Goal: Task Accomplishment & Management: Complete application form

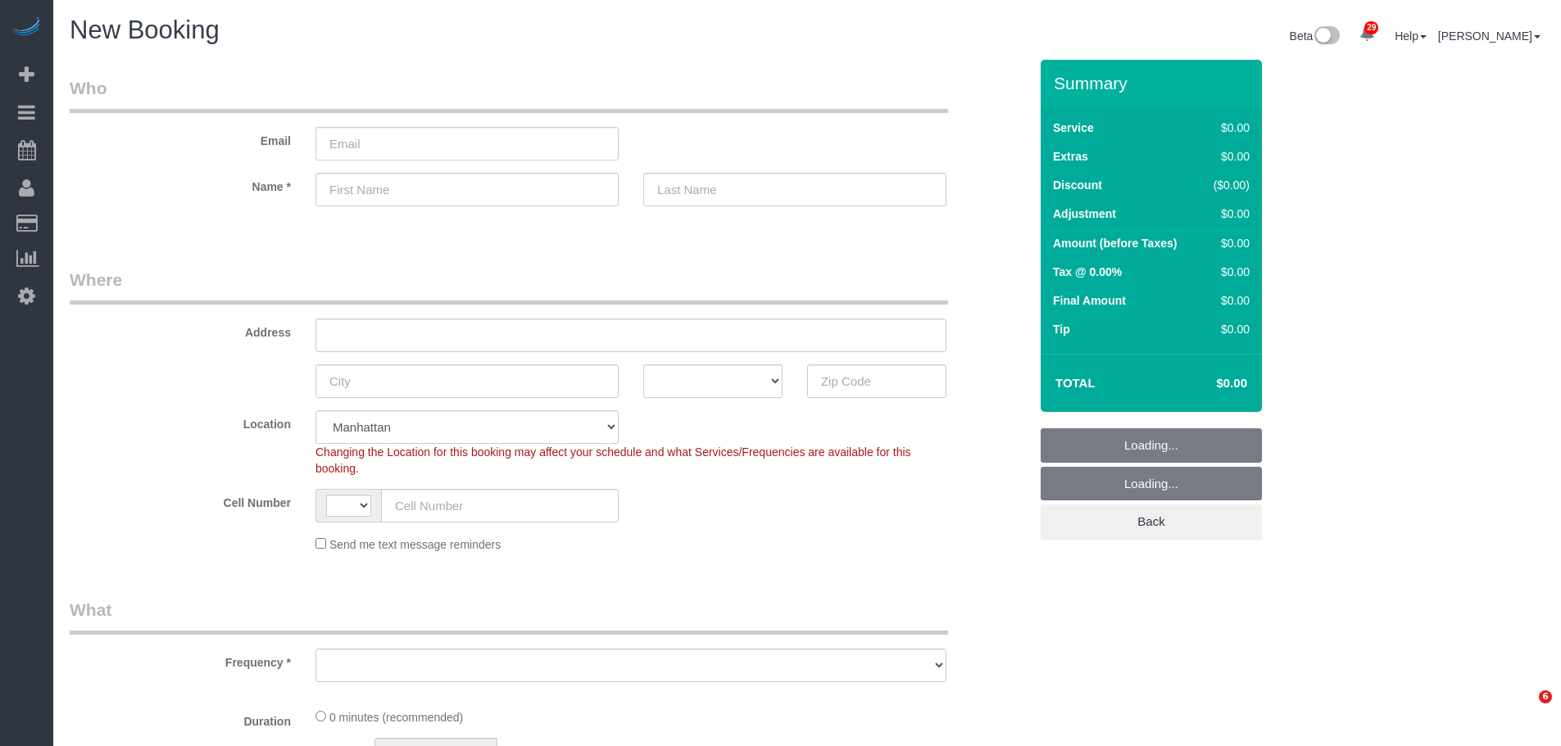
select select "number:89"
select select "number:90"
select select "string:US"
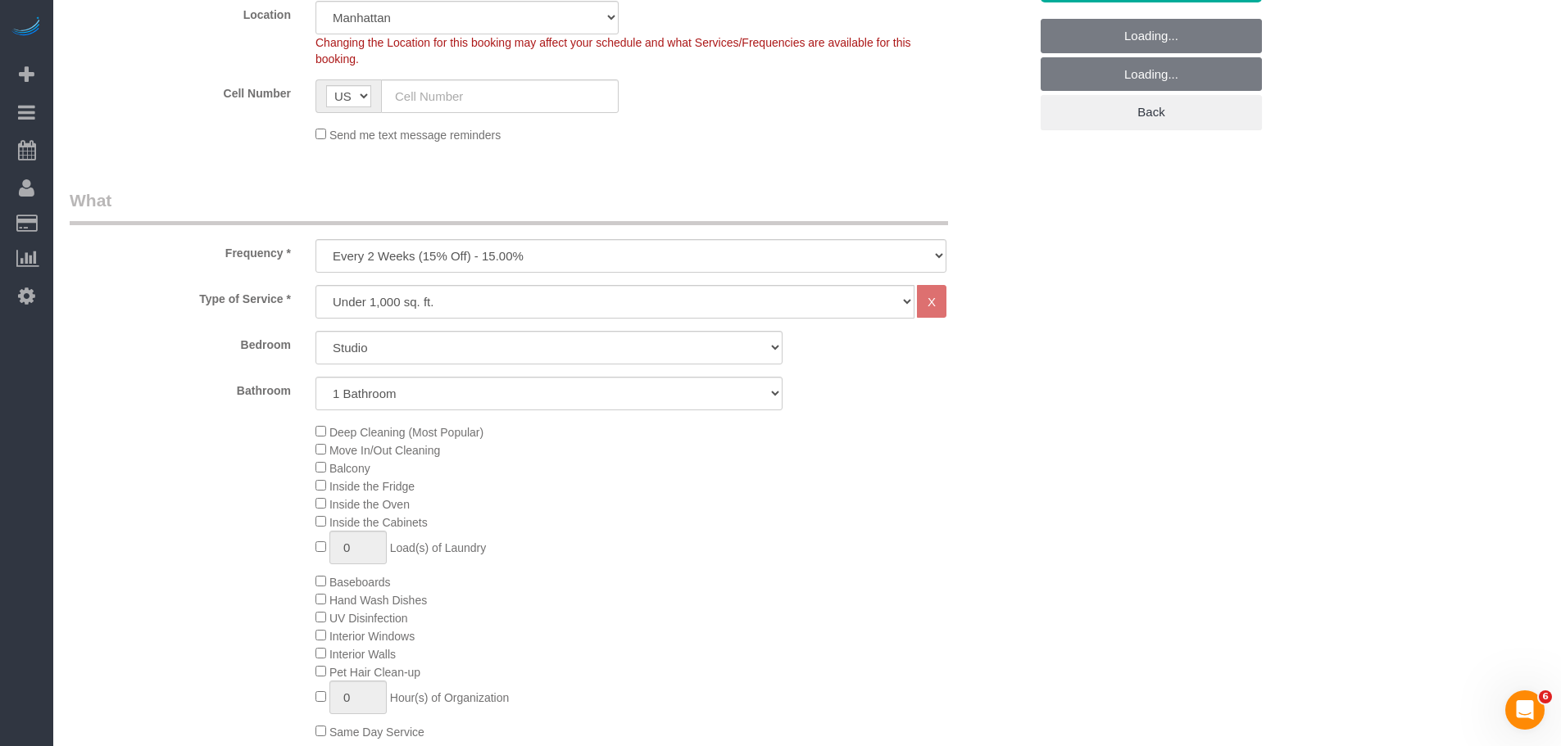
click at [537, 265] on select "One Time Weekly (20% Off) - 20.00% Every 2 Weeks (15% Off) - 15.00% Every 4 Wee…" at bounding box center [630, 256] width 631 height 34
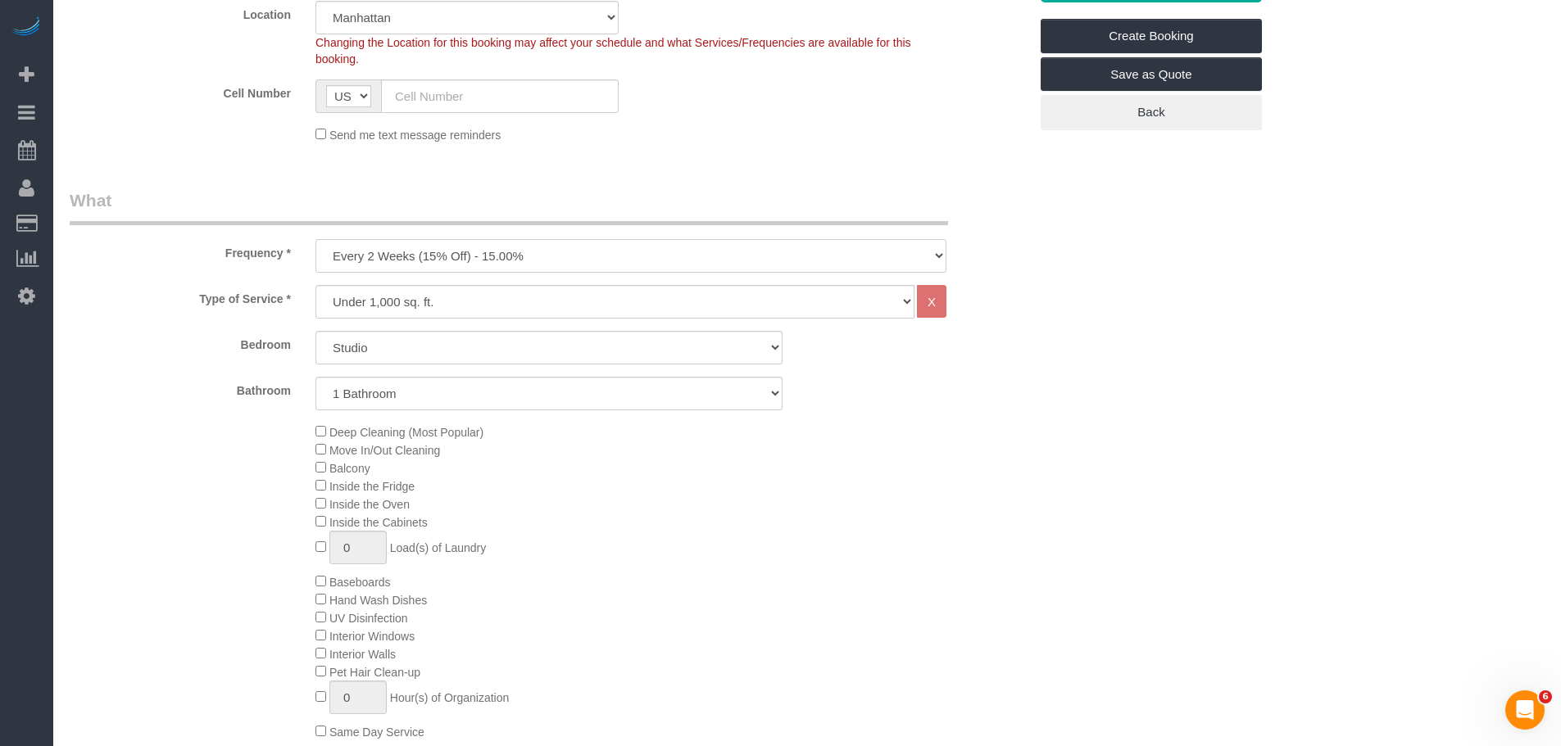
select select "object:1647"
click at [315, 239] on select "One Time Weekly (20% Off) - 20.00% Every 2 Weeks (15% Off) - 15.00% Every 4 Wee…" at bounding box center [630, 256] width 631 height 34
drag, startPoint x: 645, startPoint y: 180, endPoint x: 546, endPoint y: 302, distance: 156.7
click at [659, 289] on select "Under 1,000 sq. ft. 1,001 - 1,500 sq. ft. 1,500+ sq. ft. Custom Cleaning Office…" at bounding box center [614, 302] width 599 height 34
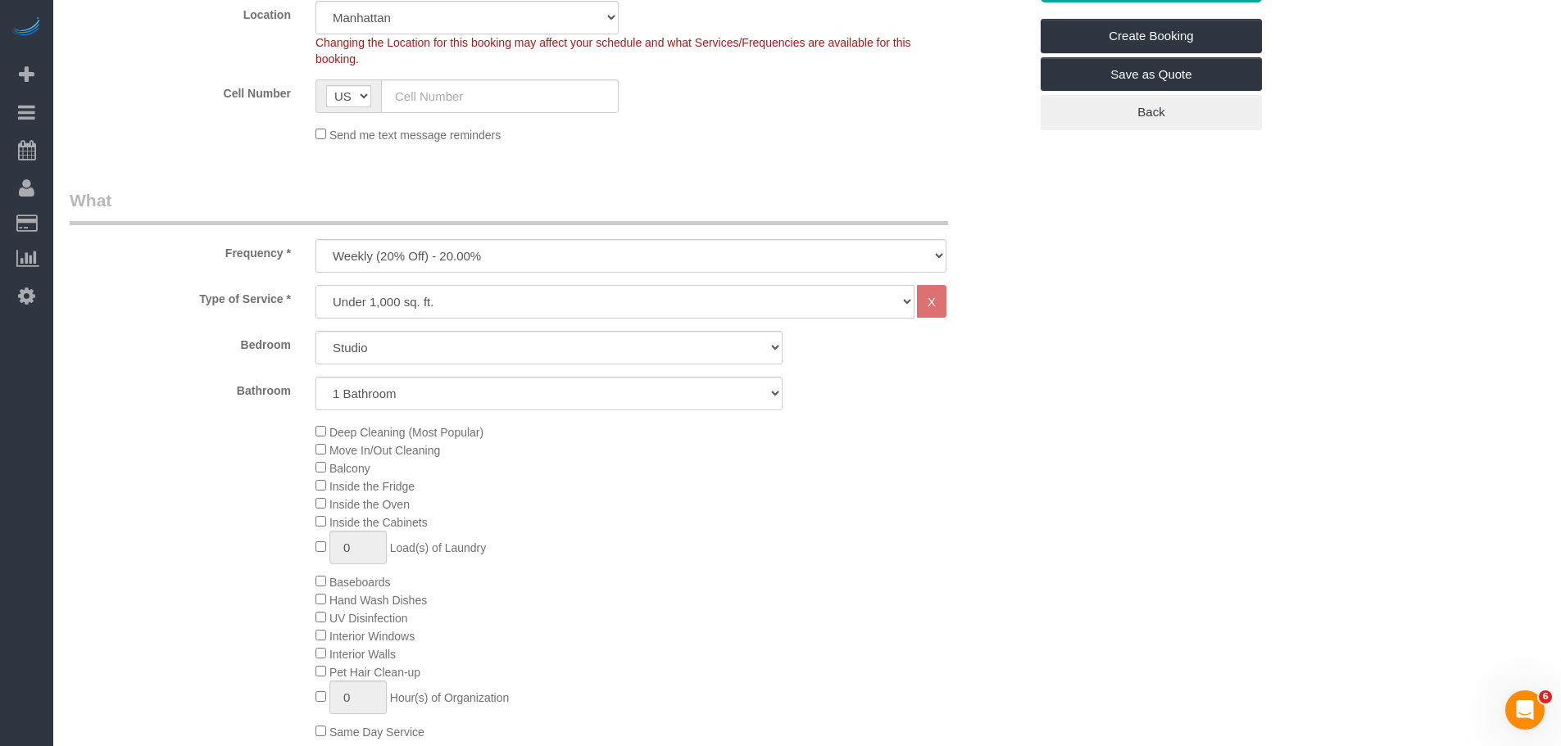
select select "213"
click at [315, 285] on select "Under 1,000 sq. ft. 1,001 - 1,500 sq. ft. 1,500+ sq. ft. Custom Cleaning Office…" at bounding box center [614, 302] width 599 height 34
select select "1"
select select "120"
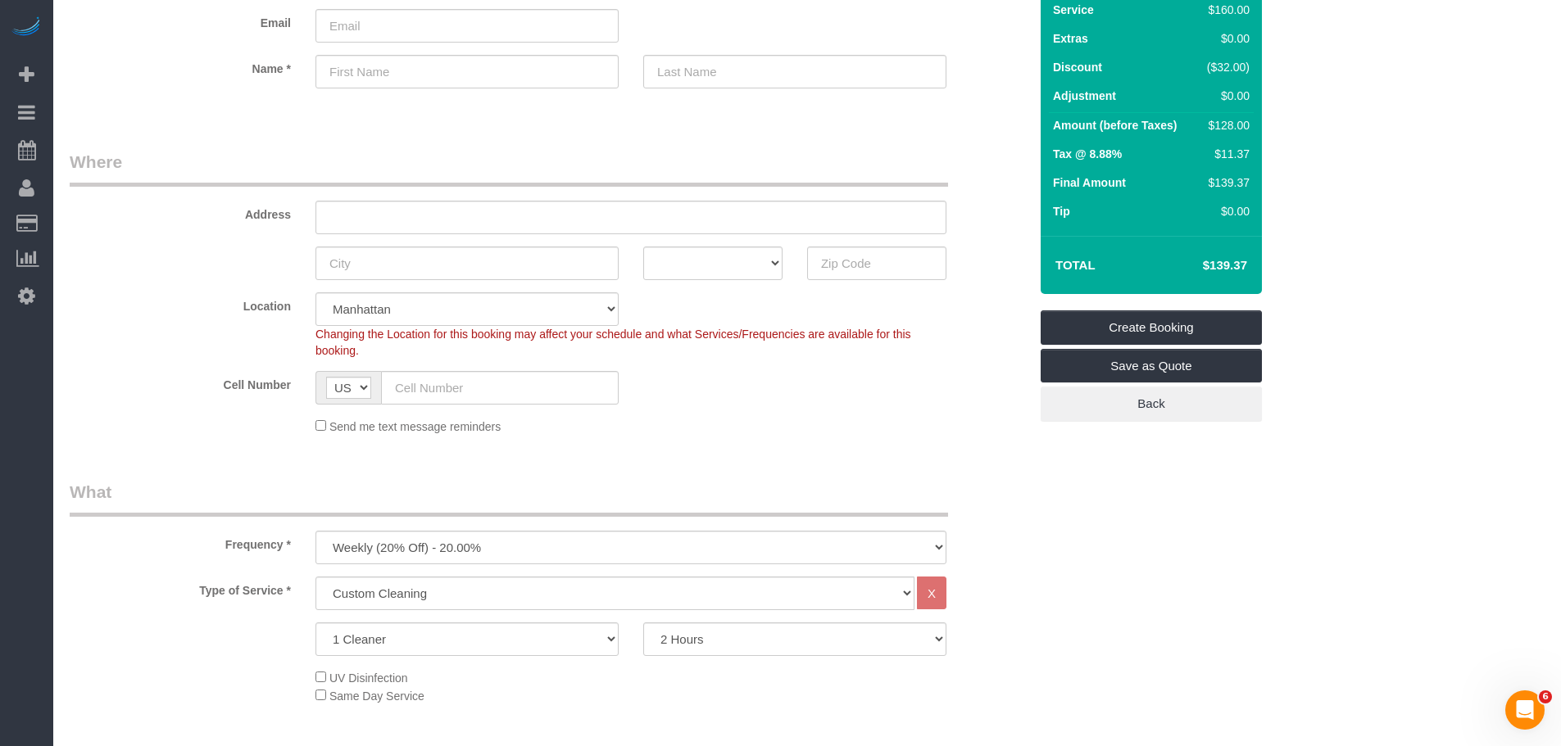
scroll to position [0, 0]
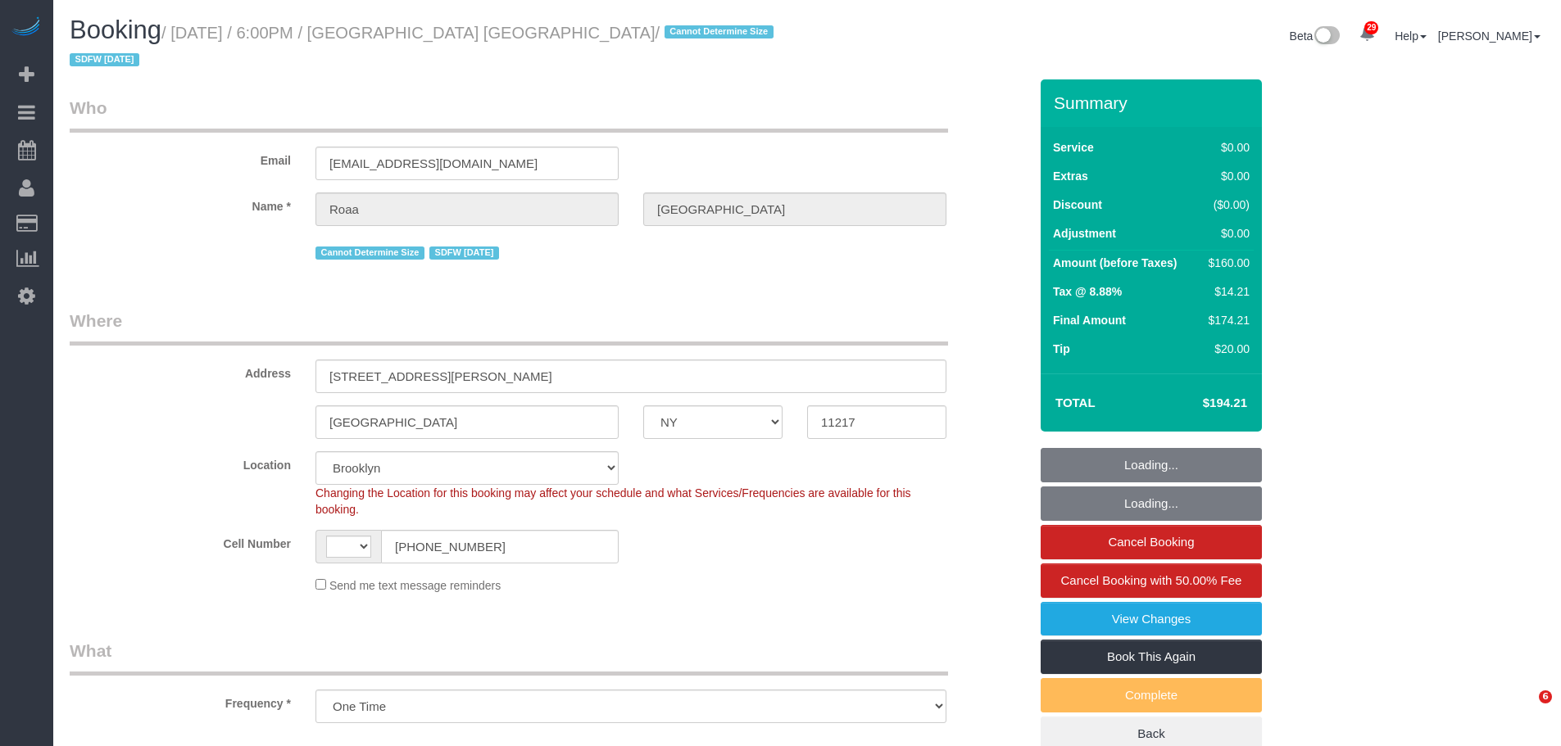
select select "NY"
select select "string:stripe-pm_1PnQiL4VGloSiKo7JPlDsWnS"
select select "string:US"
select select "1"
select select "spot1"
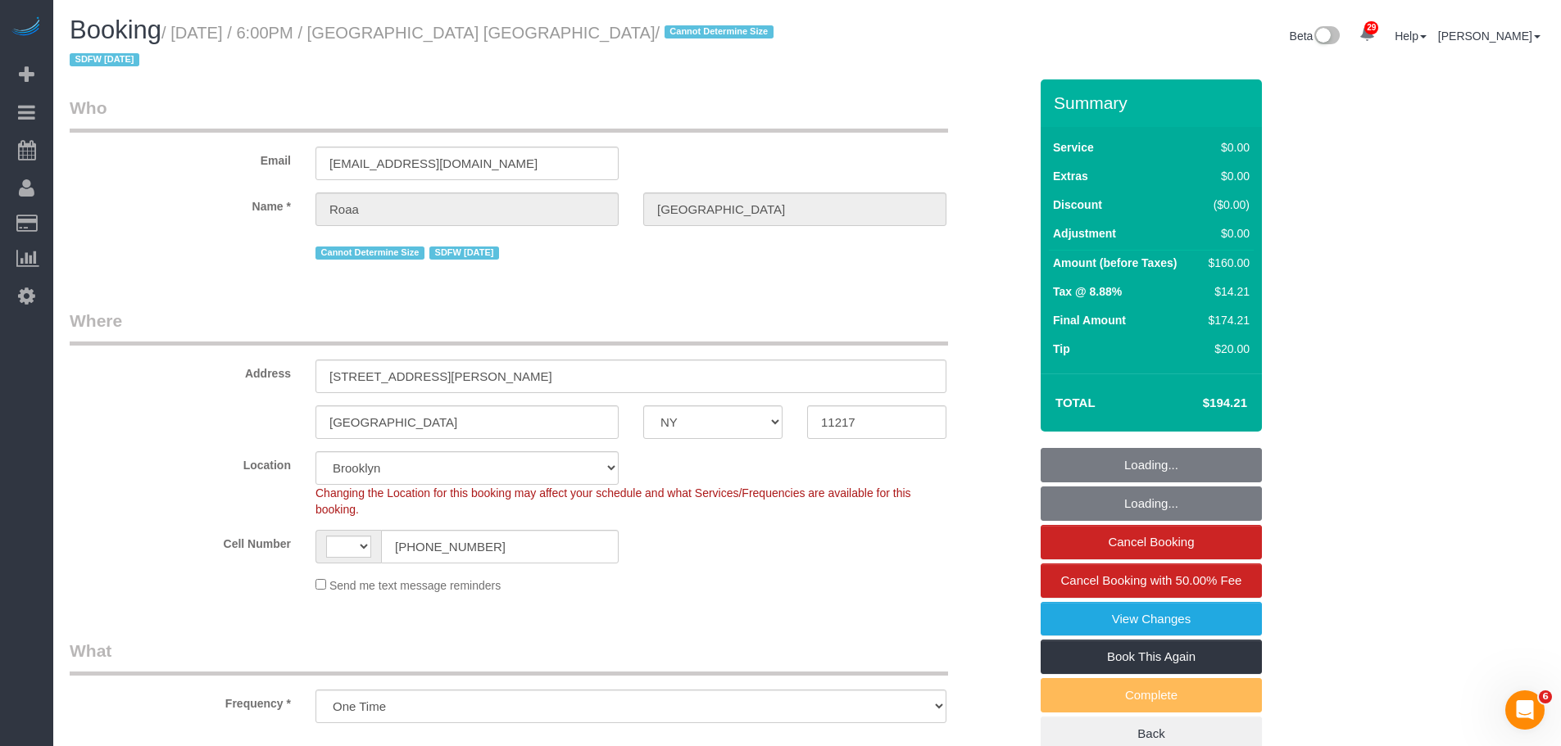
select select "number:89"
select select "number:90"
select select "number:15"
select select "number:5"
select select "object:828"
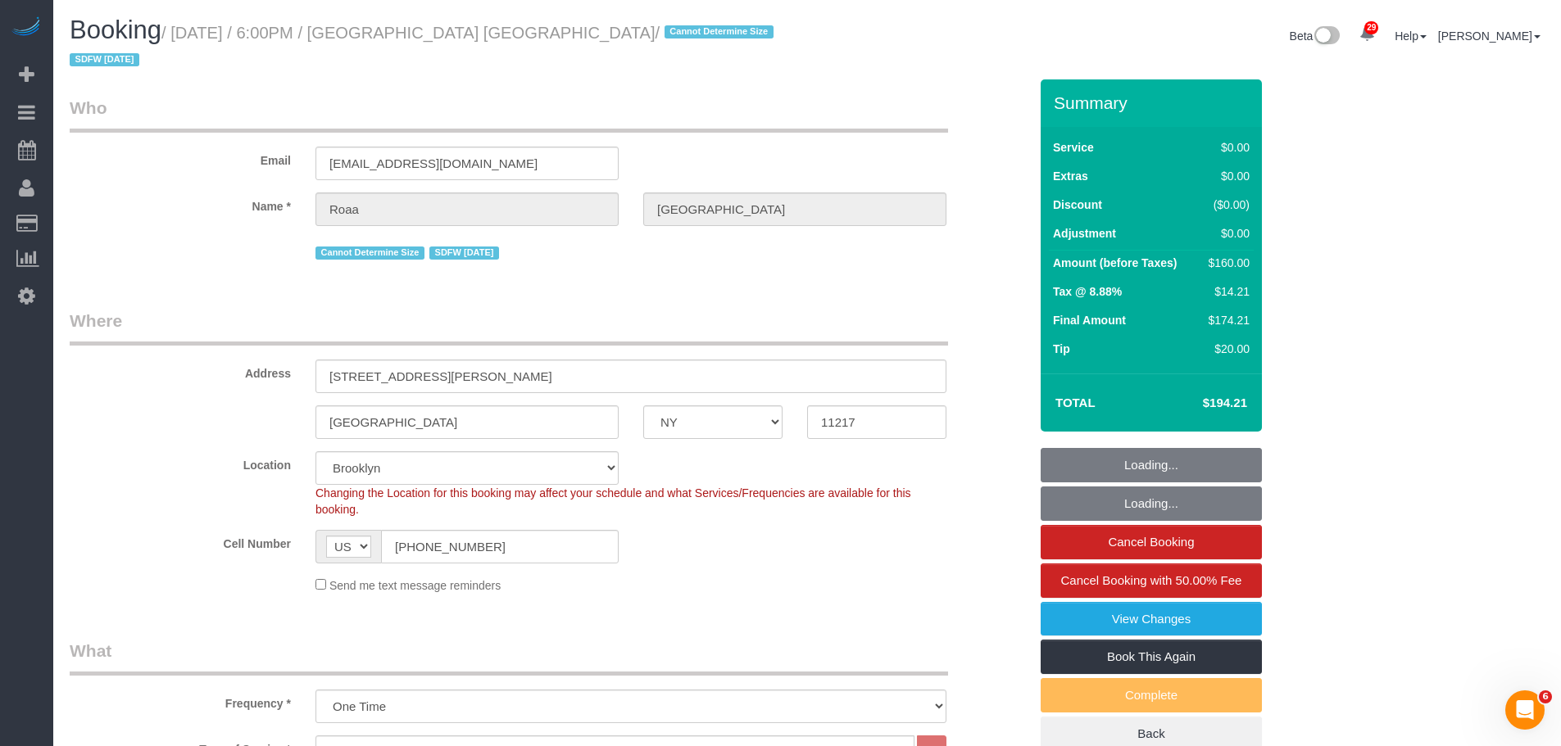
select select "1"
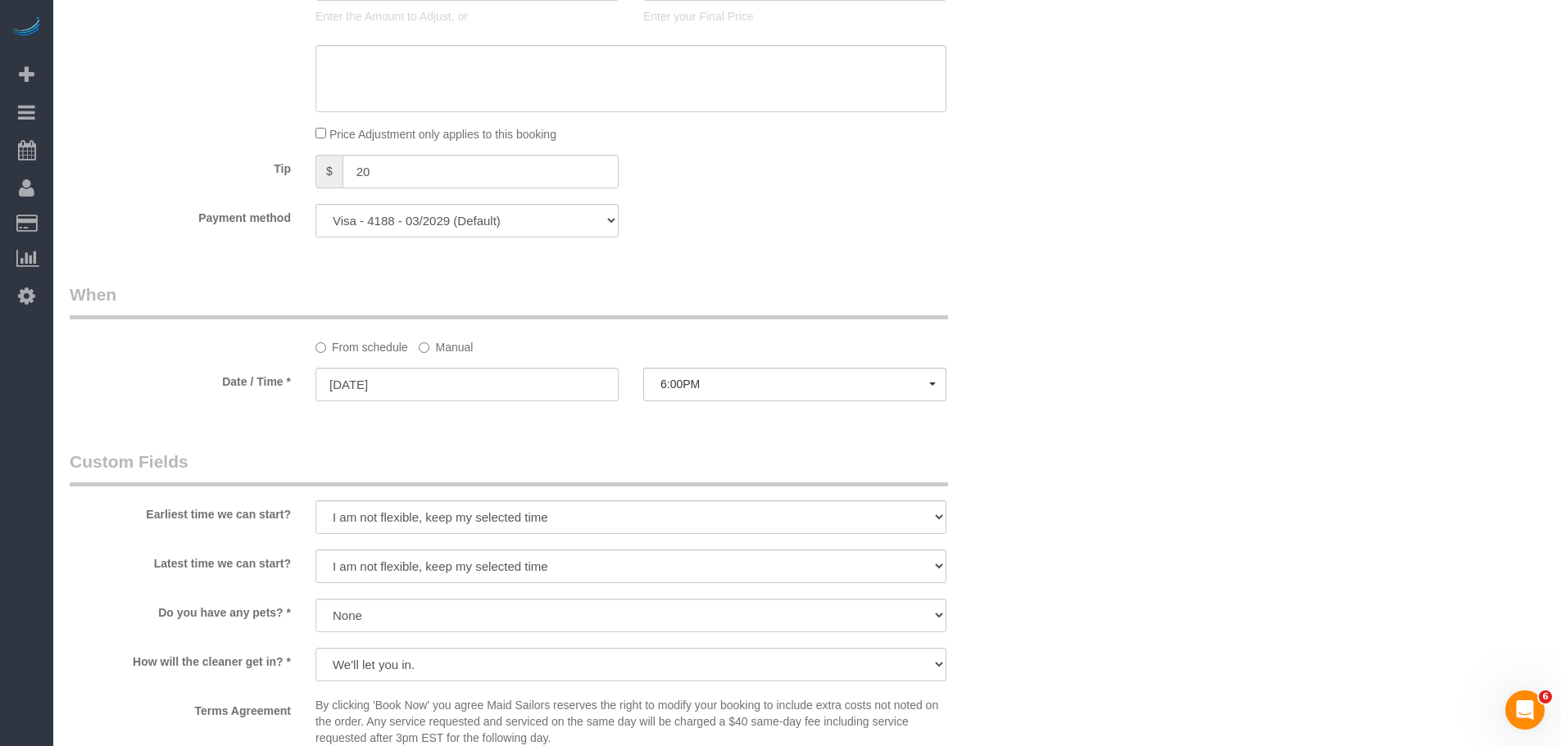
scroll to position [1884, 0]
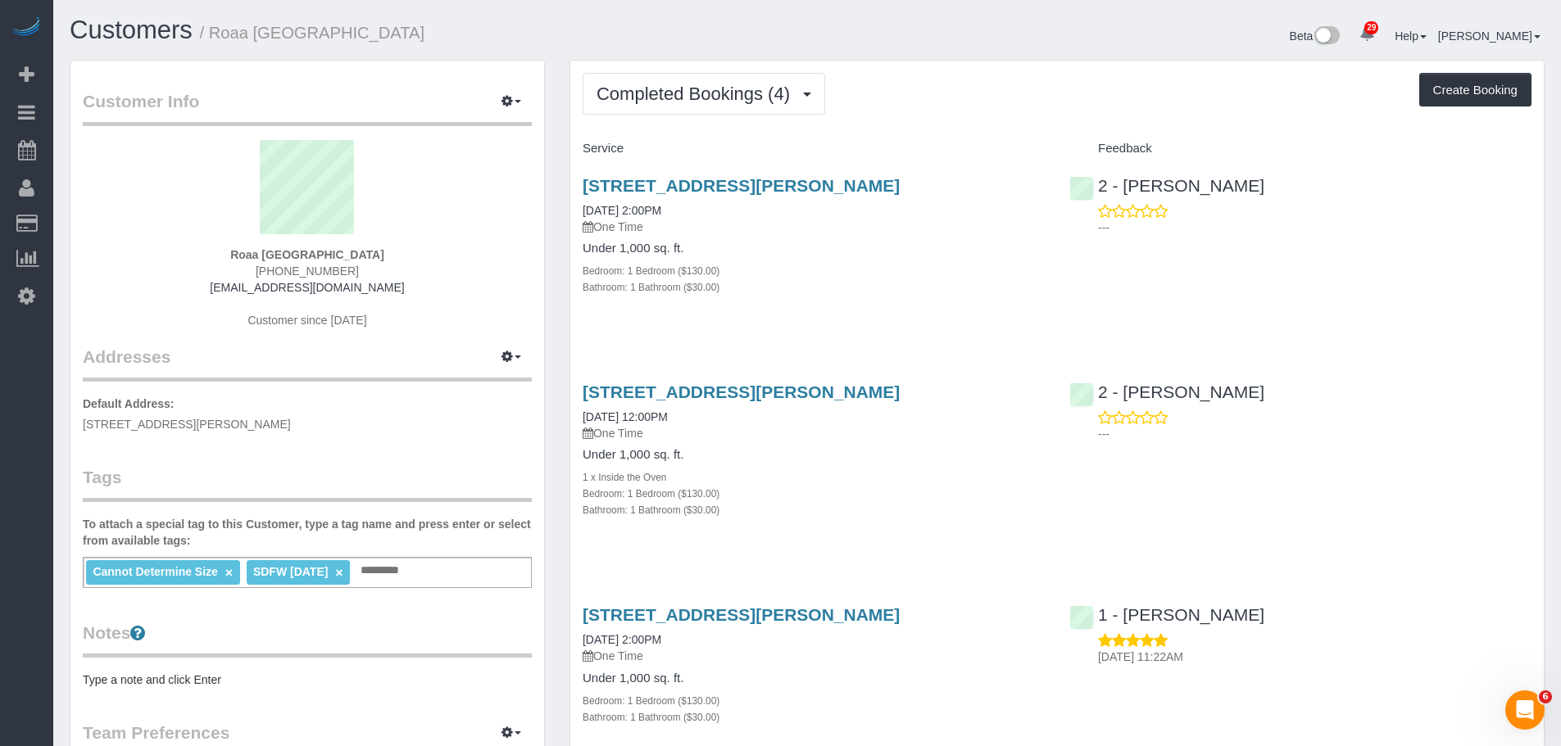
click at [982, 279] on div "Bathroom: 1 Bathroom ($30.00)" at bounding box center [813, 287] width 462 height 16
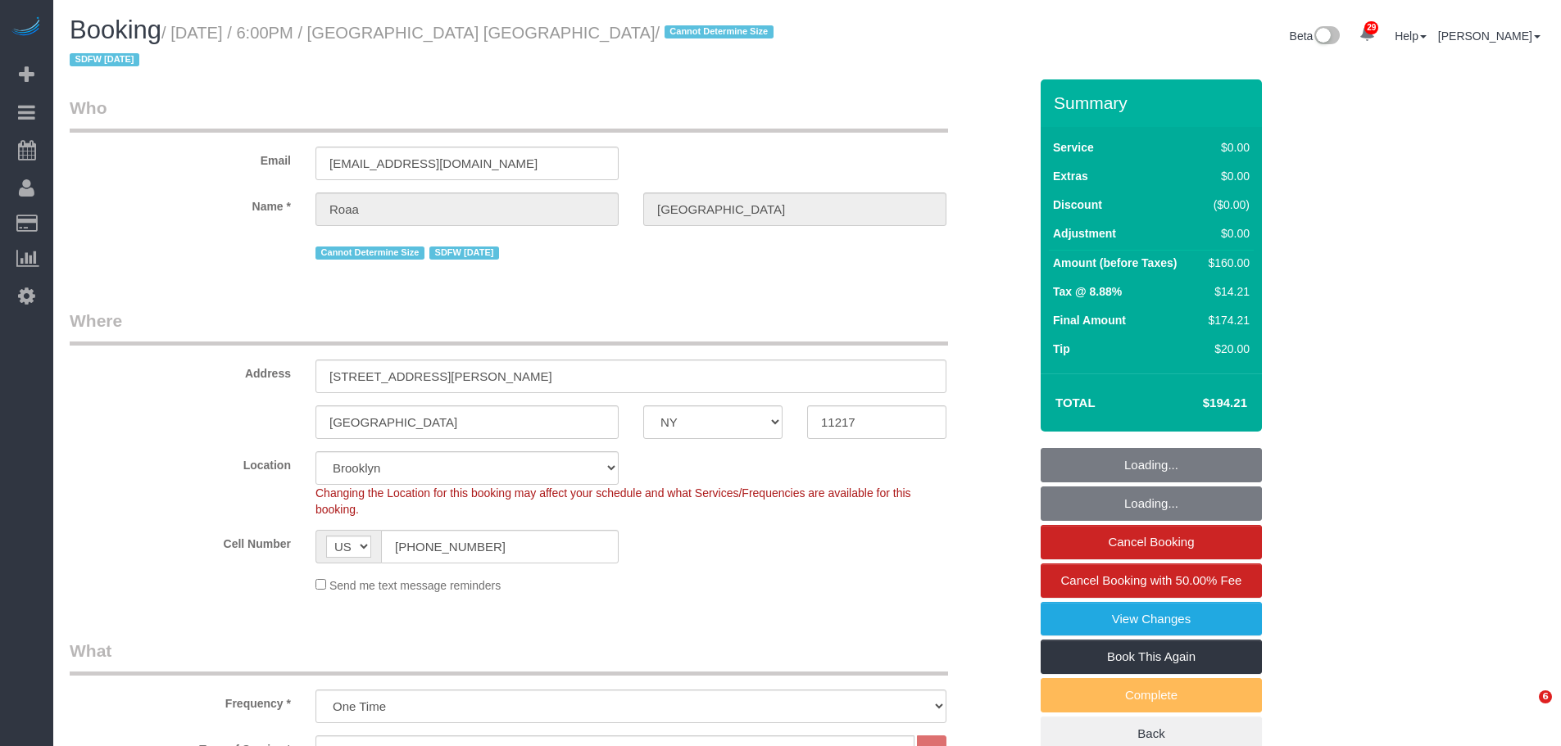
select select "NY"
select select "1"
select select "spot1"
select select "number:89"
select select "number:90"
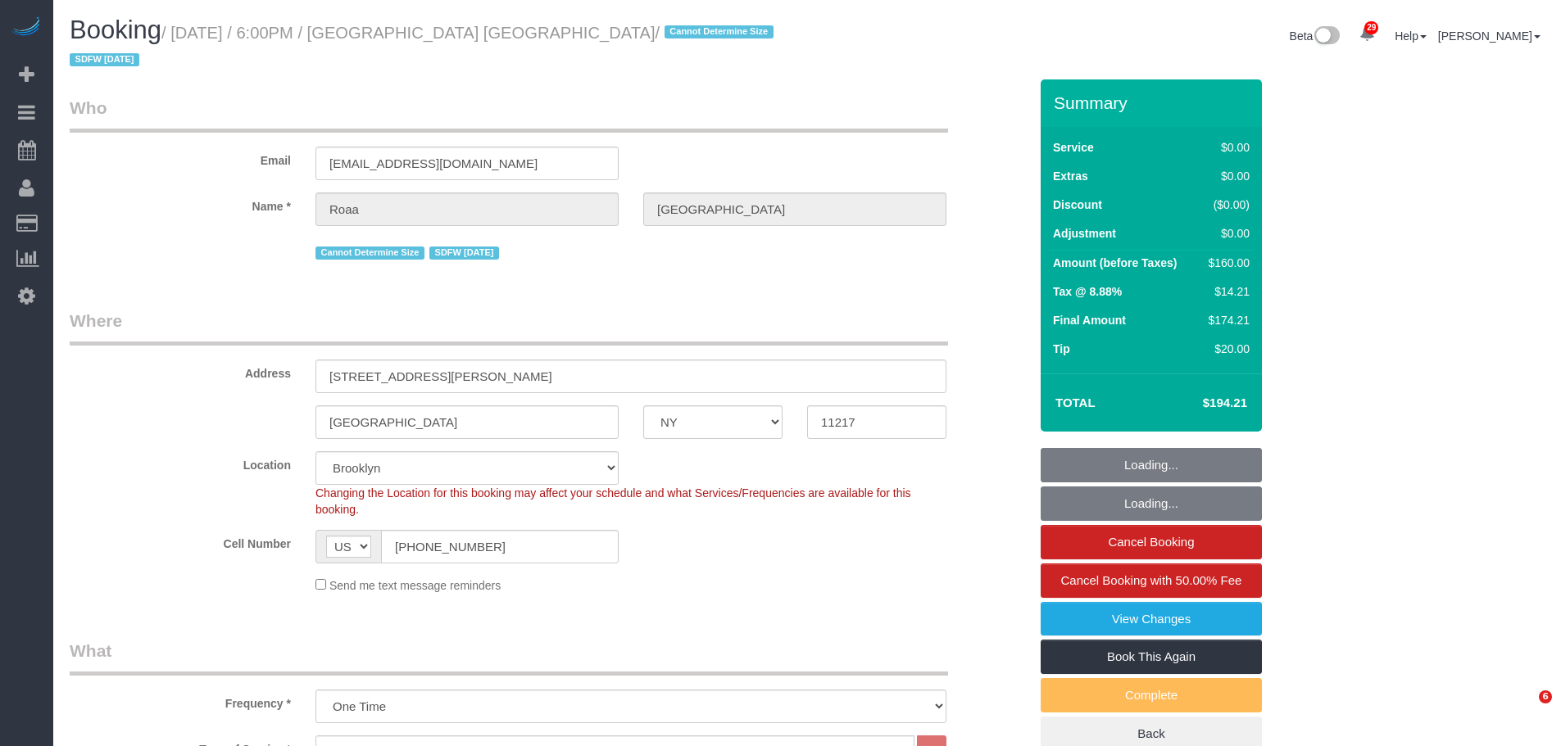
select select "number:15"
select select "number:5"
select select "NY"
select select "number:89"
select select "number:90"
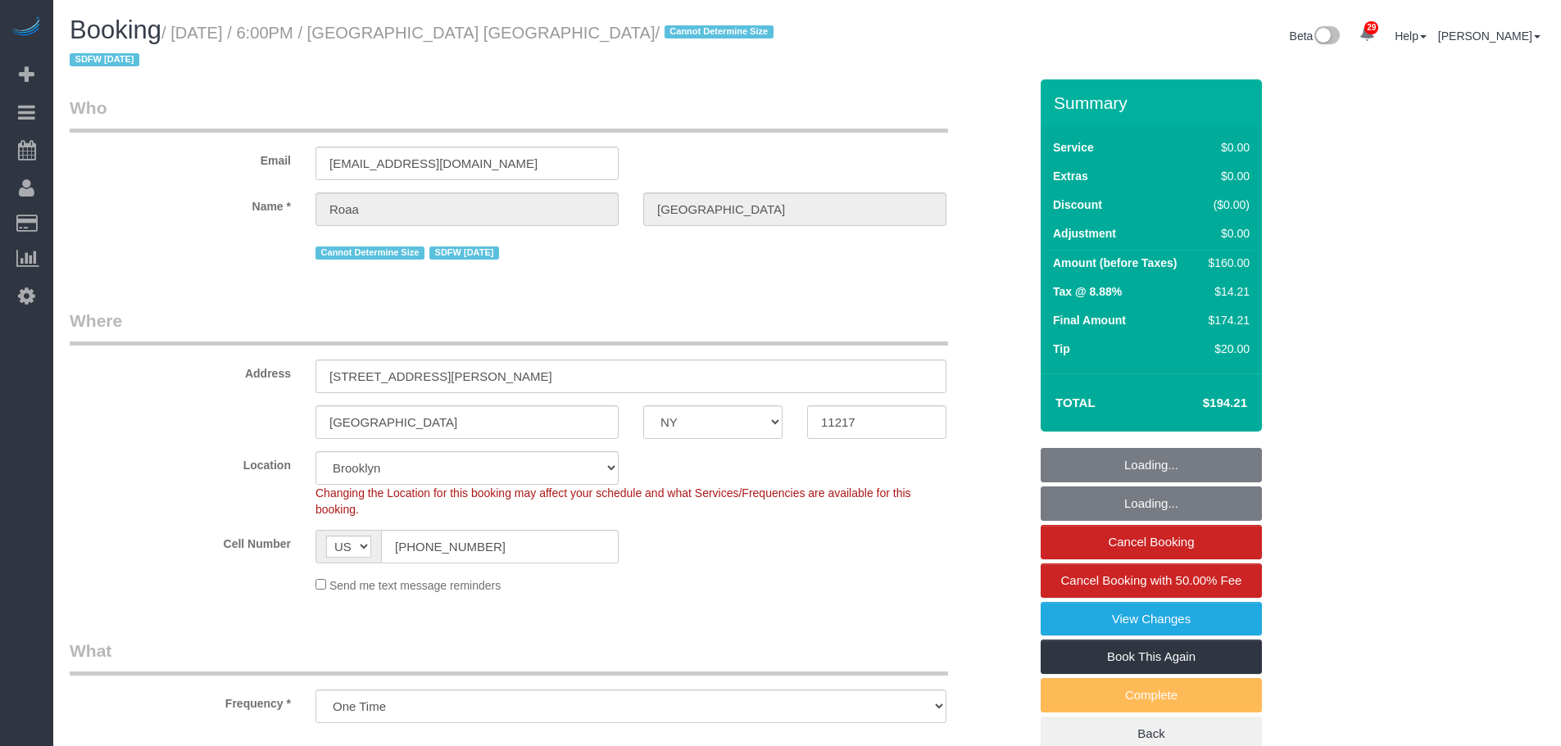
select select "number:15"
select select "number:5"
select select "object:1107"
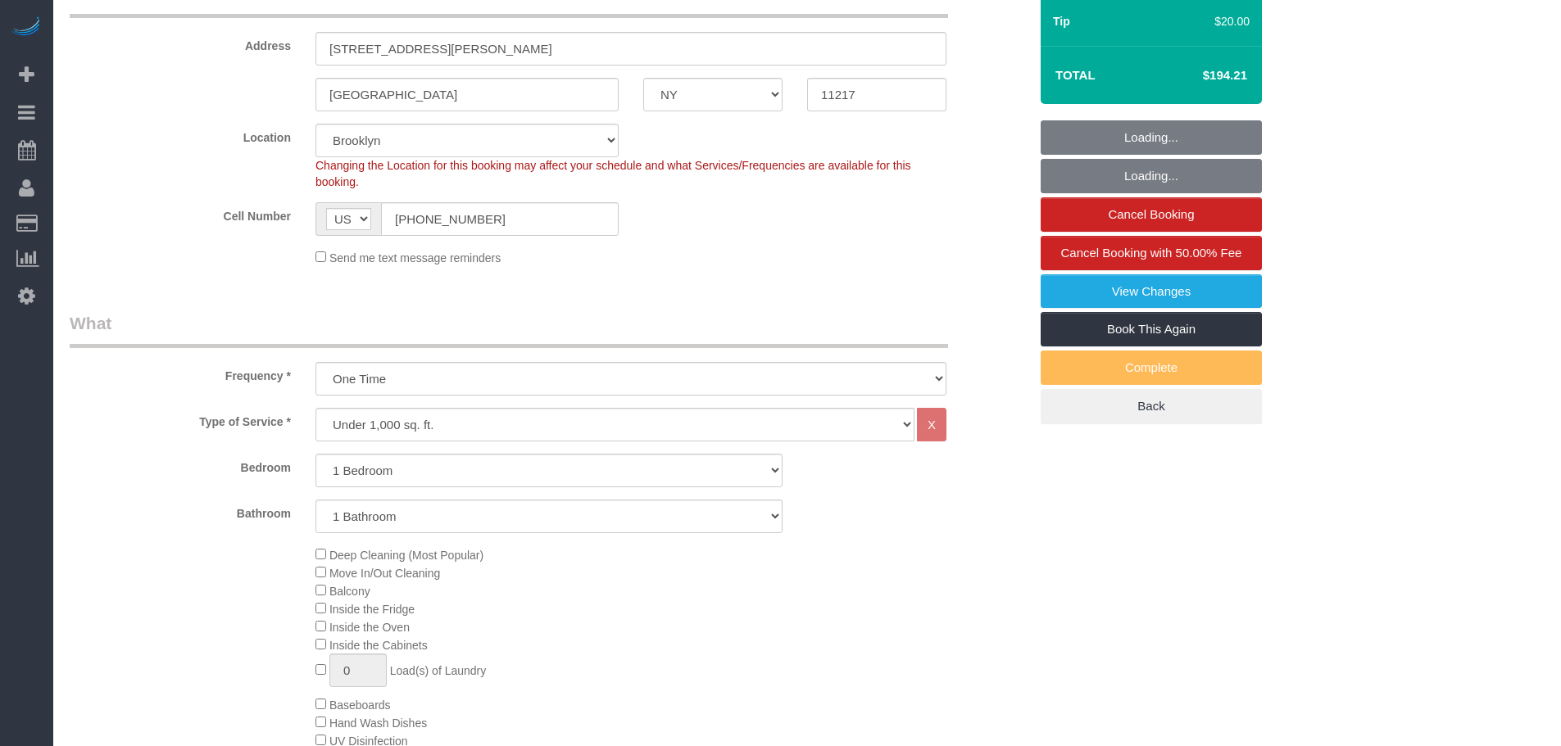
select select "1"
select select "string:stripe-pm_1PnQiL4VGloSiKo7JPlDsWnS"
select select "spot1"
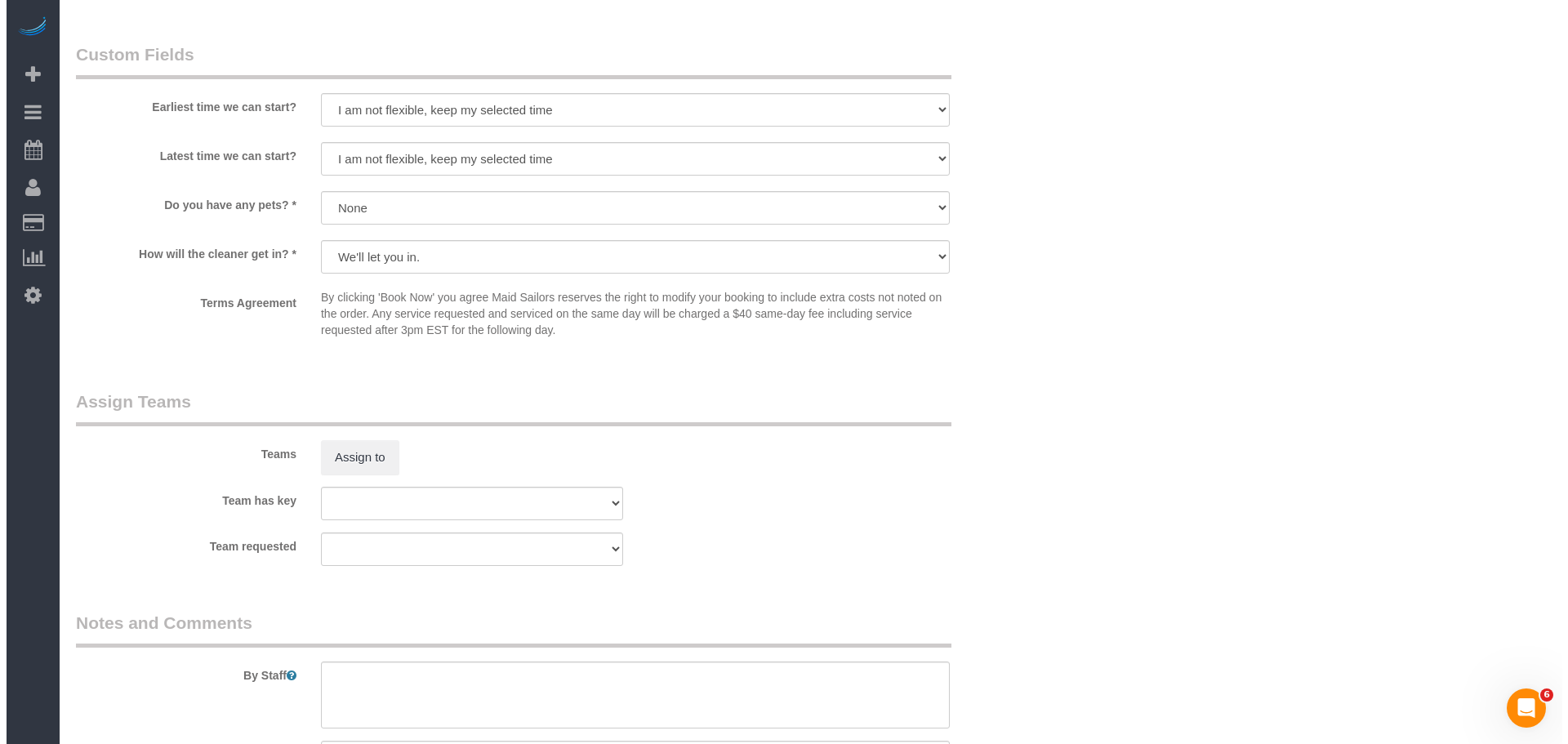
scroll to position [1797, 0]
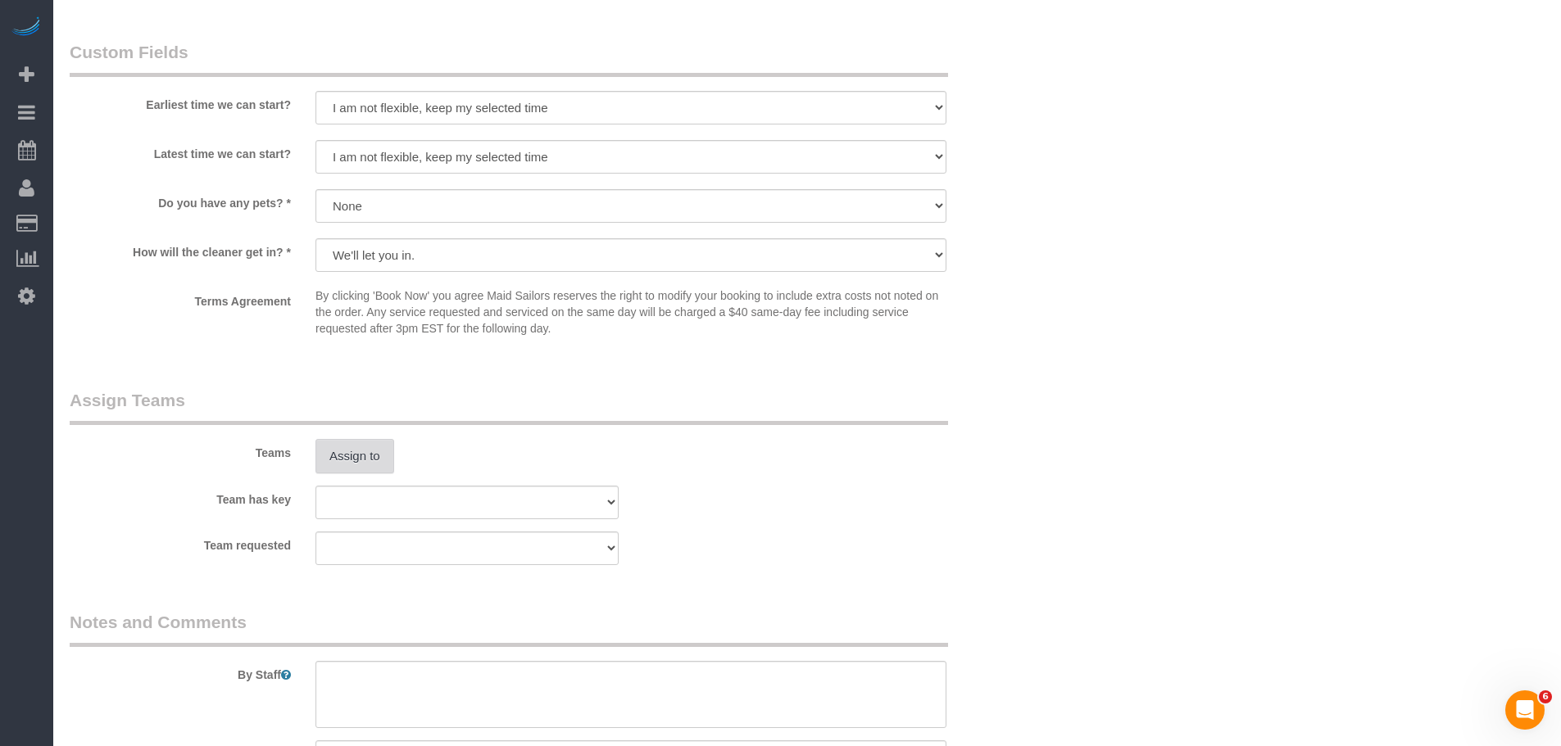
click at [358, 444] on button "Assign to" at bounding box center [354, 456] width 79 height 34
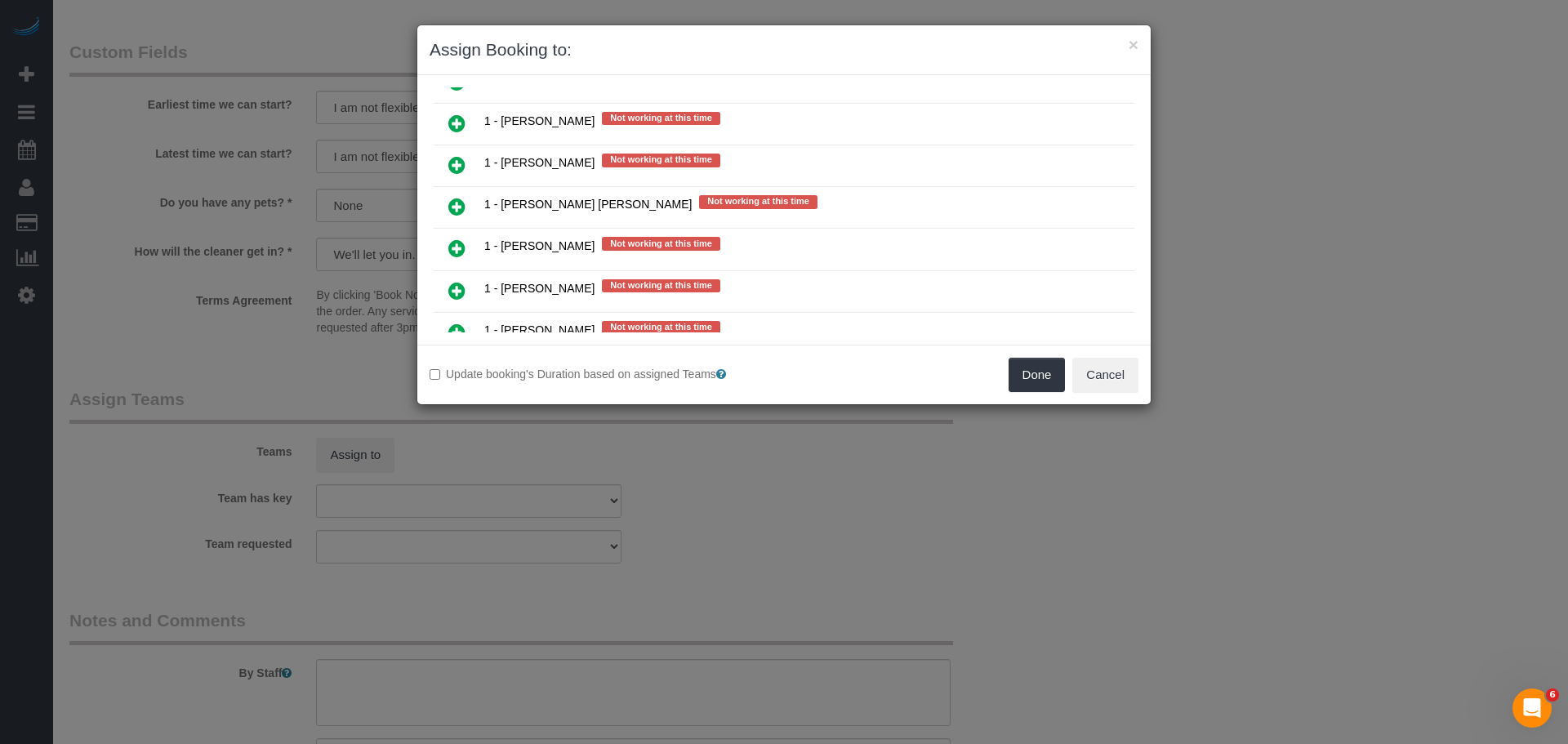
scroll to position [1062, 0]
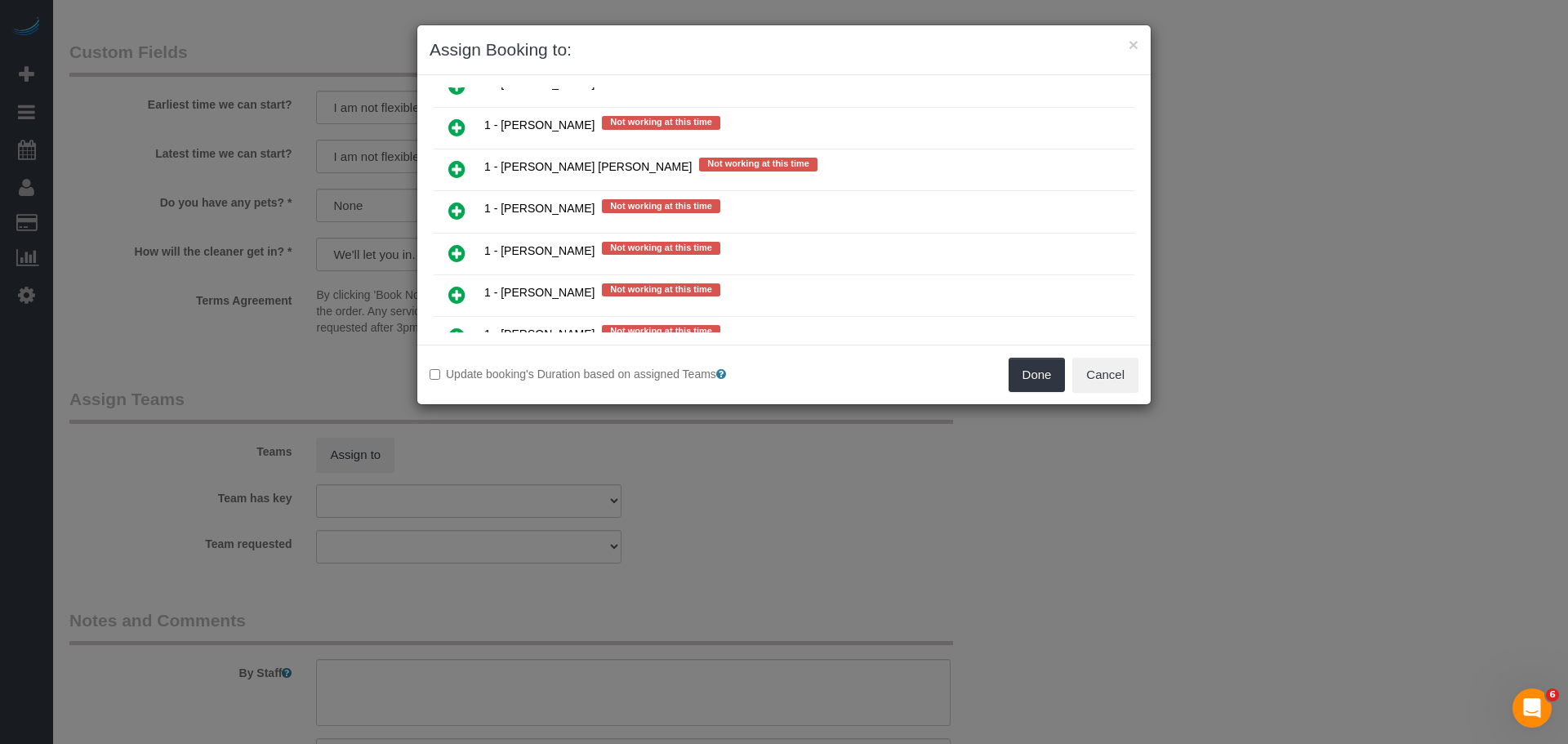
click at [463, 211] on icon at bounding box center [457, 211] width 17 height 20
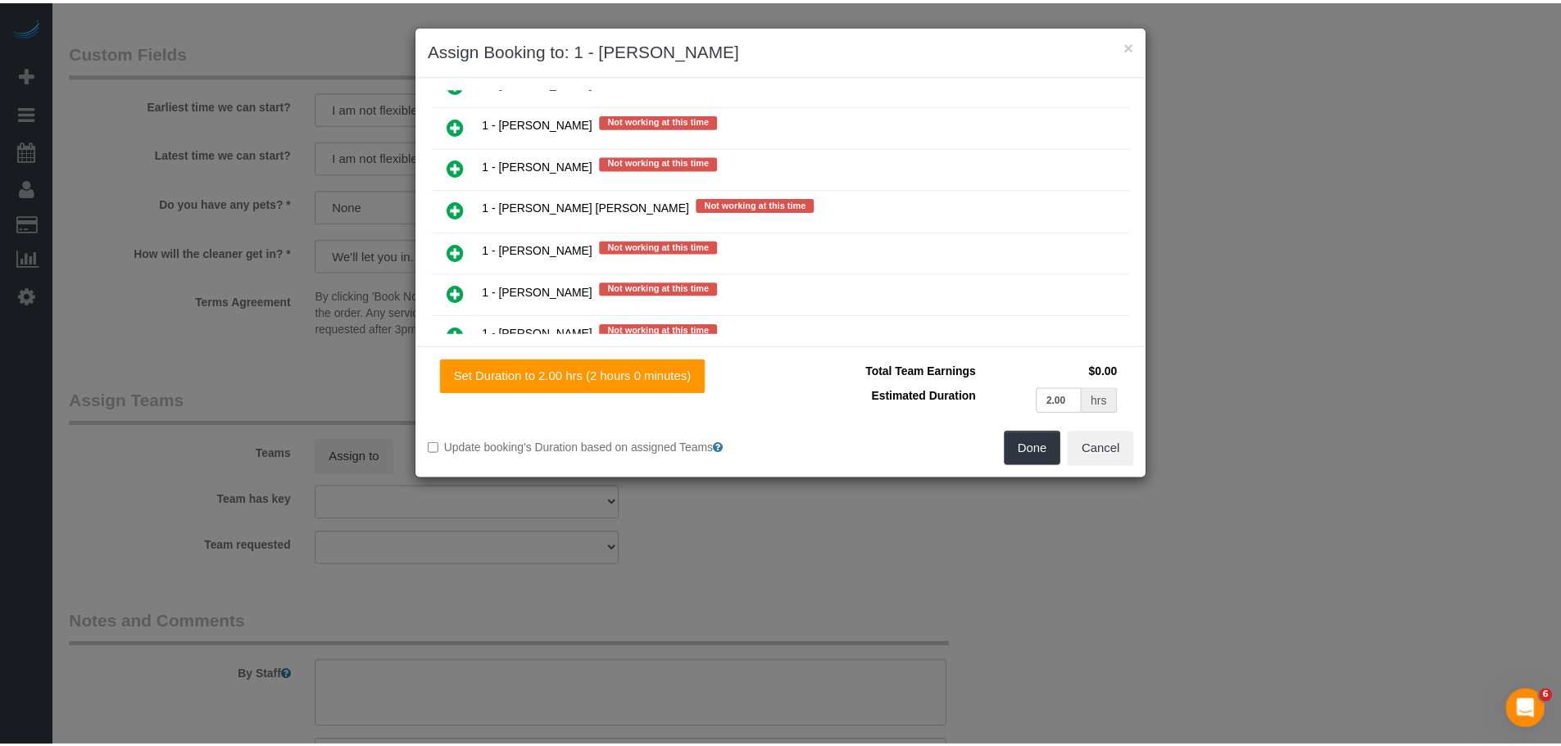
scroll to position [1104, 0]
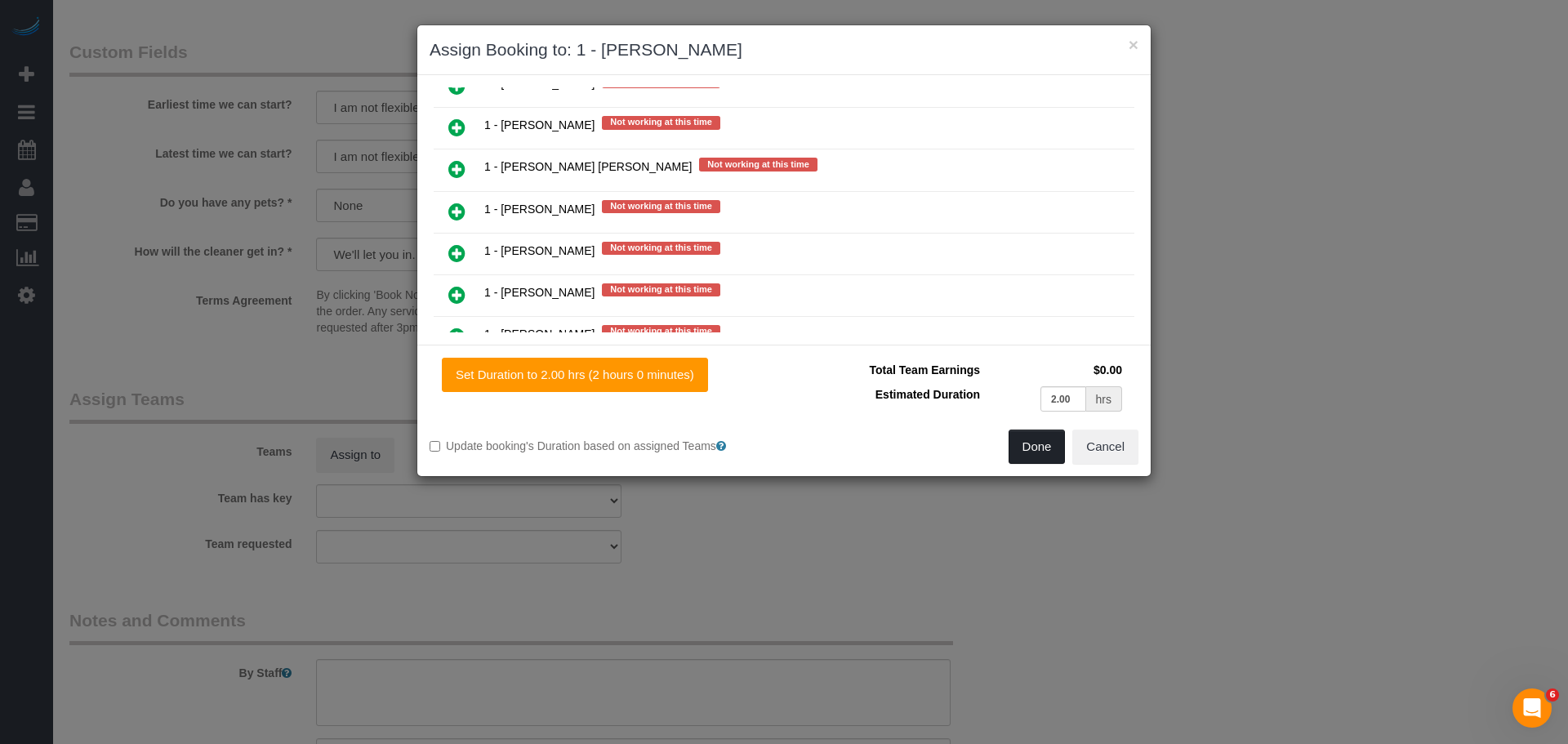
click at [1038, 447] on button "Done" at bounding box center [1037, 447] width 57 height 34
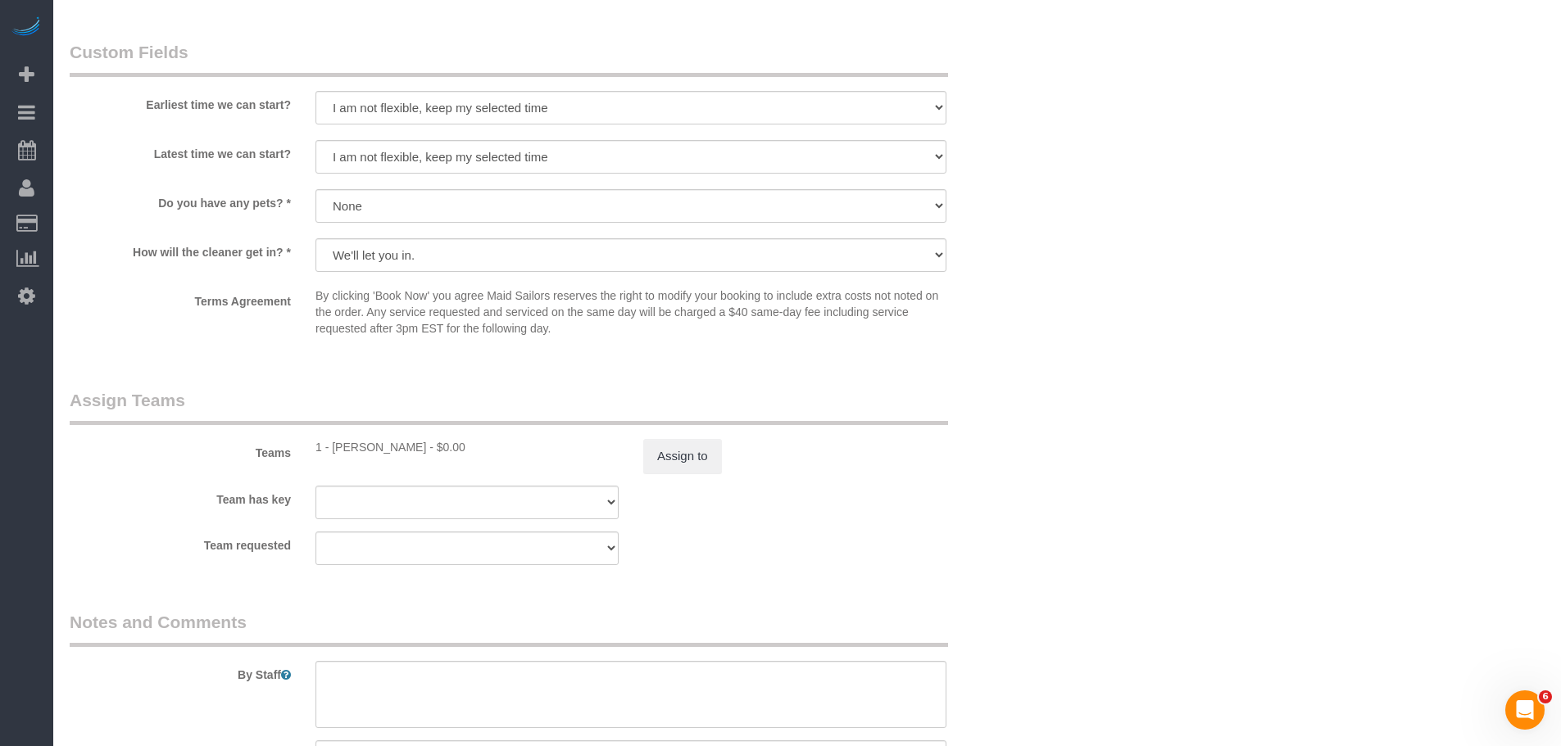
drag, startPoint x: 986, startPoint y: 437, endPoint x: 996, endPoint y: 452, distance: 18.4
click at [988, 437] on div "Teams 1 - Emely Jimenez - $0.00 Assign to" at bounding box center [548, 430] width 983 height 85
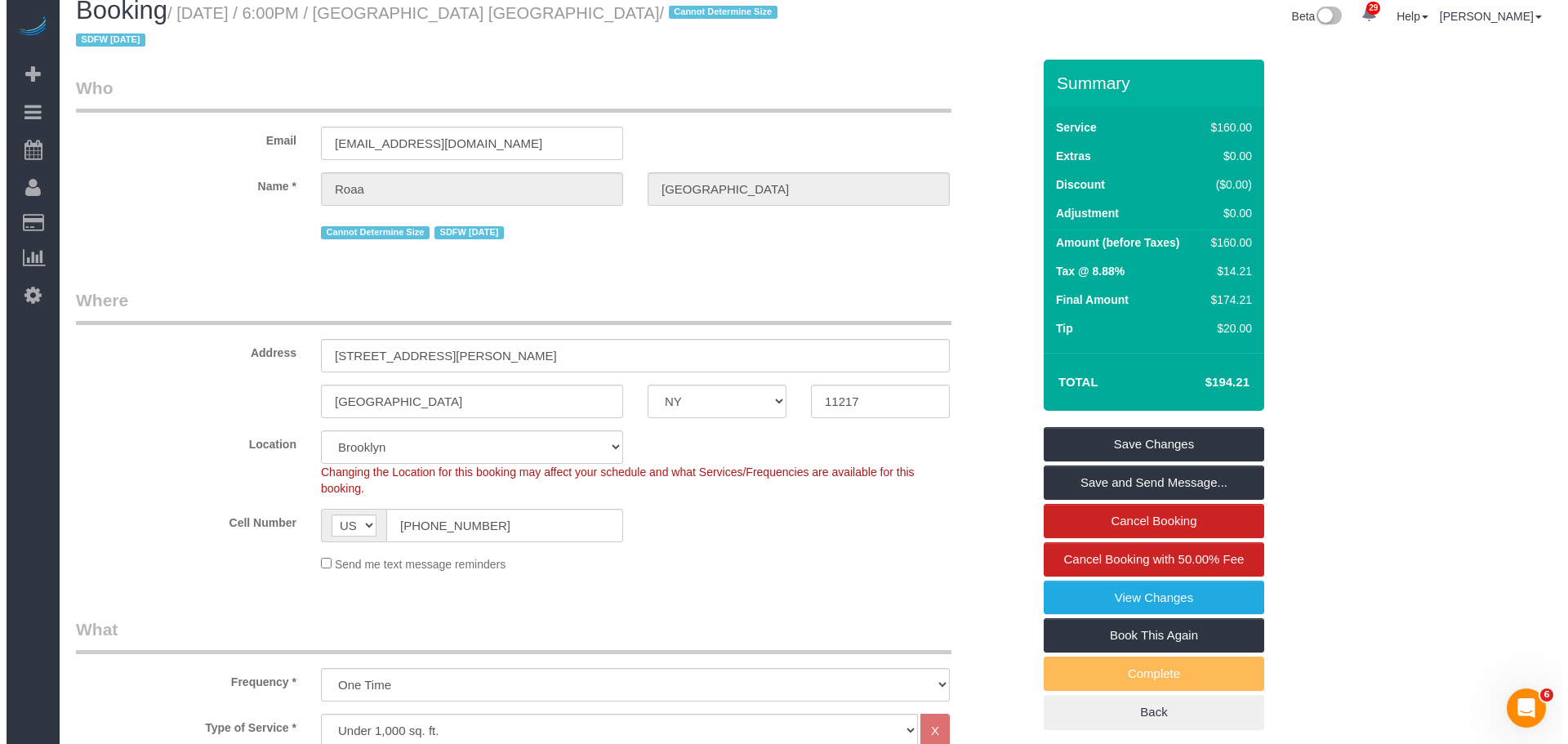
scroll to position [0, 0]
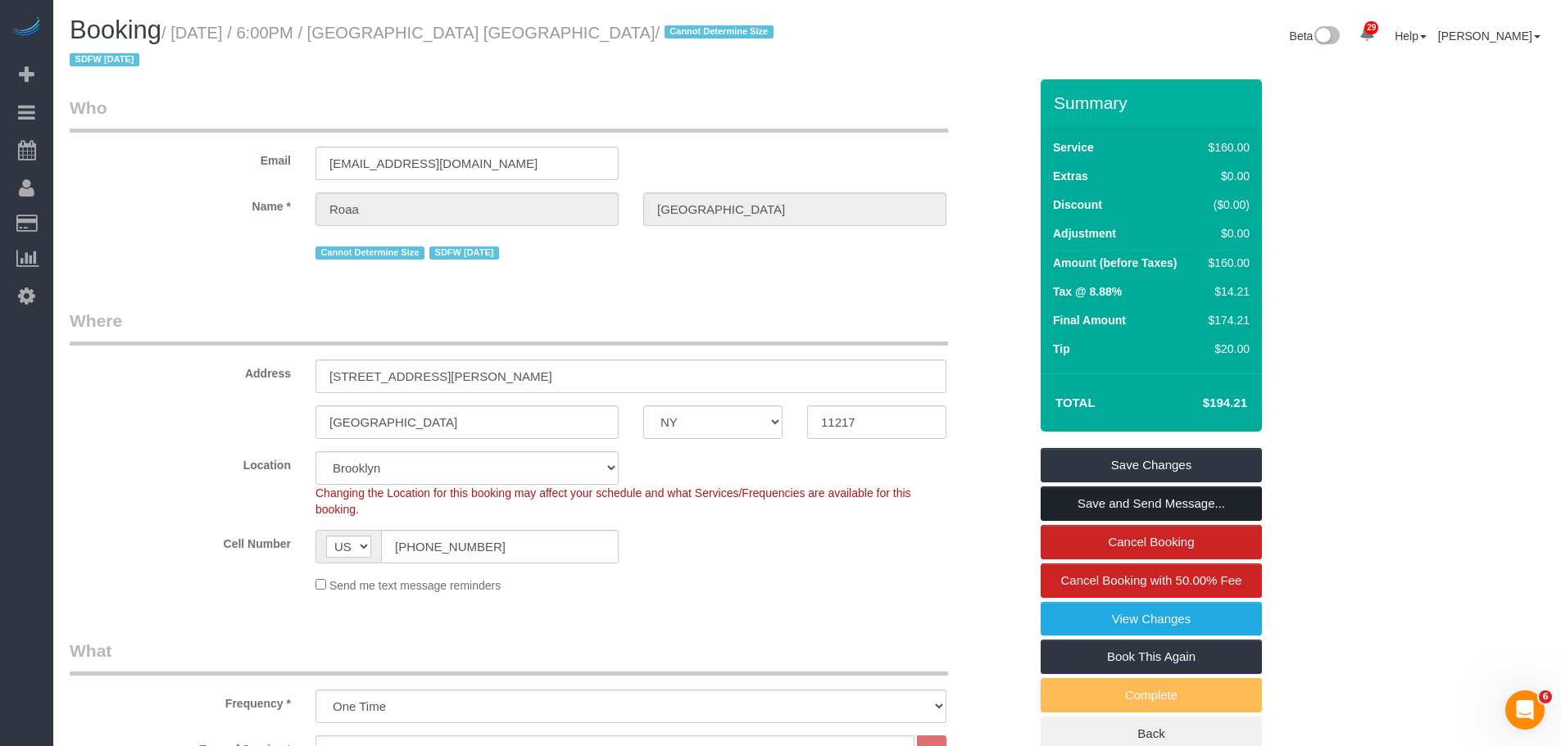
click at [1171, 487] on link "Save and Send Message..." at bounding box center [1150, 504] width 221 height 34
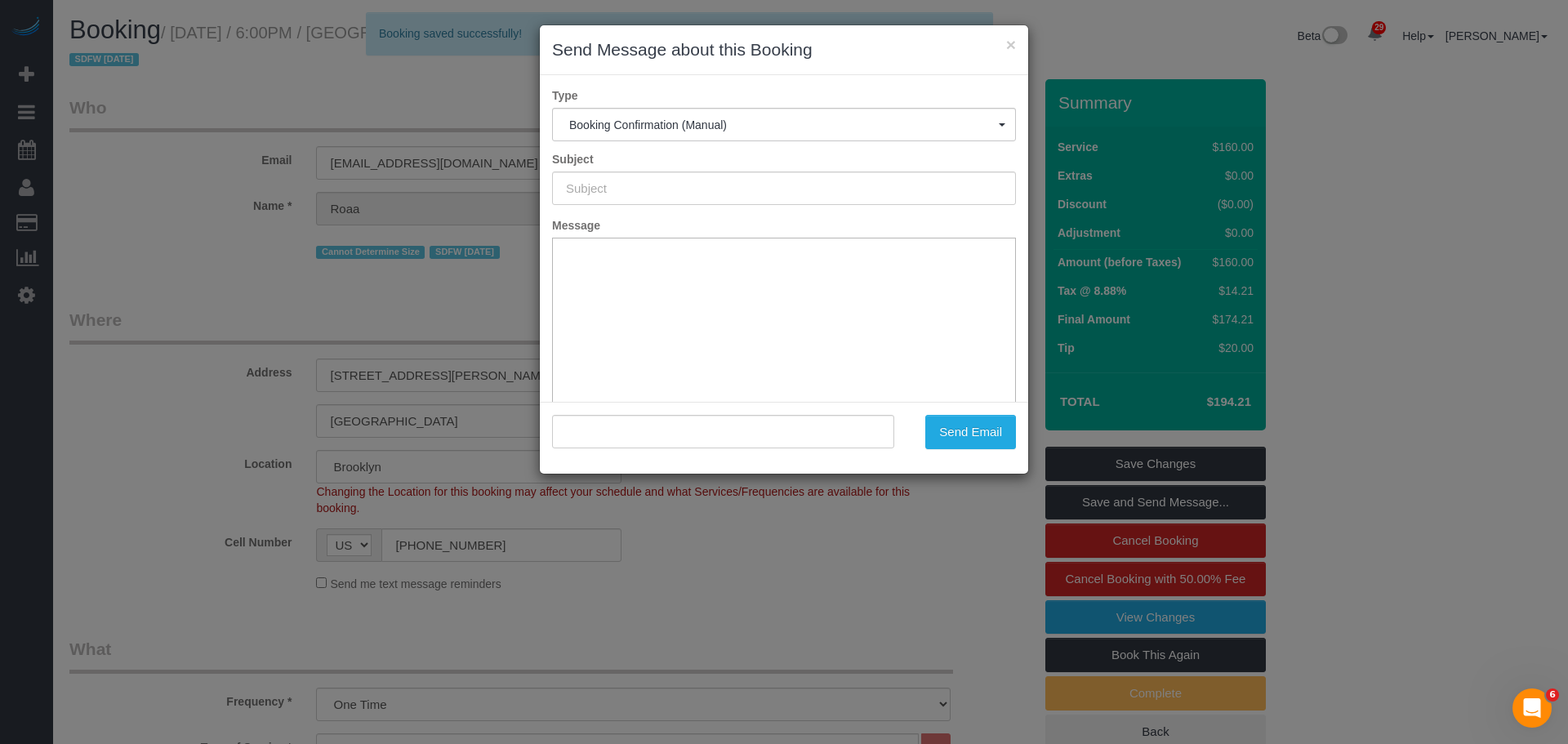
type input "Cleaning Confirmed for 09/29/2025 at 6:00pm"
type input ""Roaa Jambi" <roaajambi@gmail.com>"
drag, startPoint x: 604, startPoint y: 181, endPoint x: 476, endPoint y: 209, distance: 131.0
click at [161, 206] on div "× Send Message about this Booking Type Booking Confirmation (Manual) Booking Co…" at bounding box center [784, 372] width 1568 height 744
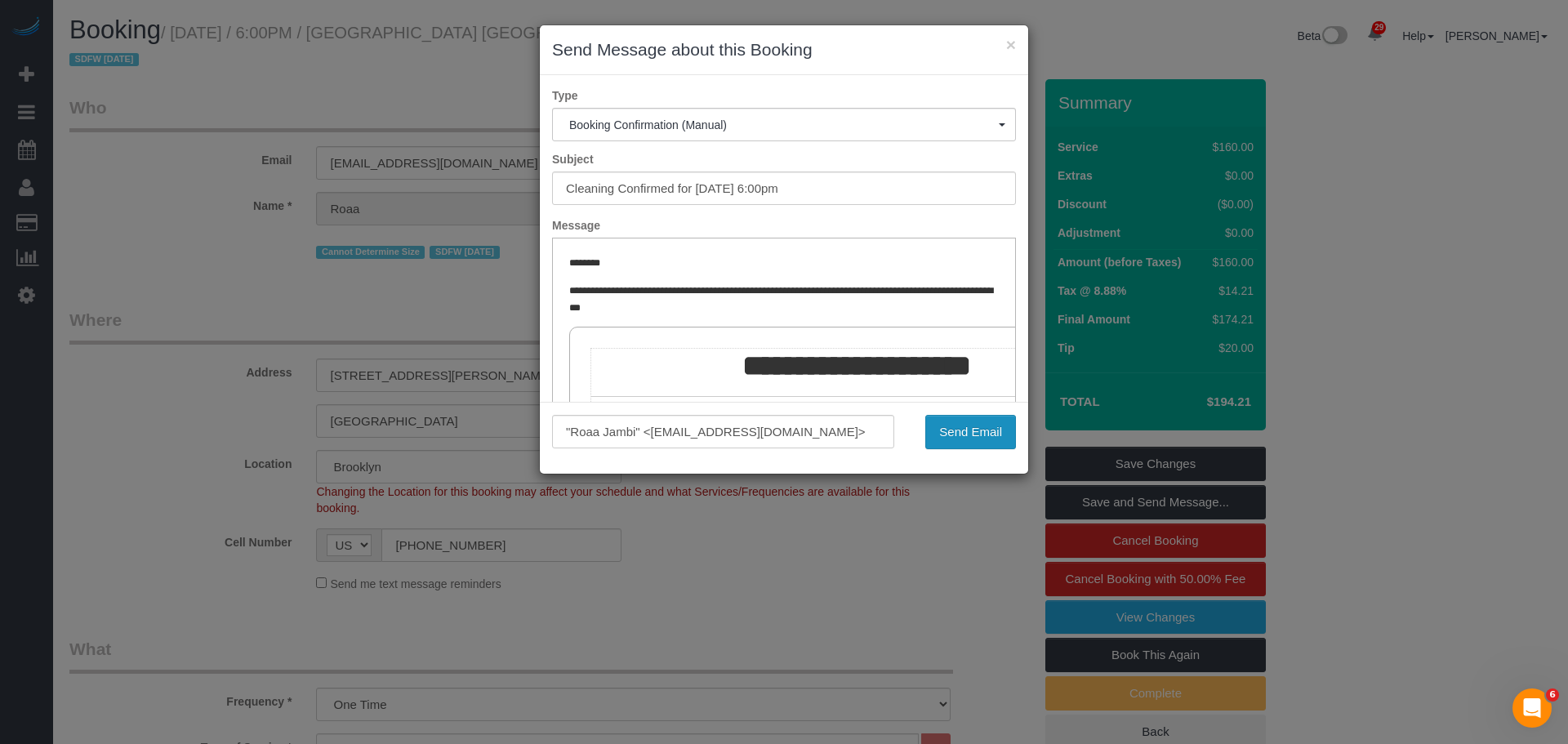
click at [967, 427] on button "Send Email" at bounding box center [970, 432] width 91 height 34
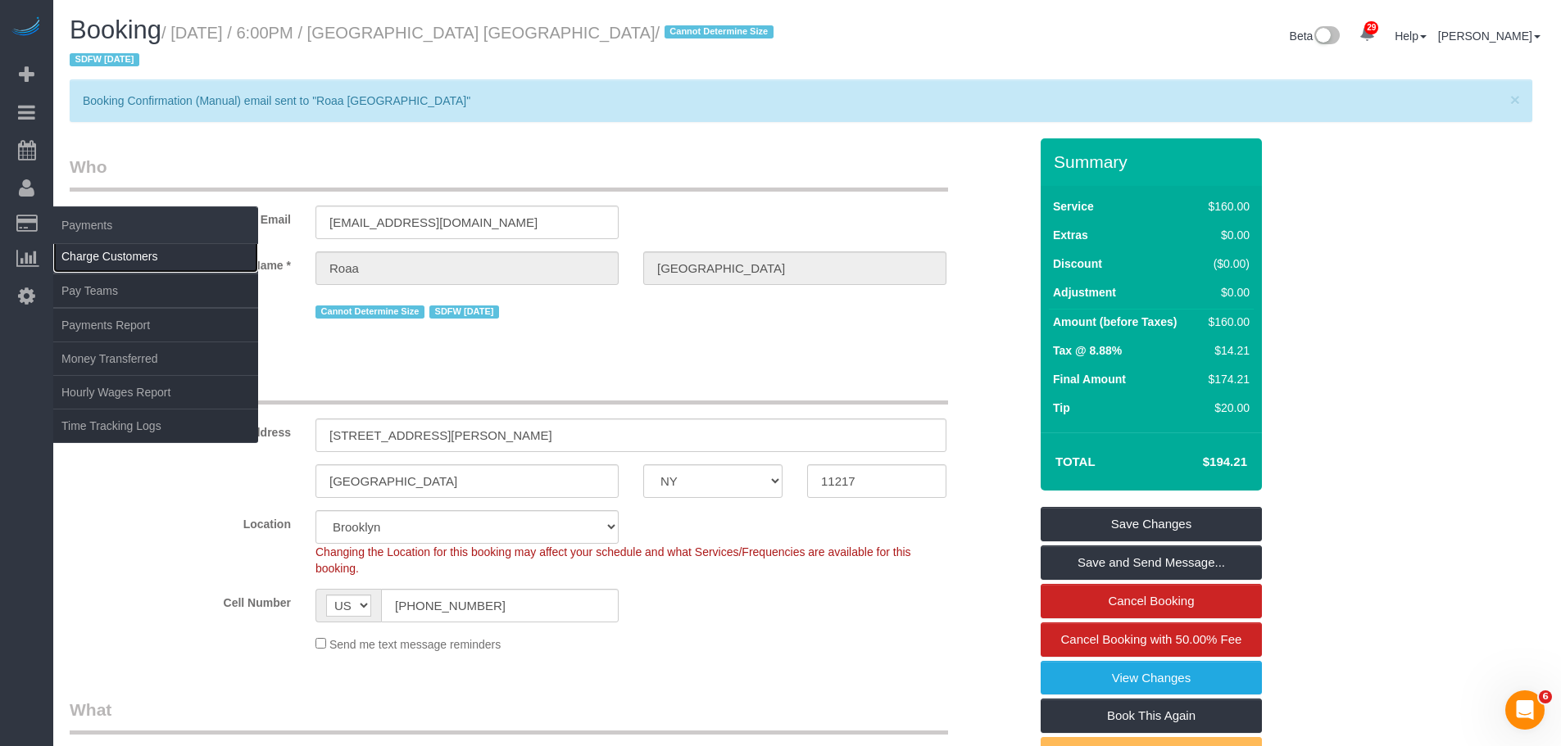
click at [92, 253] on link "Charge Customers" at bounding box center [155, 256] width 205 height 33
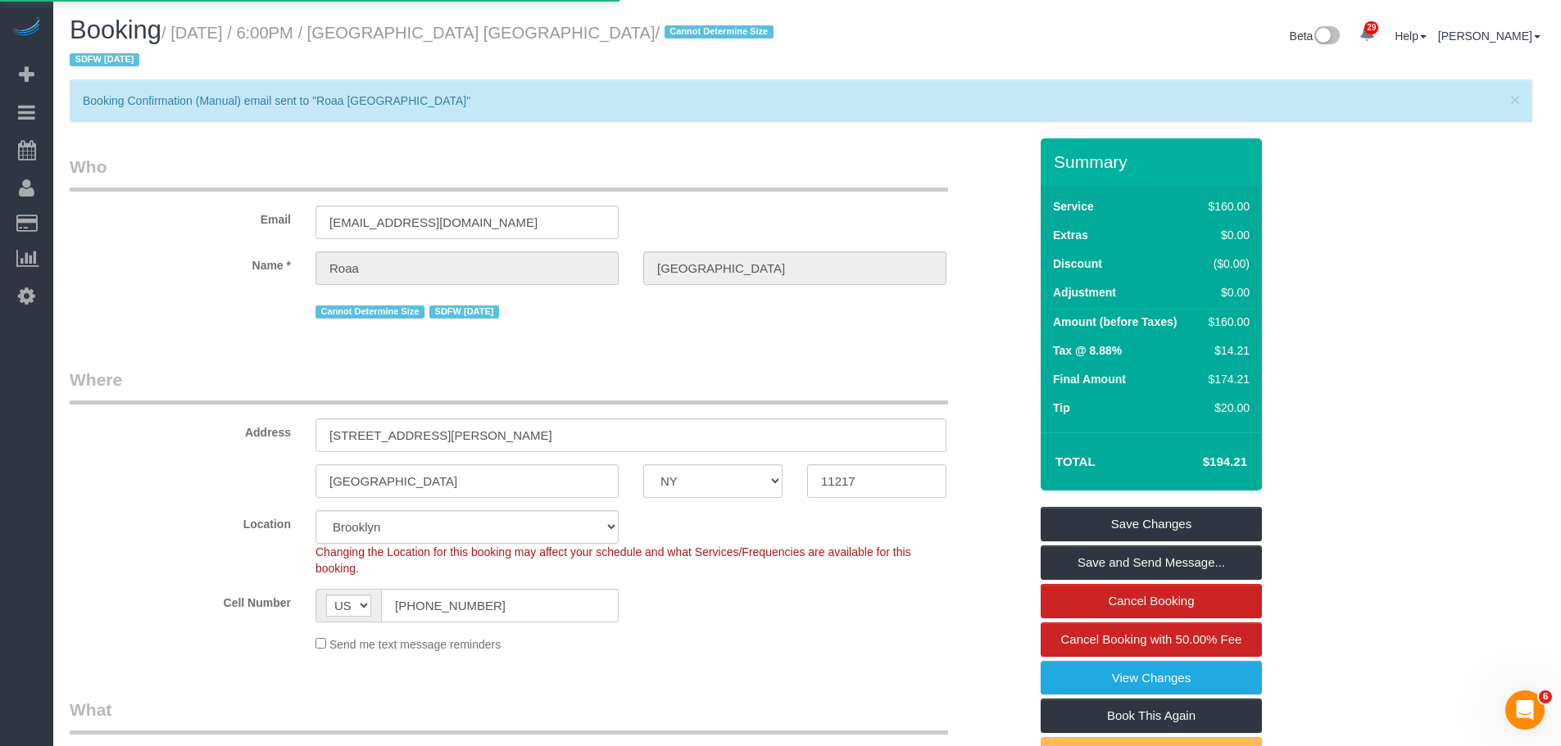
select select
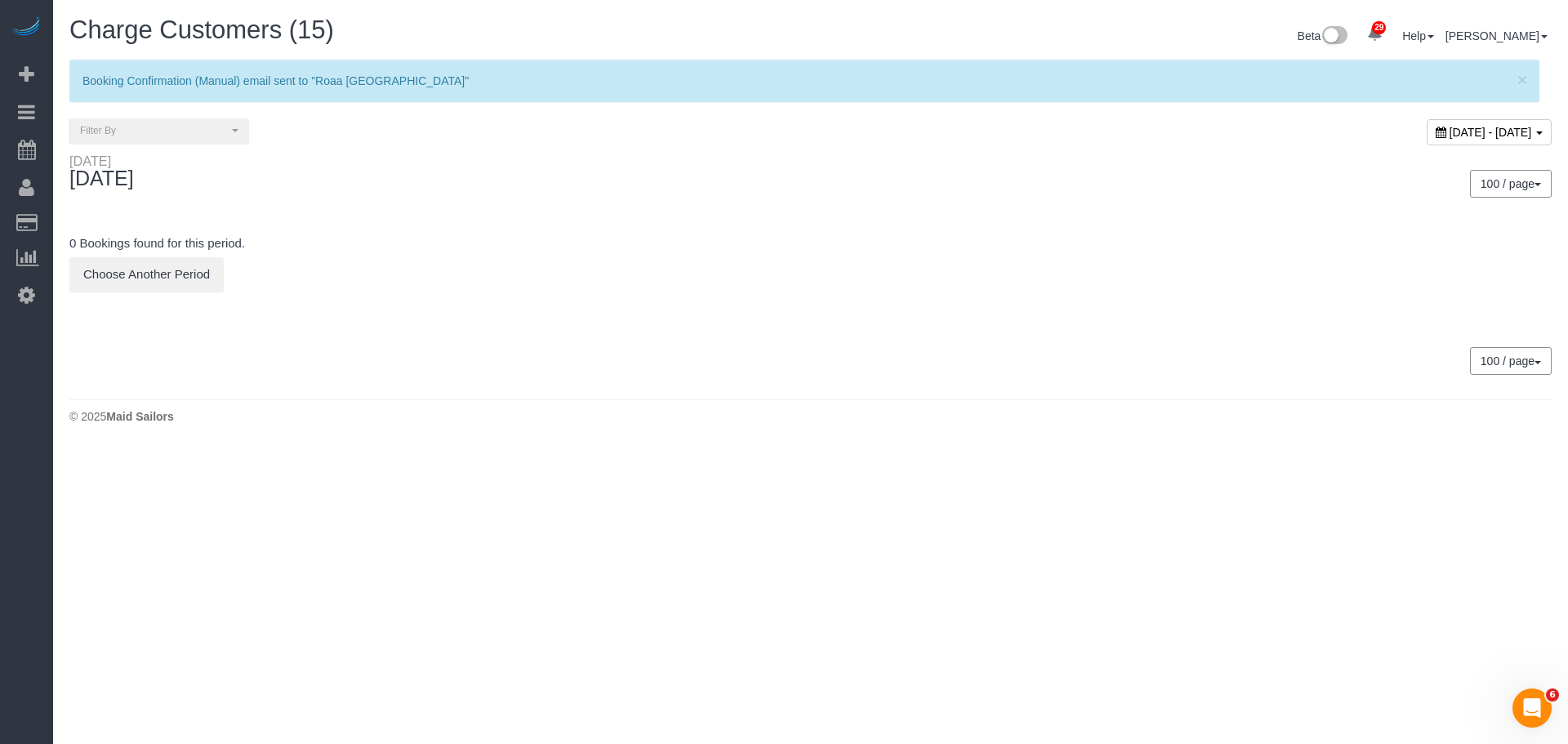
click at [1449, 128] on span "September 28, 2025 - September 28, 2025" at bounding box center [1490, 132] width 83 height 13
type input "**********"
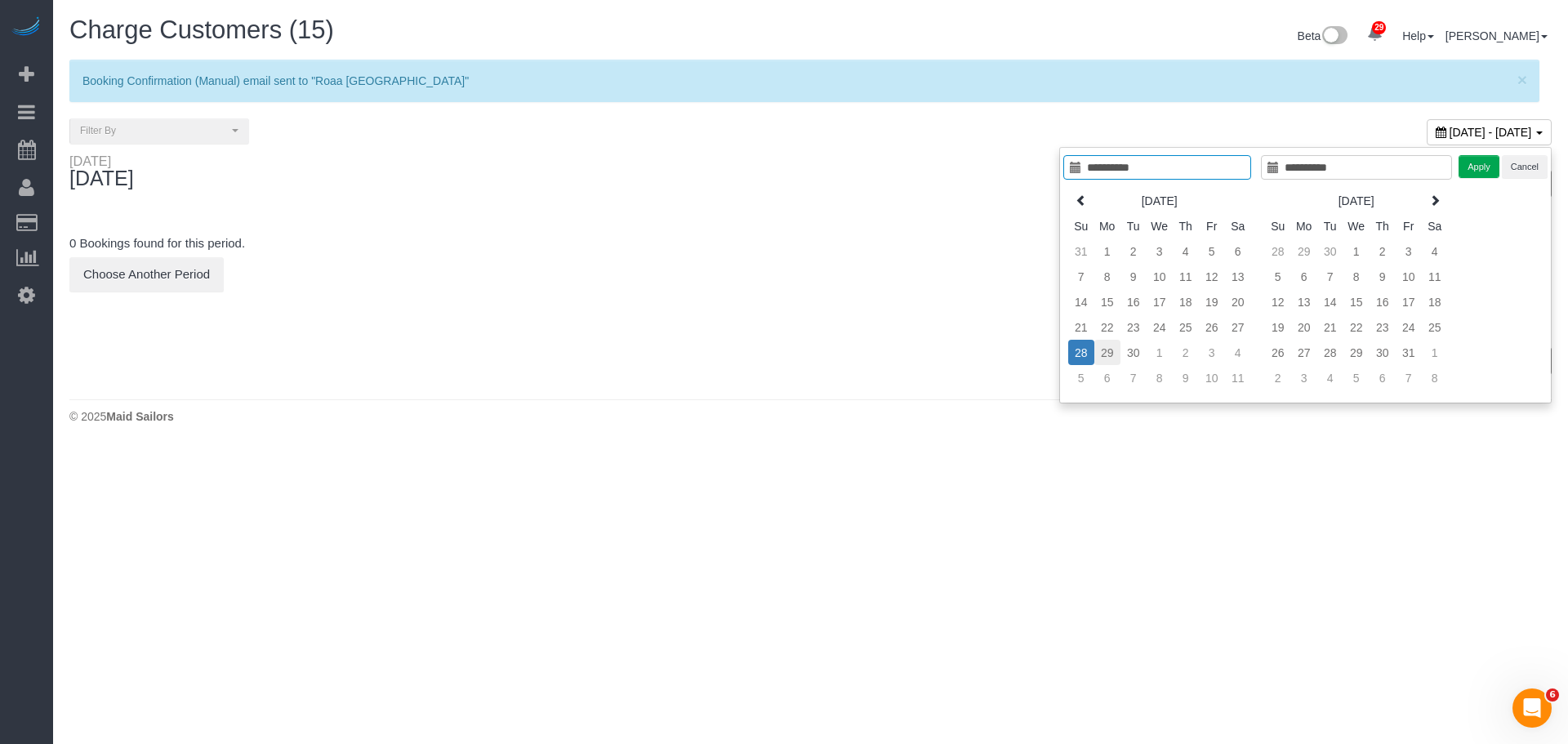
click at [1104, 356] on td "29" at bounding box center [1107, 352] width 26 height 25
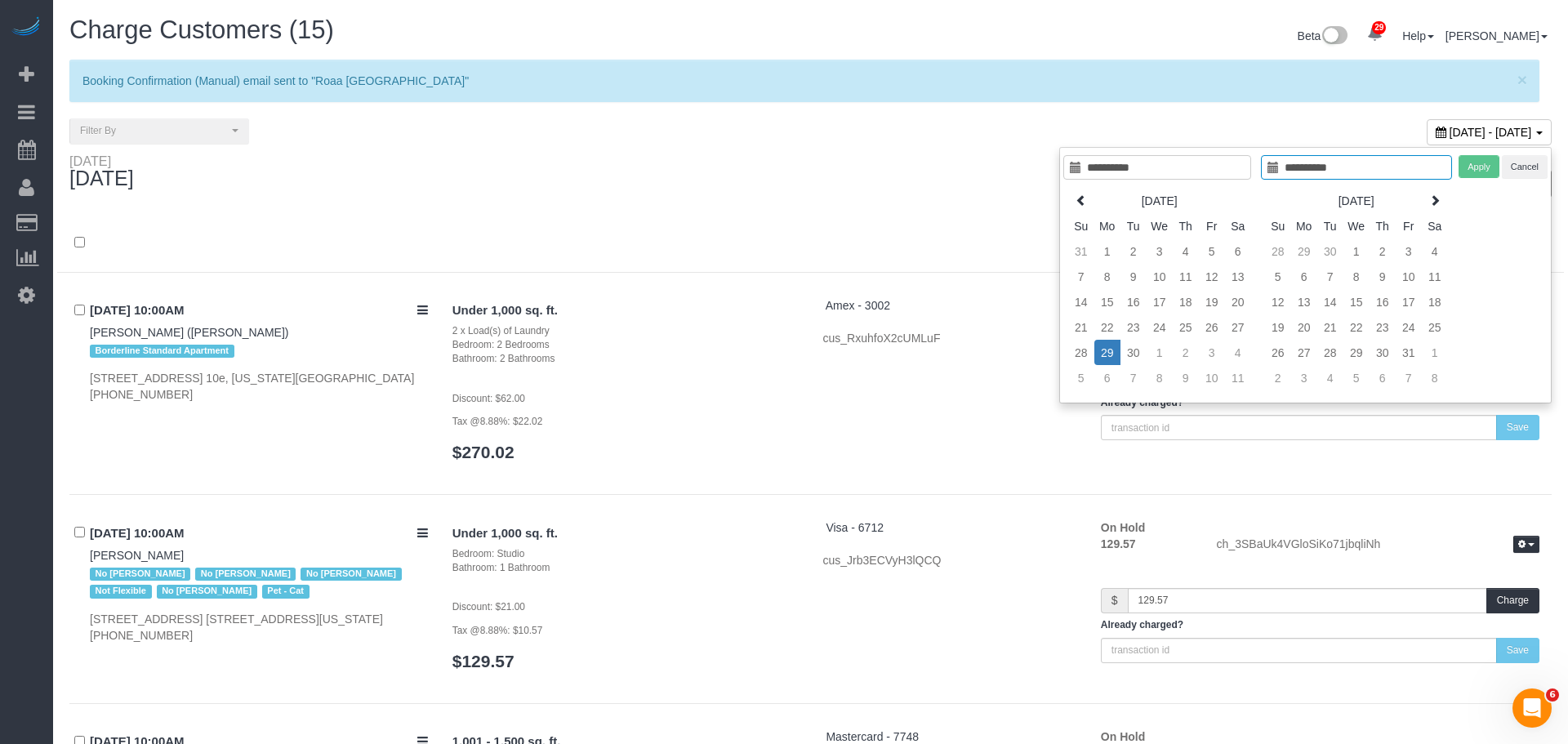
type input "**********"
click at [1104, 356] on td "29" at bounding box center [1095, 352] width 26 height 25
type input "**********"
click at [1460, 166] on button "Apply" at bounding box center [1466, 168] width 41 height 24
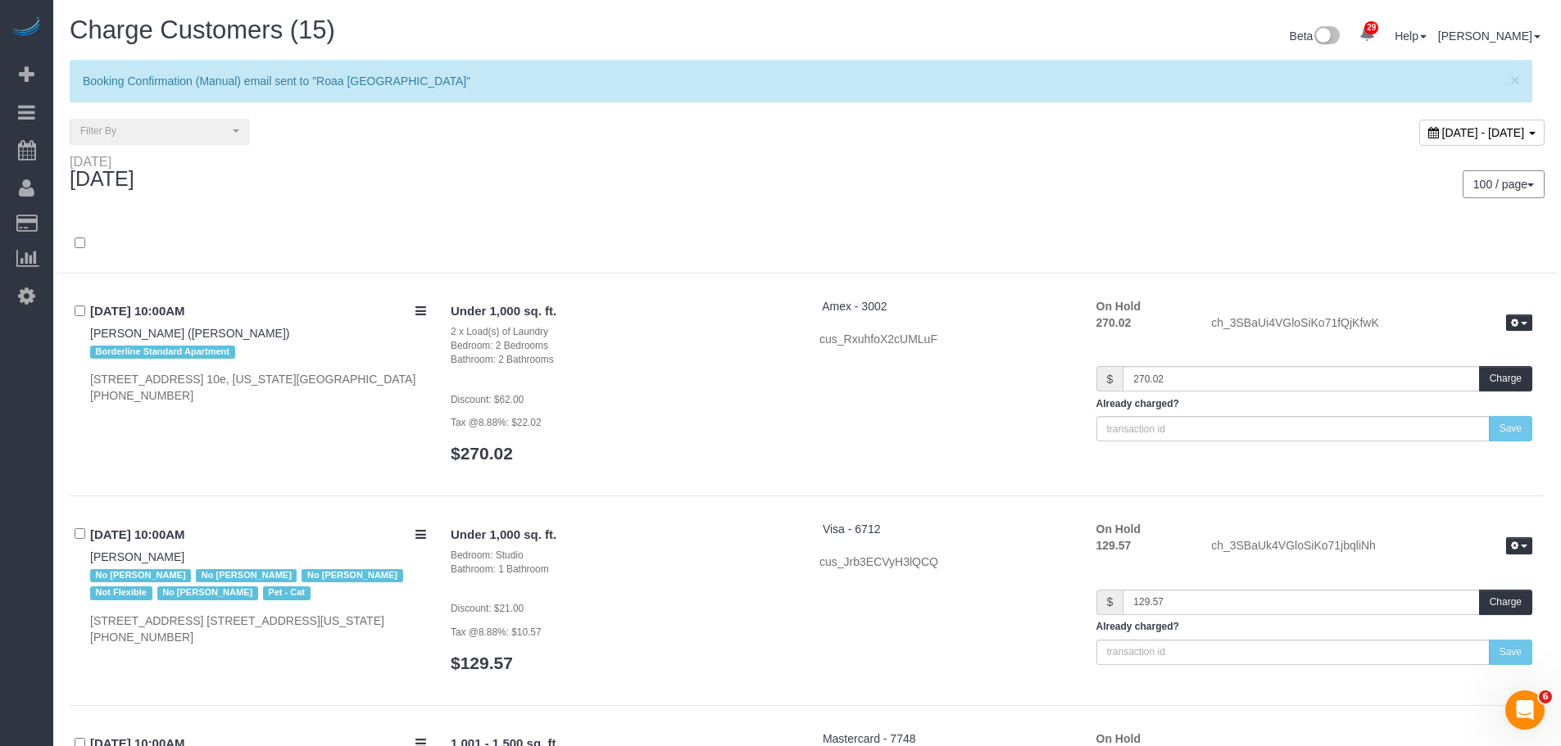
click at [536, 201] on div "Monday September 29, 2025 100 / page 10 / page 20 / page 30 / page 40 / page 50…" at bounding box center [806, 184] width 1499 height 61
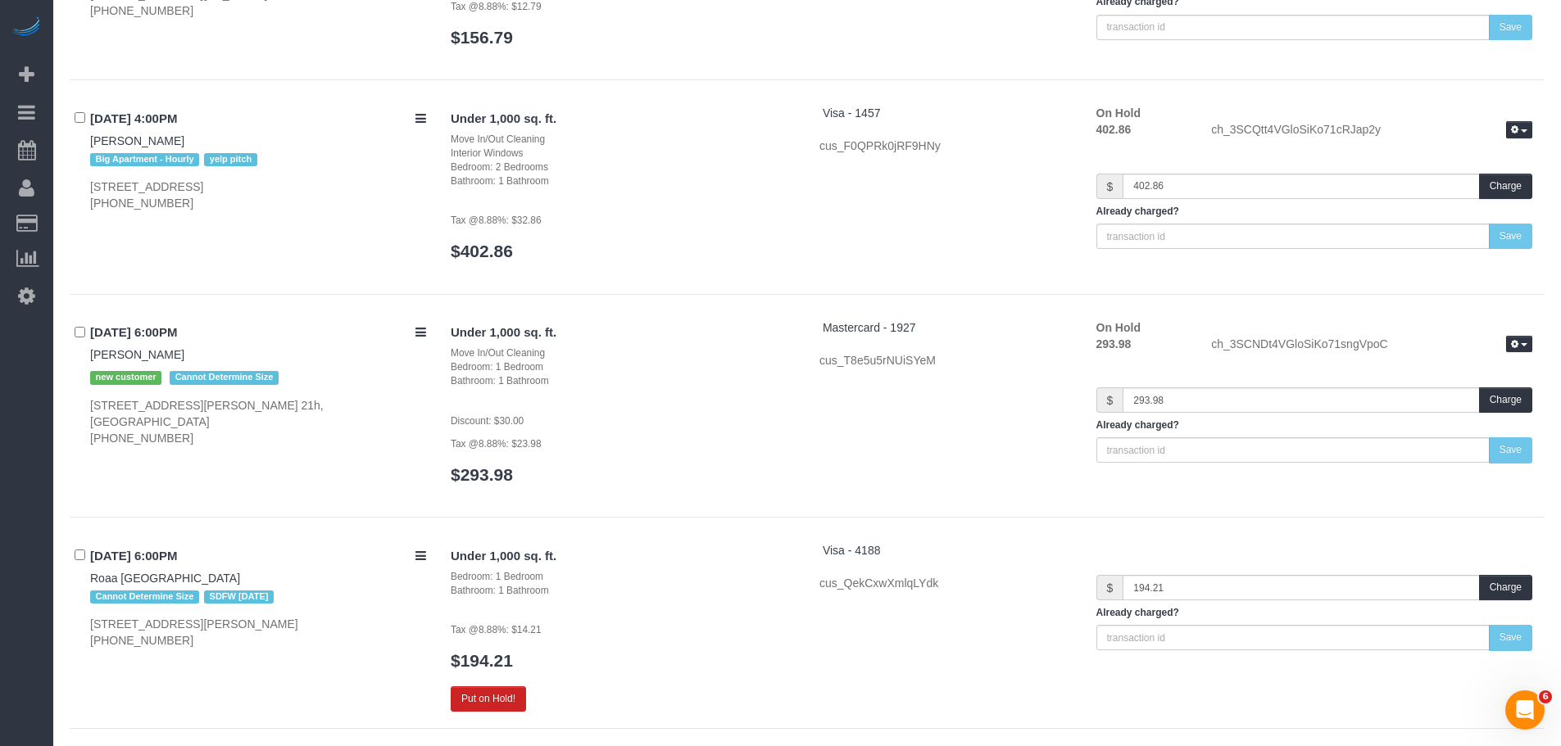
scroll to position [7770, 0]
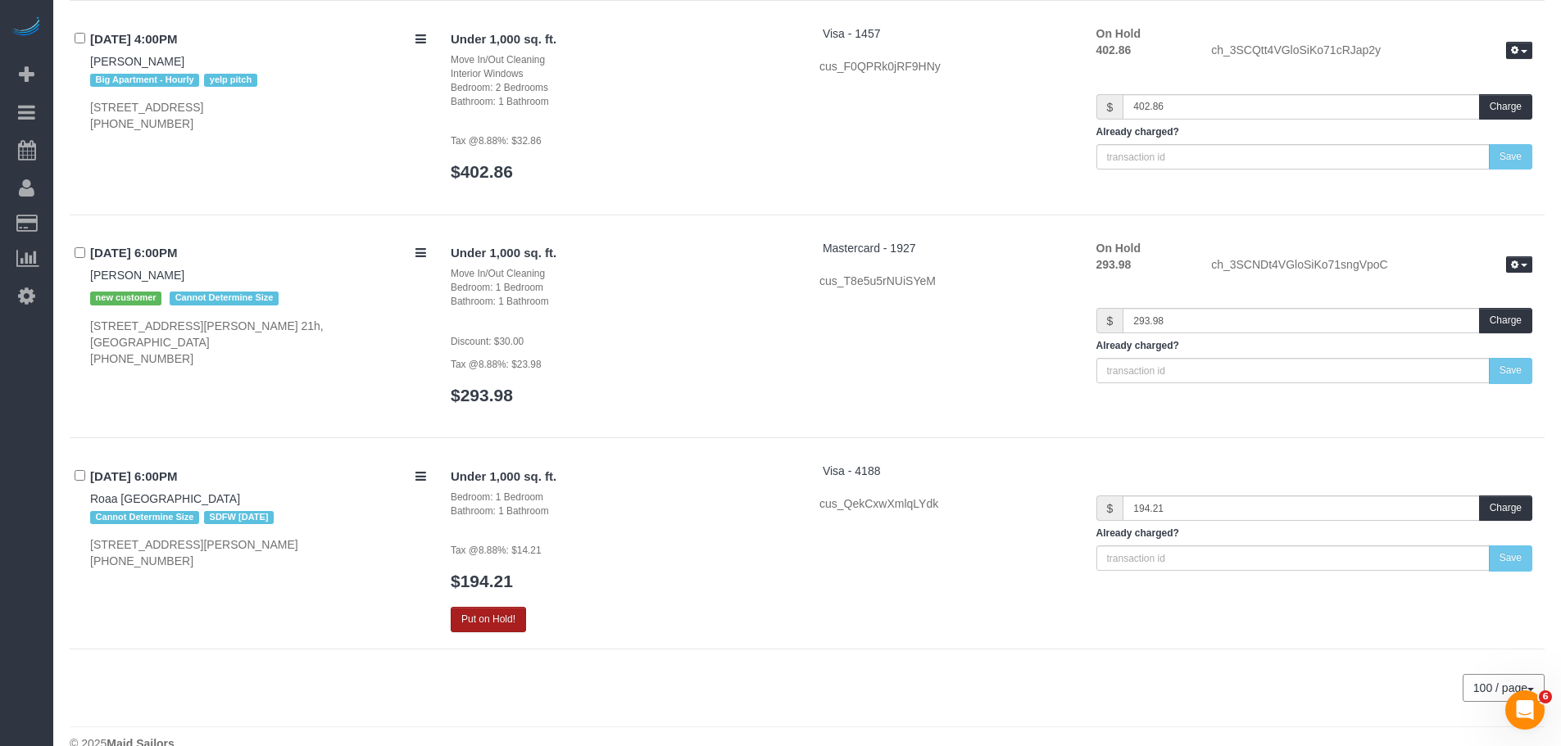
click at [501, 607] on button "Put on Hold!" at bounding box center [488, 619] width 75 height 25
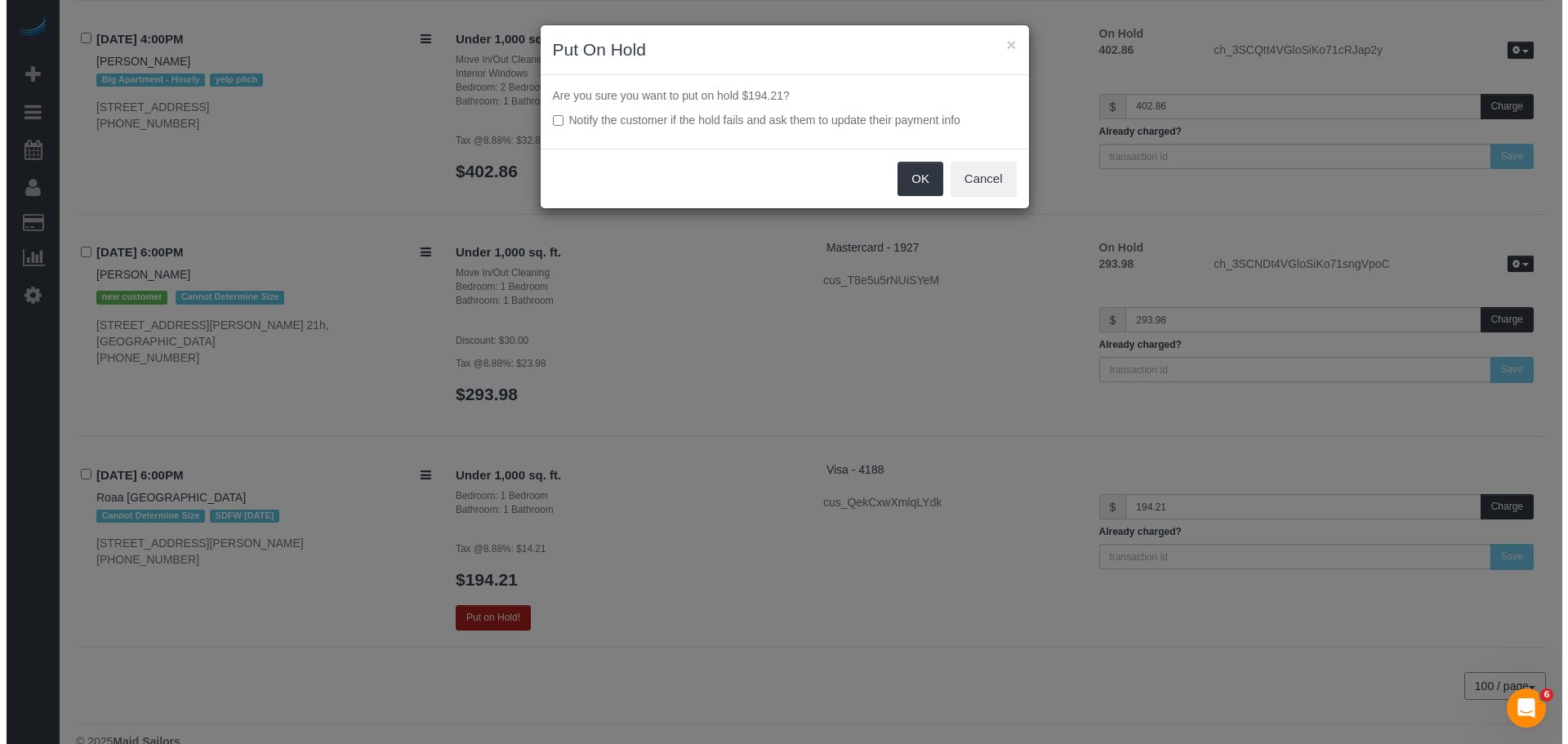
scroll to position [7714, 0]
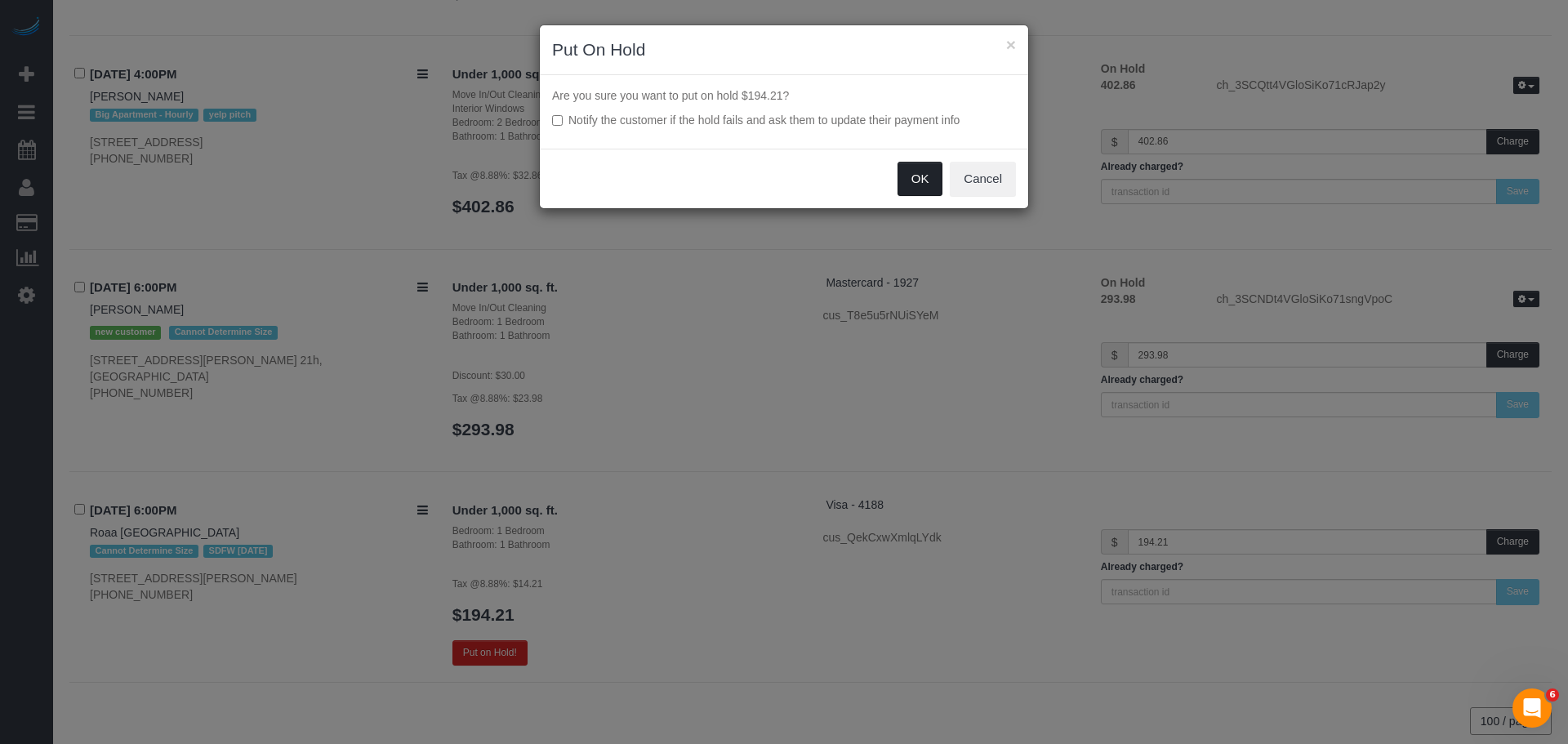
click at [917, 178] on button "OK" at bounding box center [920, 179] width 46 height 34
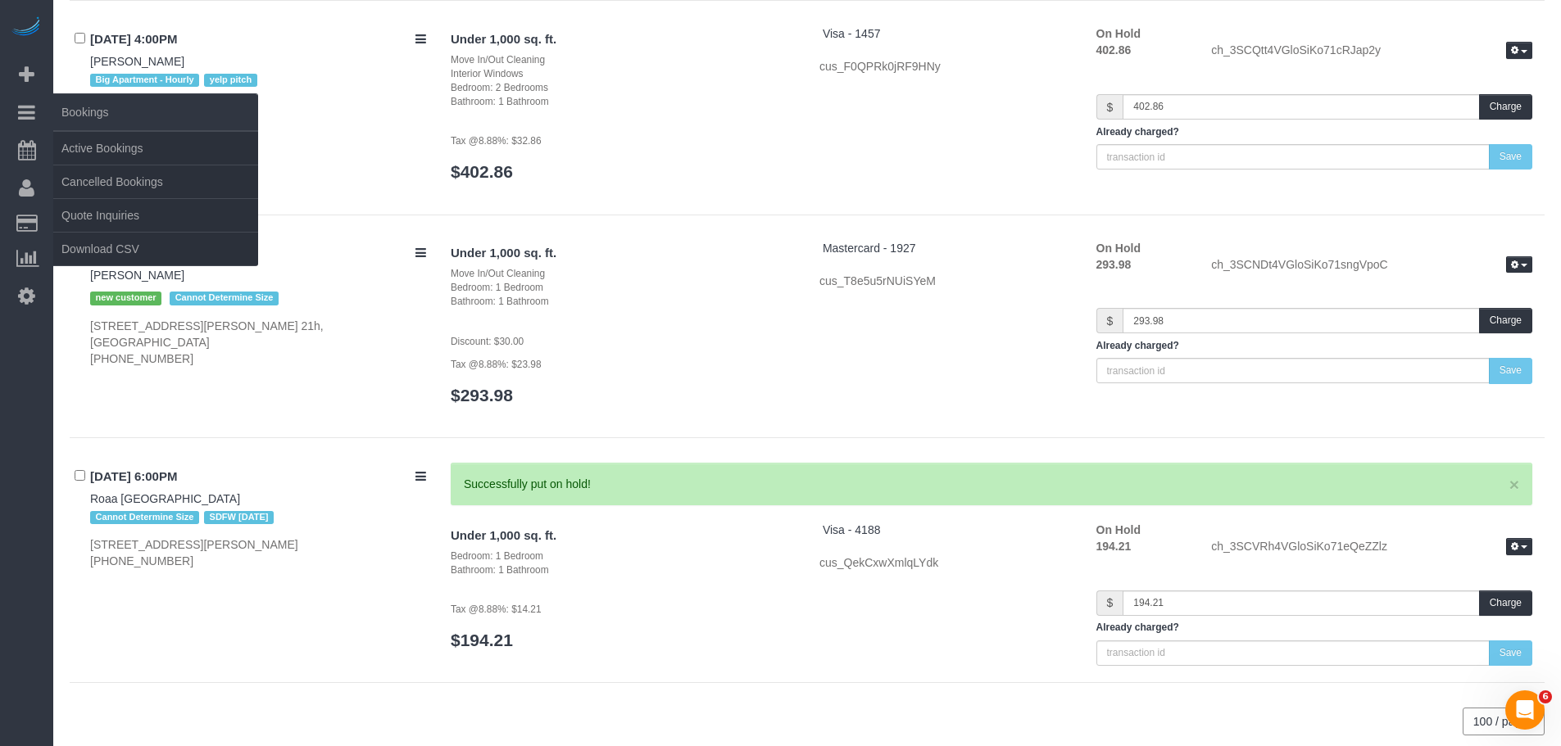
scroll to position [7744, 0]
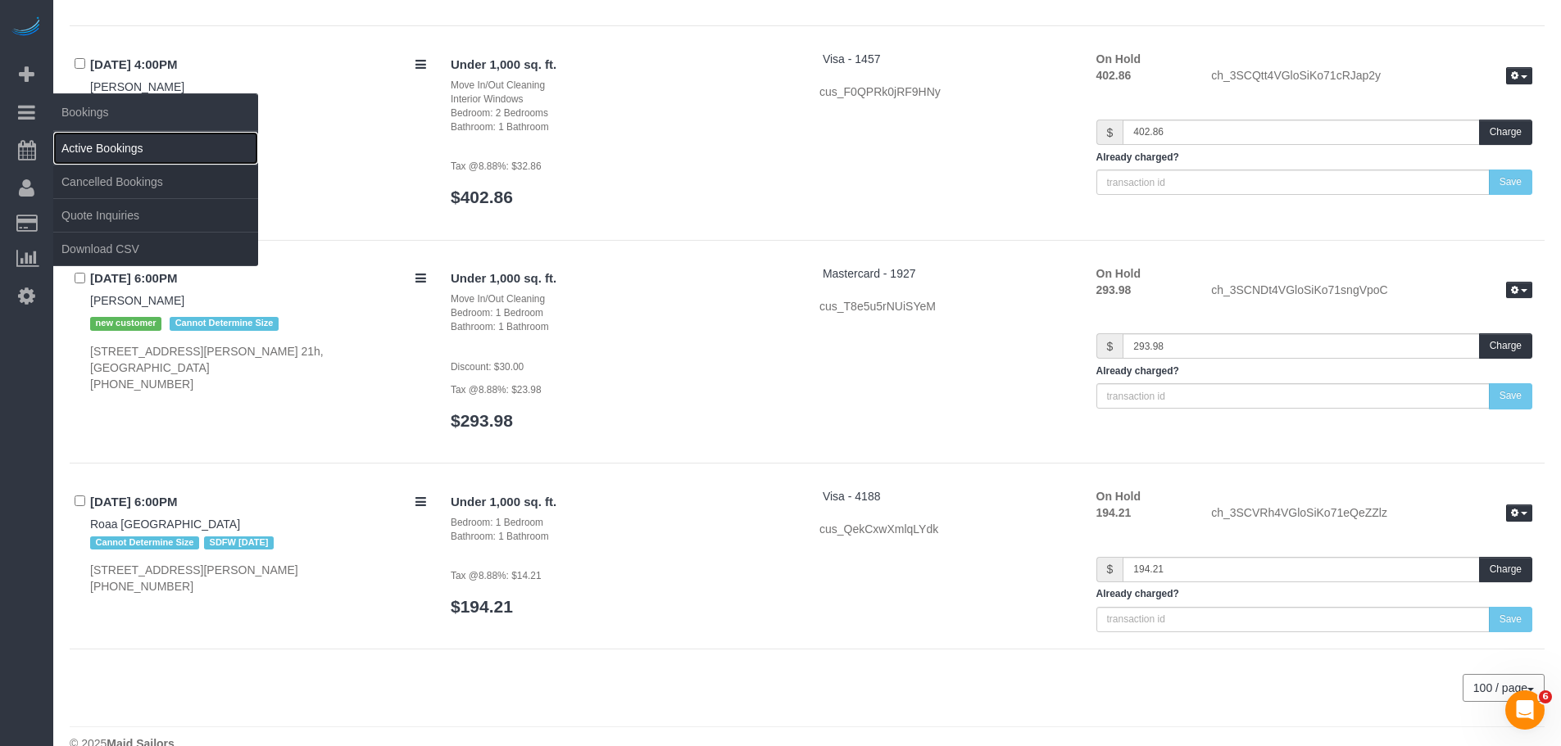
click at [82, 145] on link "Active Bookings" at bounding box center [155, 148] width 205 height 33
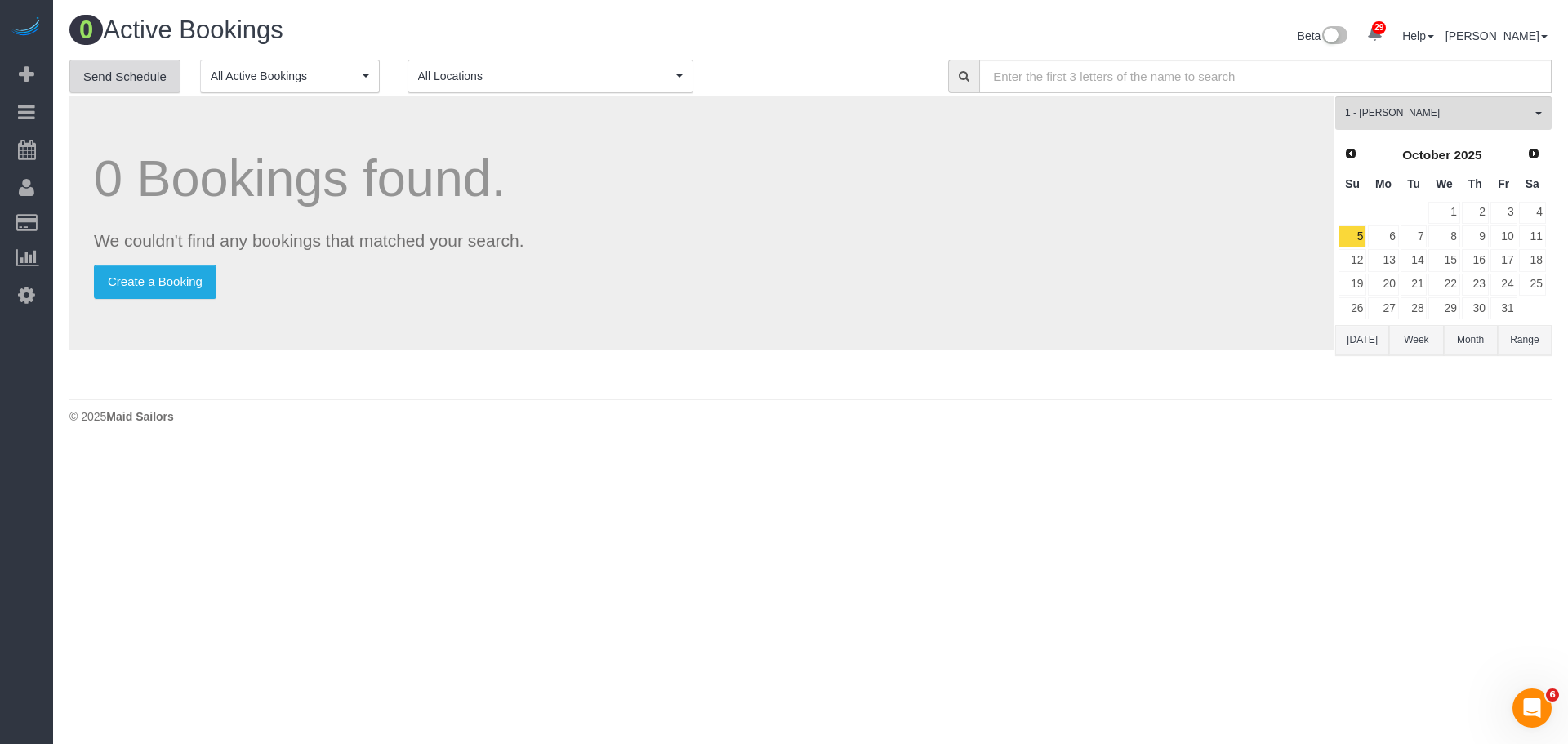
click at [126, 77] on link "Send Schedule" at bounding box center [125, 77] width 111 height 34
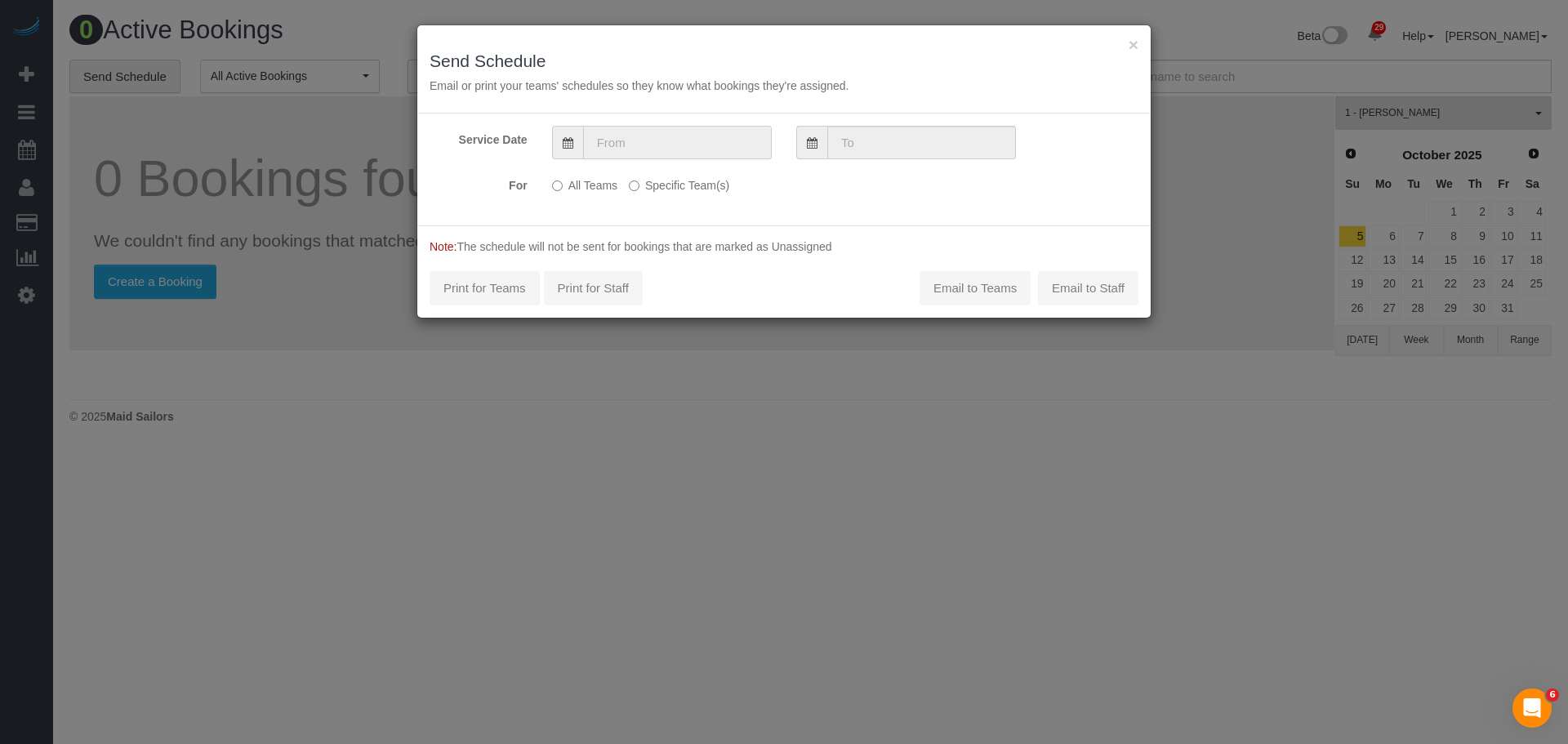
click at [632, 150] on input "text" at bounding box center [677, 143] width 188 height 34
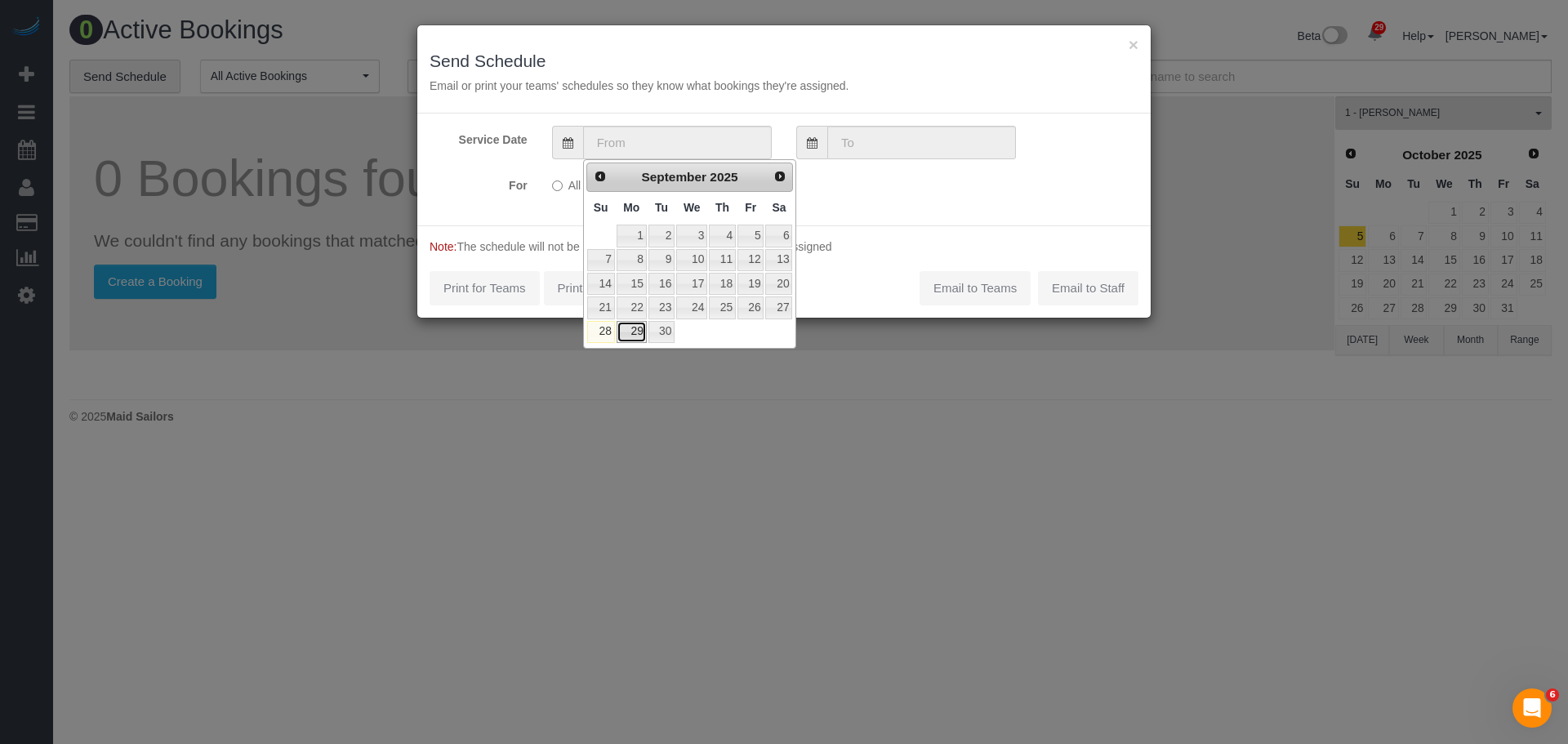
click at [627, 339] on link "29" at bounding box center [631, 332] width 30 height 22
type input "09/29/2025"
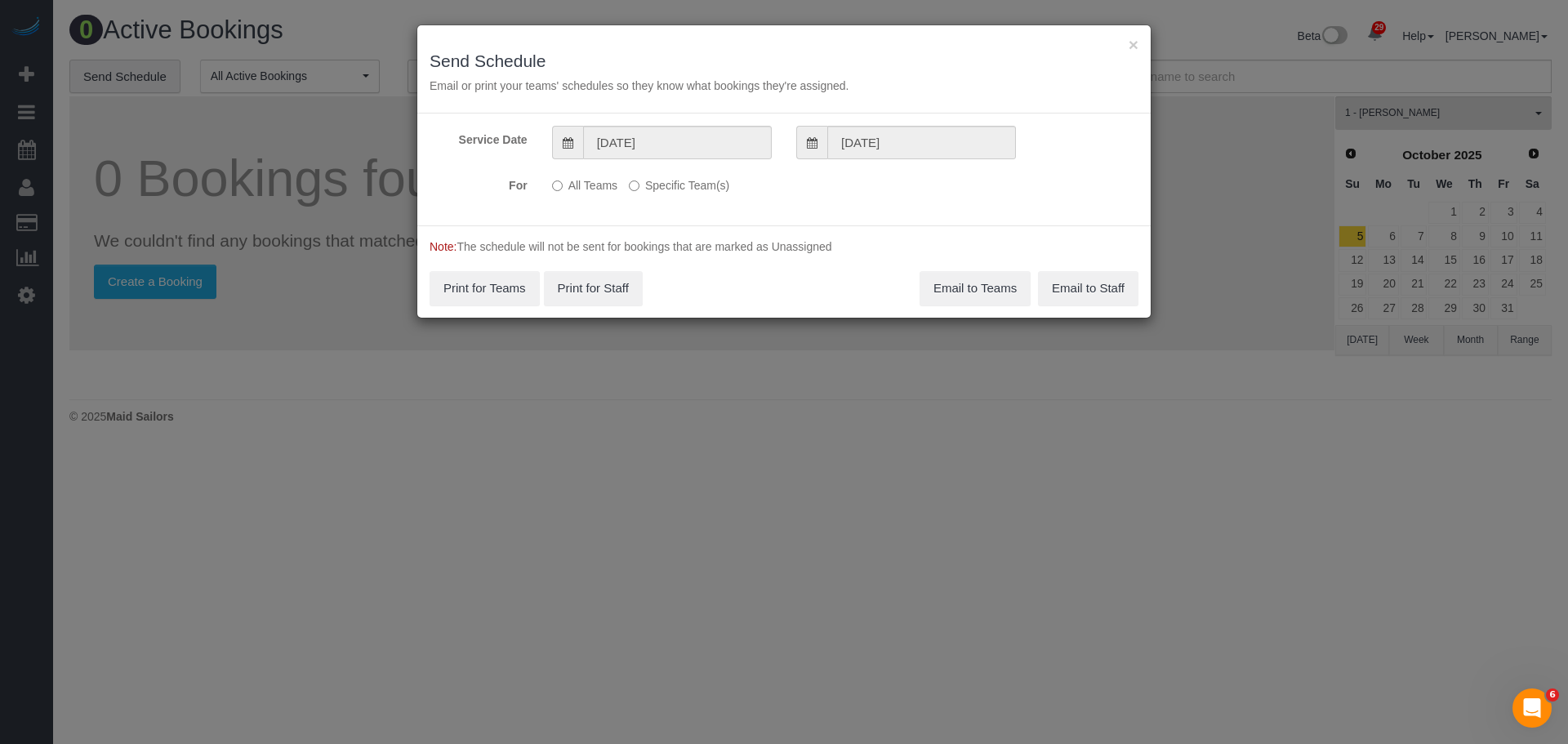
click at [651, 186] on label "Specific Team(s)" at bounding box center [679, 183] width 101 height 22
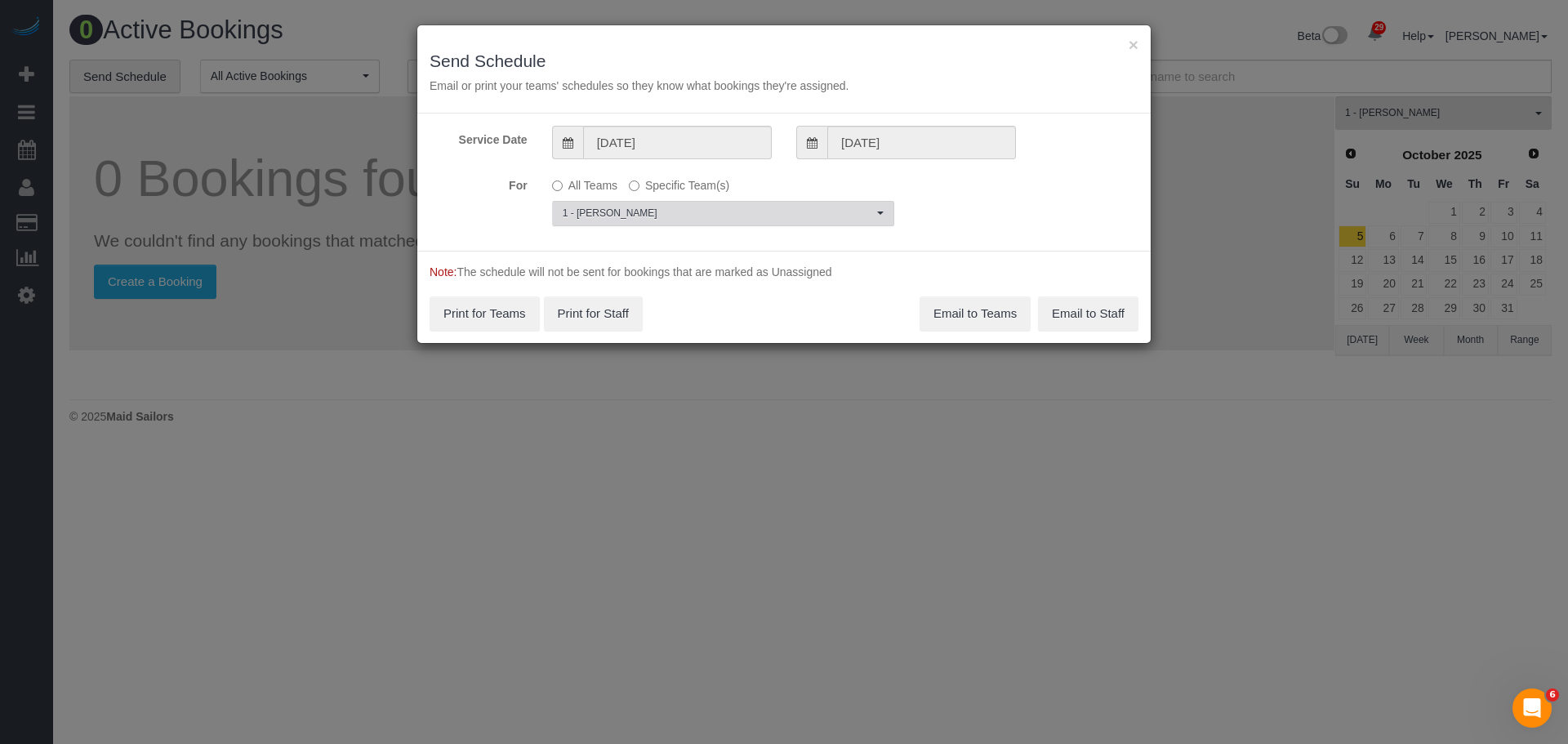
click at [692, 211] on span "1 - [PERSON_NAME]" at bounding box center [717, 213] width 310 height 14
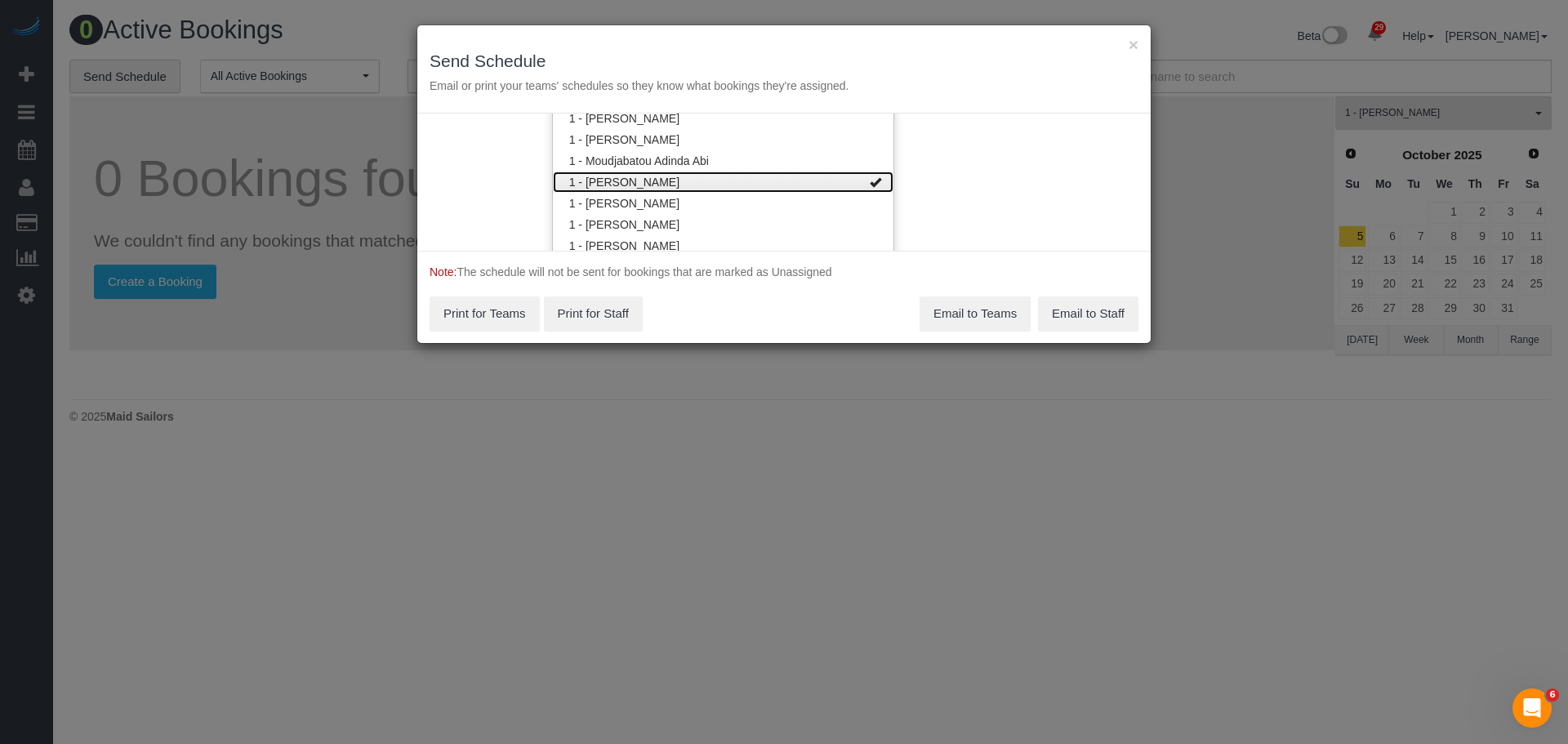
click at [787, 190] on link "1 - [PERSON_NAME]" at bounding box center [724, 182] width 341 height 21
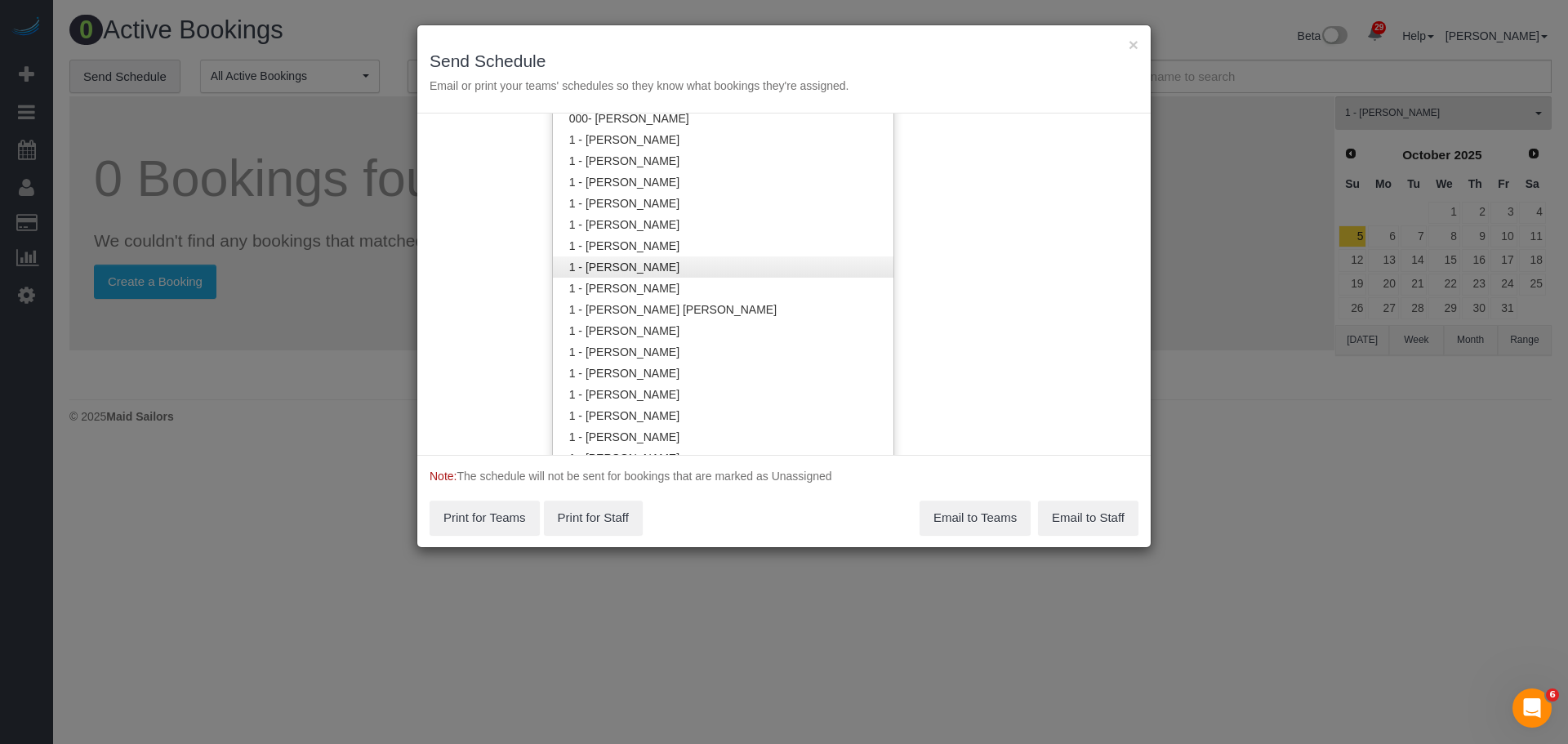
scroll to position [460, 0]
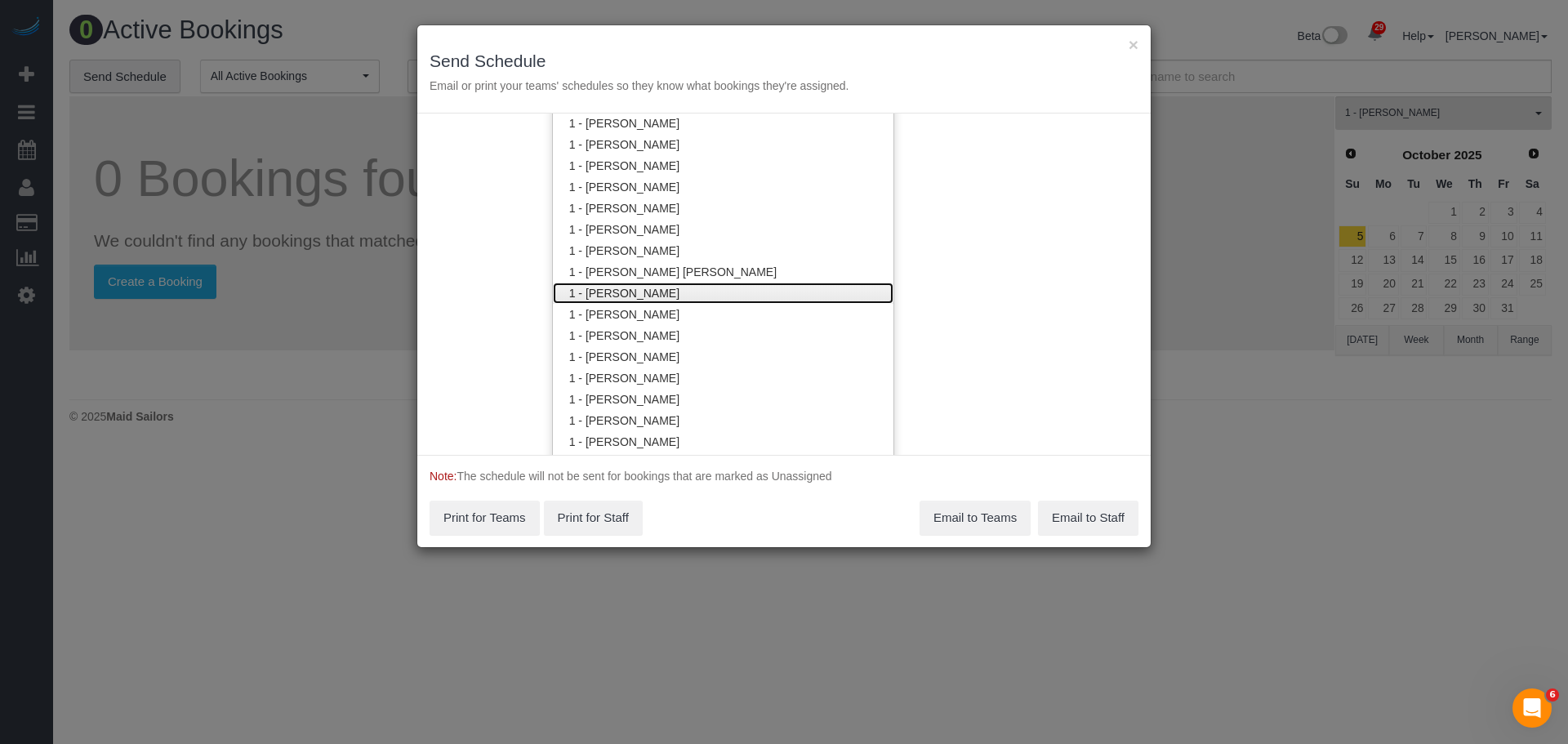
drag, startPoint x: 694, startPoint y: 296, endPoint x: 715, endPoint y: 293, distance: 21.2
click at [694, 296] on link "1 - [PERSON_NAME]" at bounding box center [724, 292] width 341 height 21
click at [1033, 257] on div "Service Date 09/29/2025 09/29/2025 For All Teams Specific Team(s) 1 - Emely Jim…" at bounding box center [784, 284] width 734 height 341
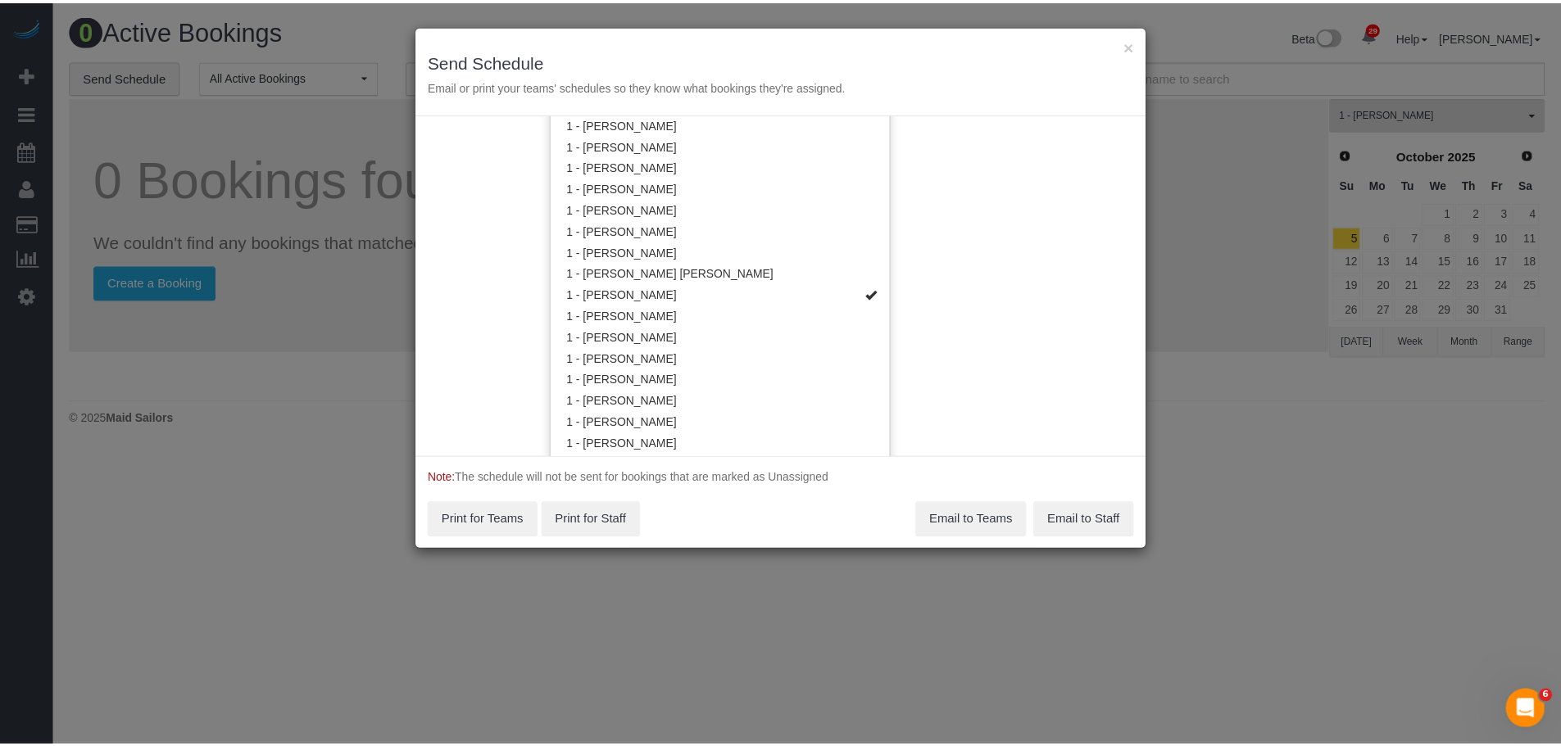
scroll to position [0, 0]
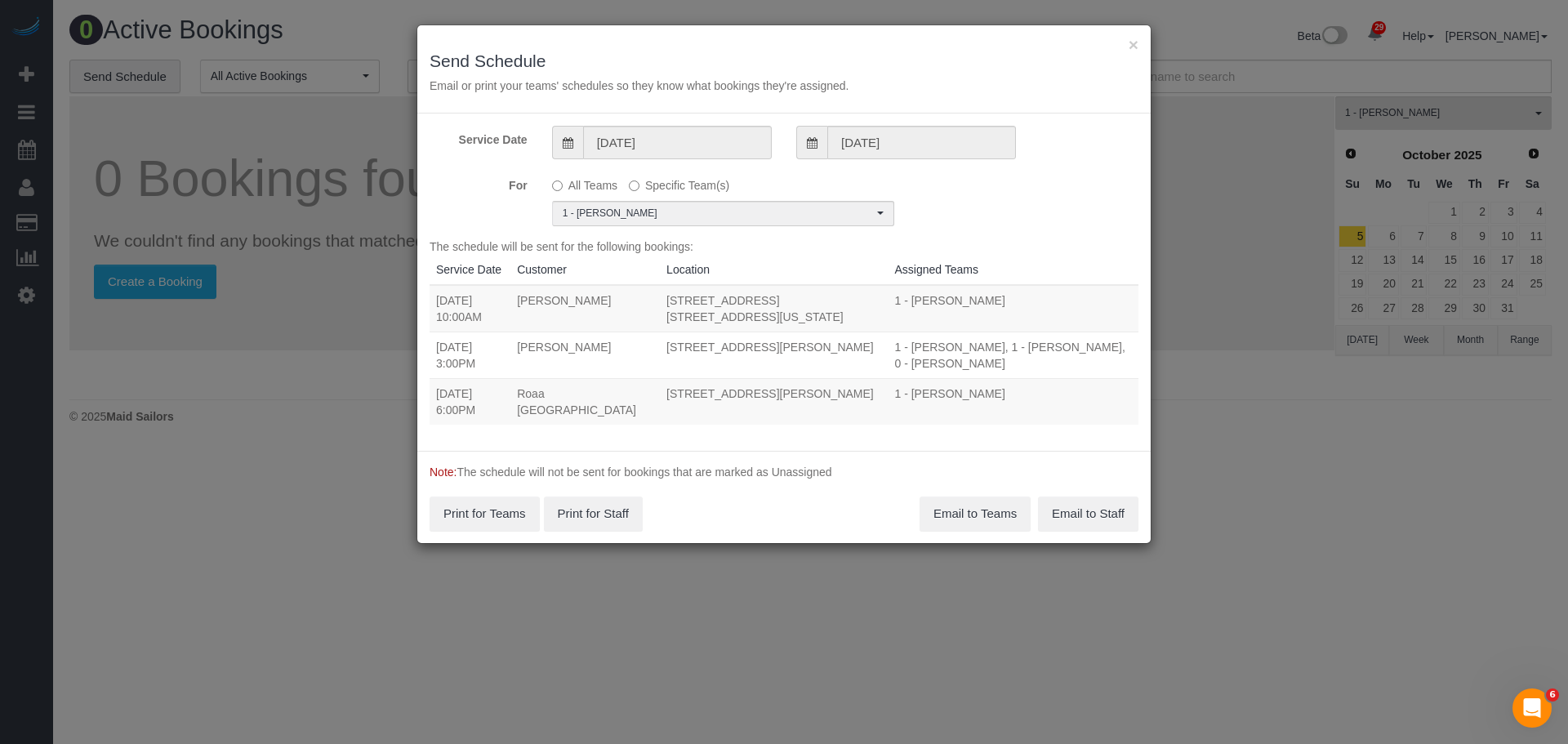
drag, startPoint x: 436, startPoint y: 300, endPoint x: 721, endPoint y: 408, distance: 304.8
click at [721, 408] on tbody "09/29/2025 10:00AM Wen Hsu 340 East 23rd Street, Apt. 12c, New York, NY 10003 1…" at bounding box center [784, 355] width 709 height 140
copy tbody "09/29/2025 10:00AM Wen Hsu 340 East 23rd Street, Apt. 12c, New York, NY 10003 1…"
click at [969, 517] on button "Email to Teams" at bounding box center [974, 514] width 111 height 34
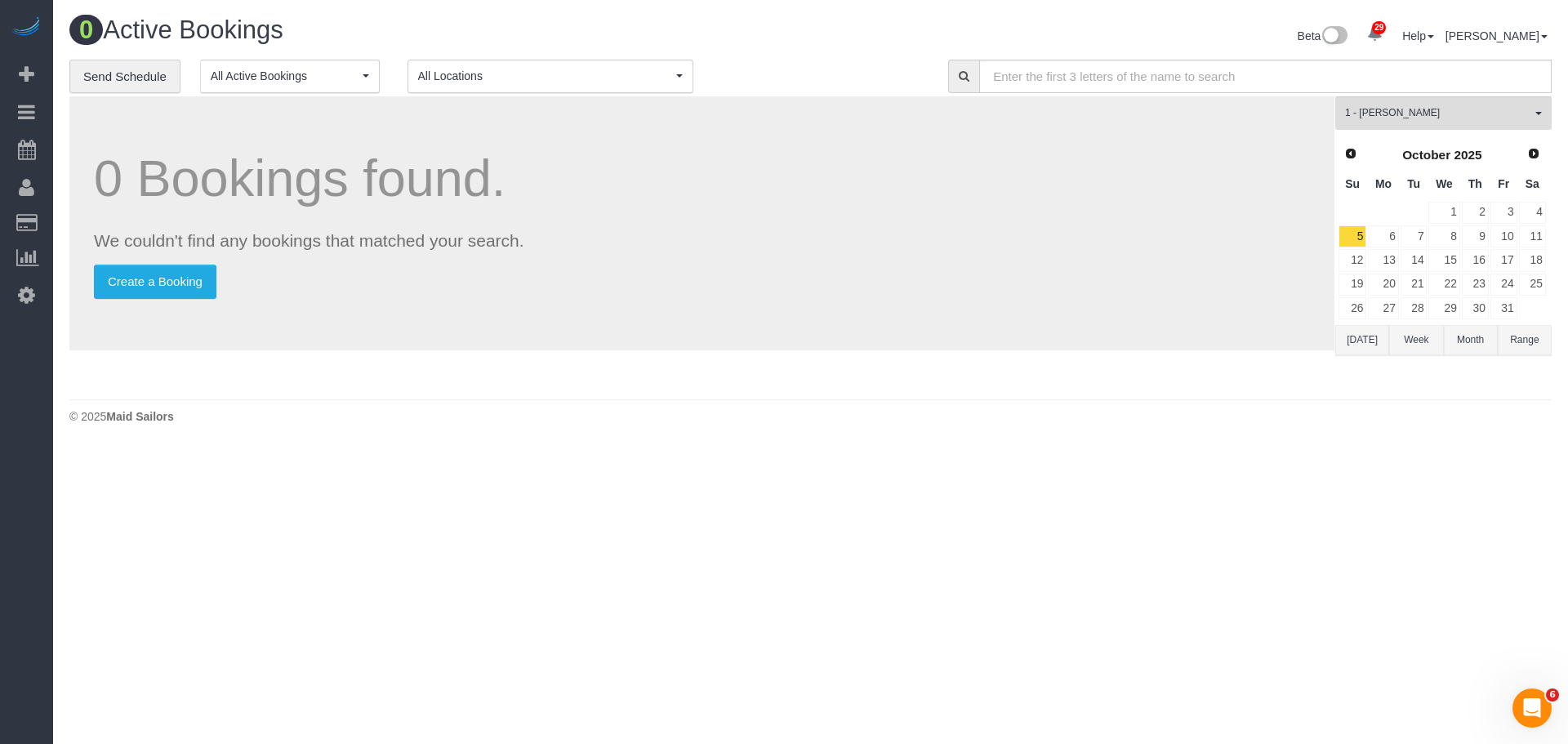
click at [775, 299] on p "Create a Booking" at bounding box center [702, 281] width 1216 height 34
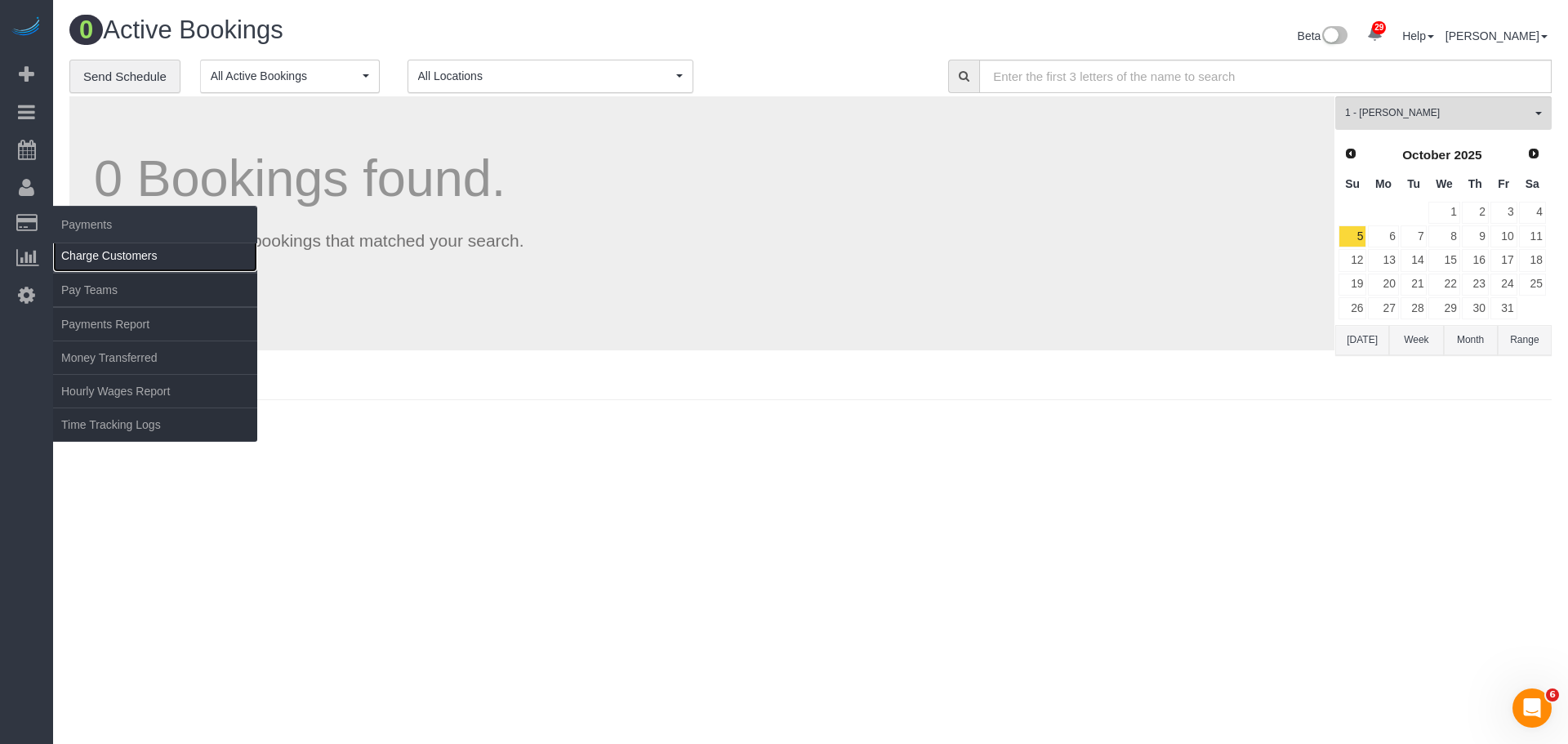
click at [138, 260] on link "Charge Customers" at bounding box center [155, 255] width 204 height 33
select select
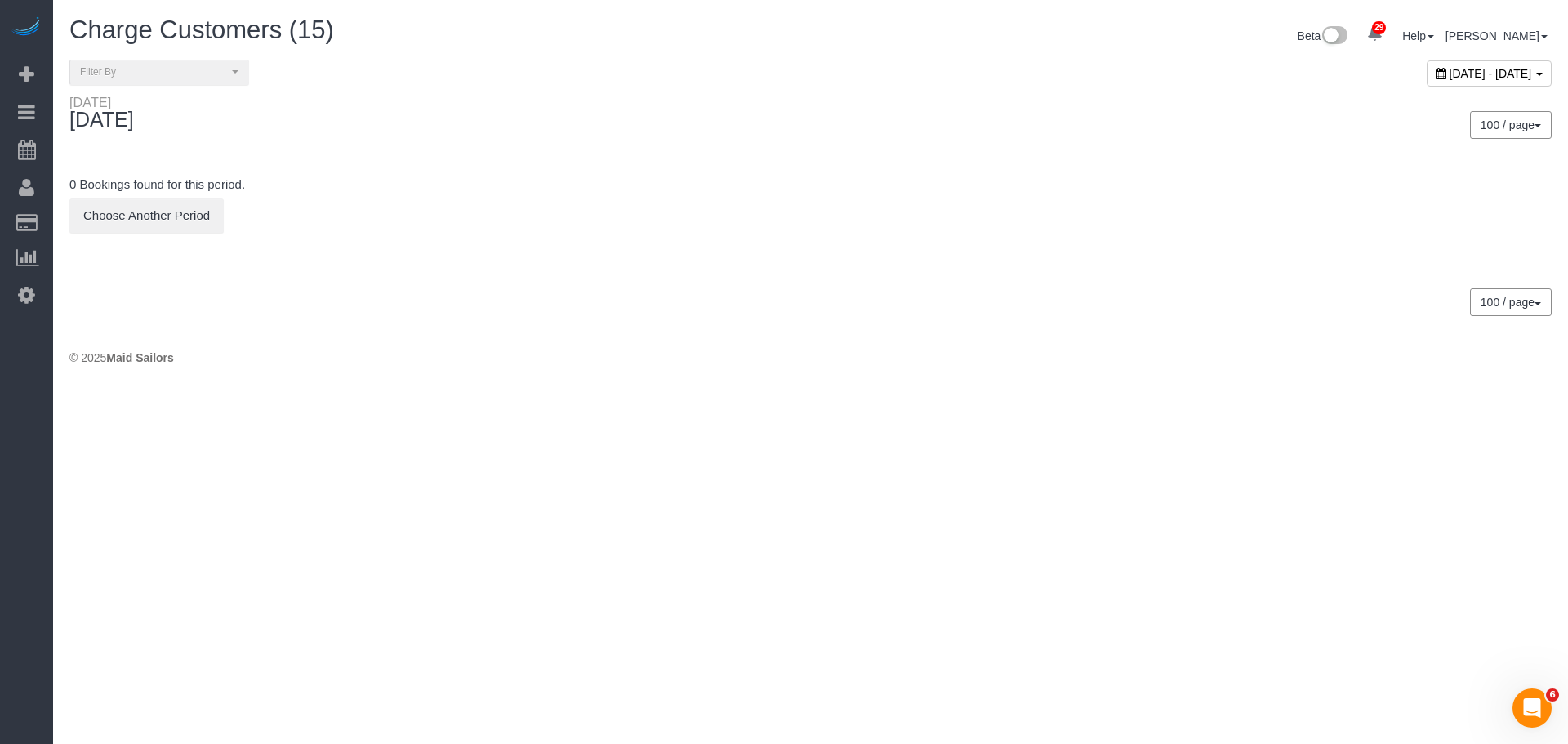
click at [1449, 72] on span "September 28, 2025 - September 28, 2025" at bounding box center [1490, 73] width 83 height 13
type input "**********"
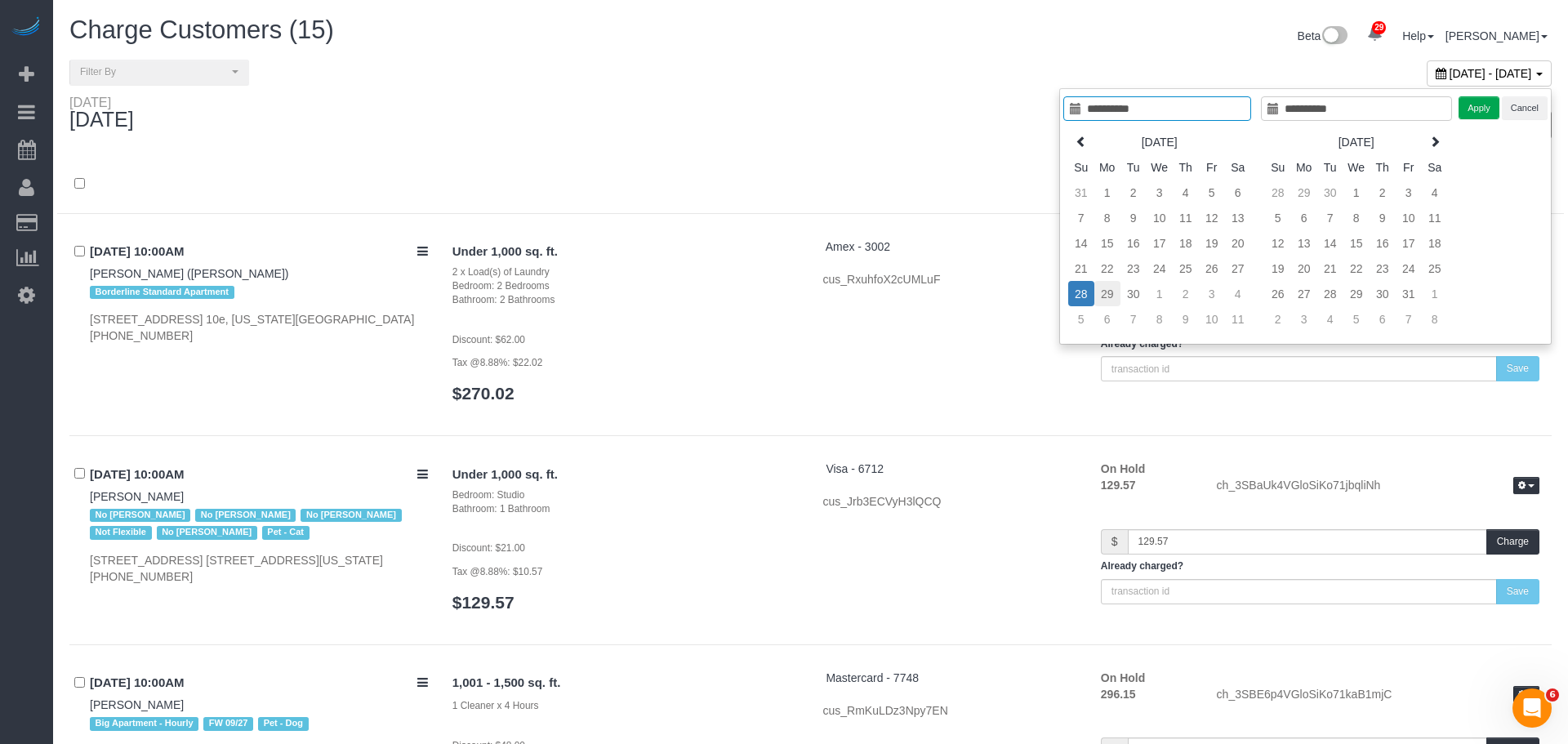
type input "**********"
click at [1103, 297] on td "29" at bounding box center [1095, 293] width 26 height 25
type input "**********"
drag, startPoint x: 1091, startPoint y: 293, endPoint x: 1248, endPoint y: 217, distance: 174.4
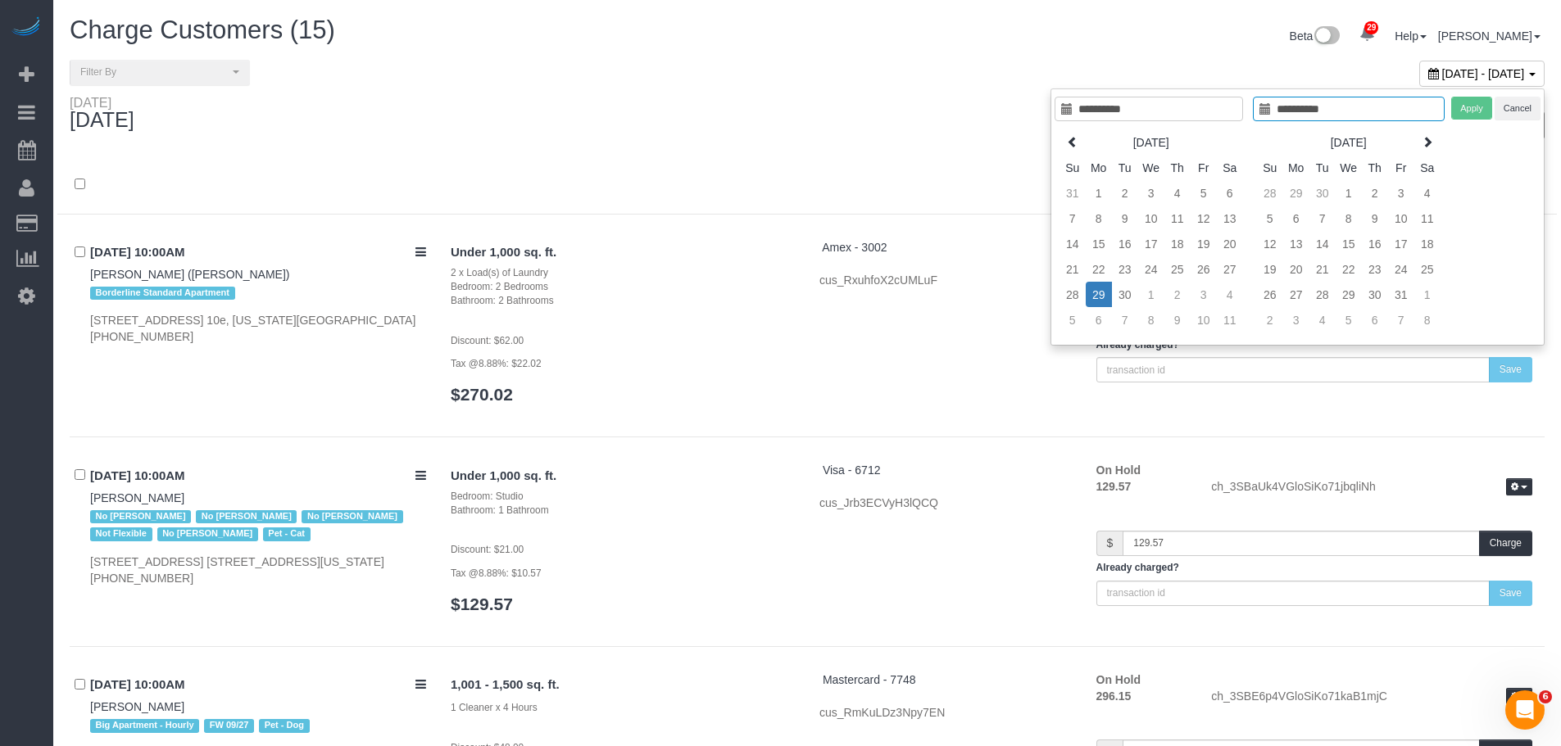
click at [1094, 293] on td "29" at bounding box center [1098, 294] width 26 height 25
type input "**********"
click at [1472, 109] on button "Apply" at bounding box center [1471, 109] width 41 height 24
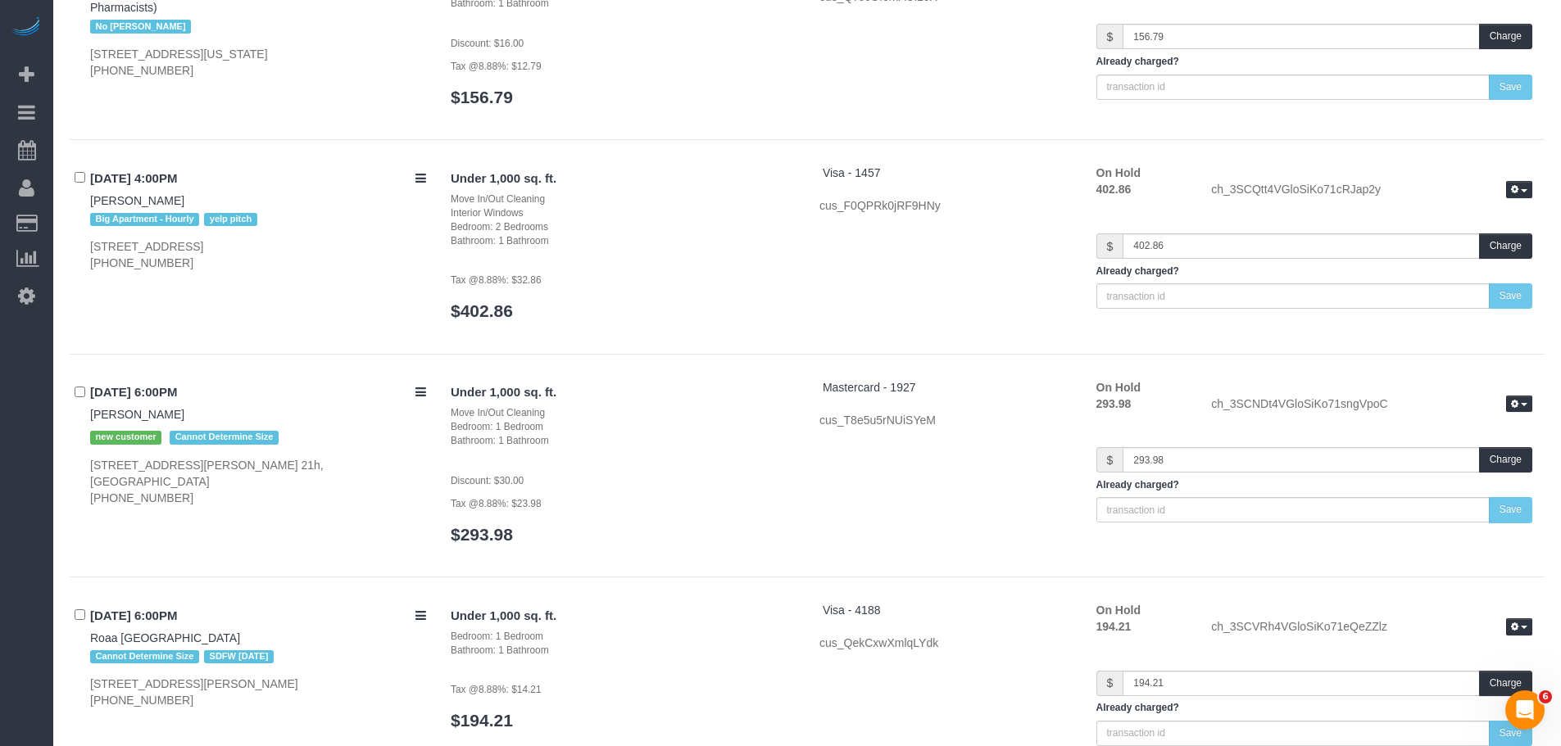
scroll to position [7685, 0]
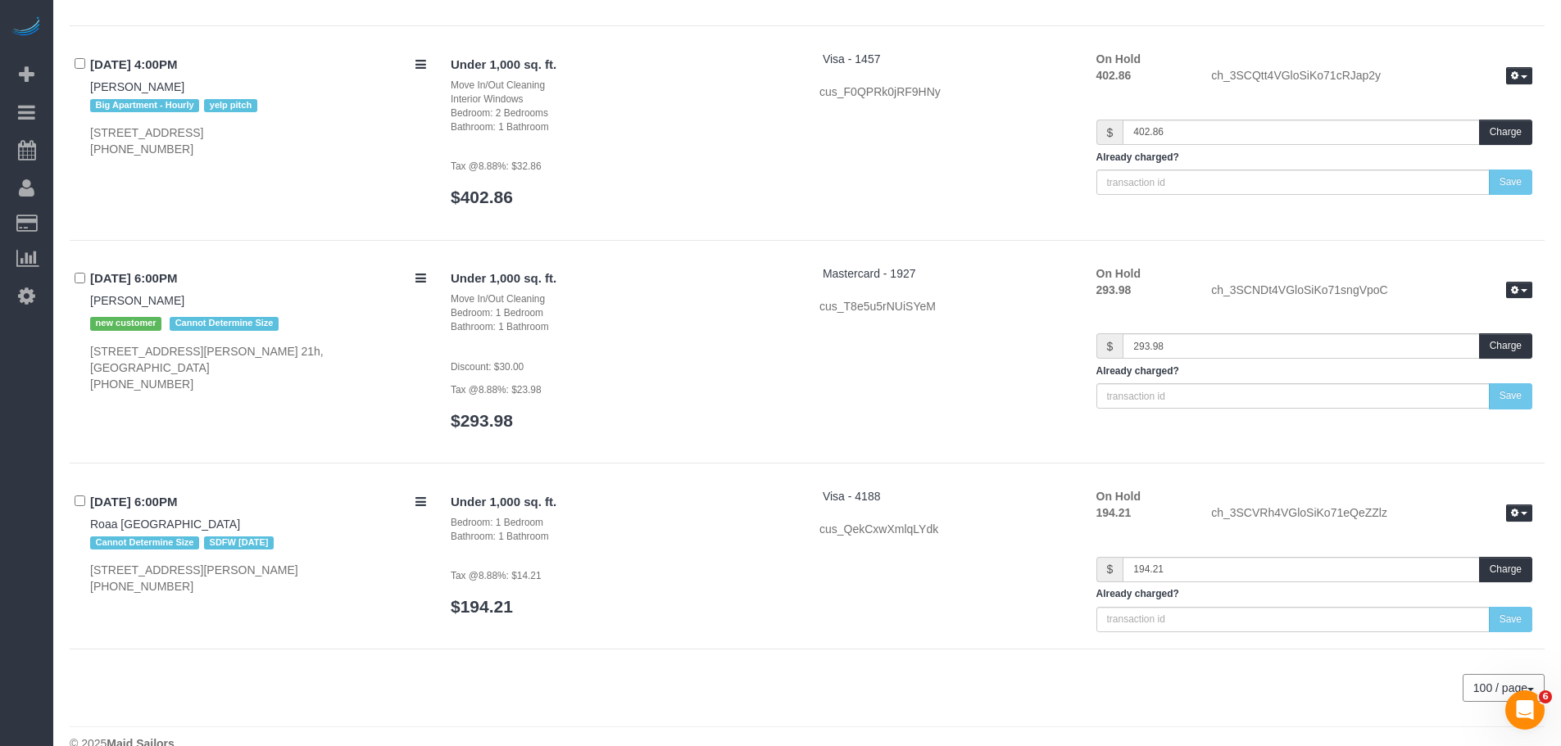
click at [722, 381] on p "Tax @8.88%: $23.98" at bounding box center [623, 389] width 344 height 16
click at [677, 428] on div "09/29/2025 6:00PM Trishank Kuppusamy new customer Cannot Determine Size 333 Sch…" at bounding box center [807, 364] width 1475 height 199
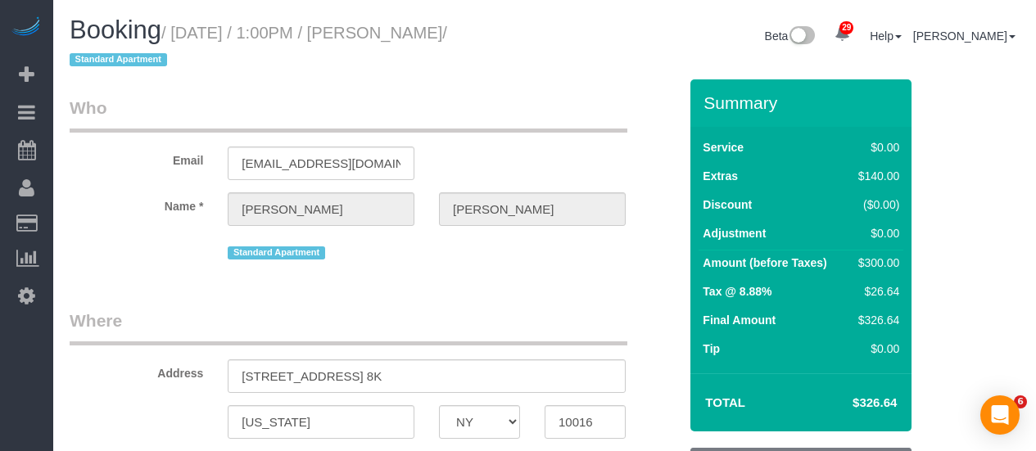
select select "NY"
select select "1"
select select "spot1"
select select "number:89"
select select "number:73"
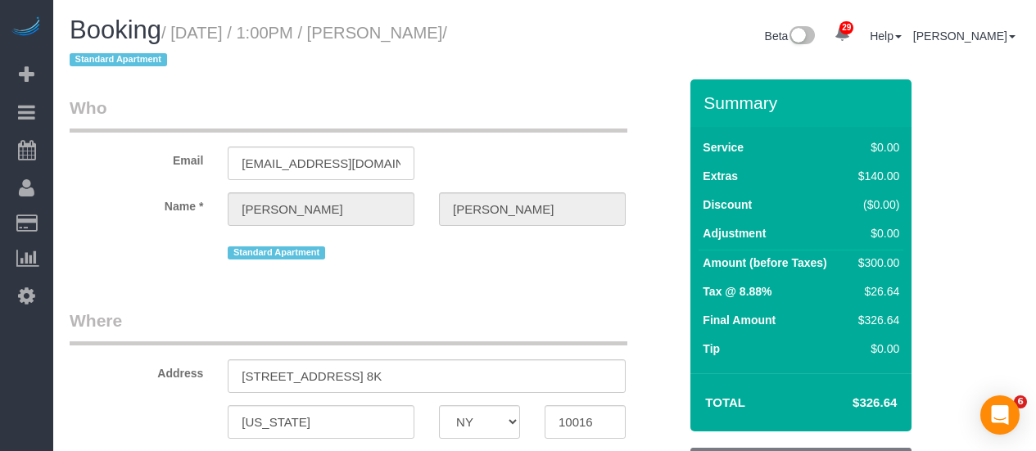
select select "number:15"
select select "number:6"
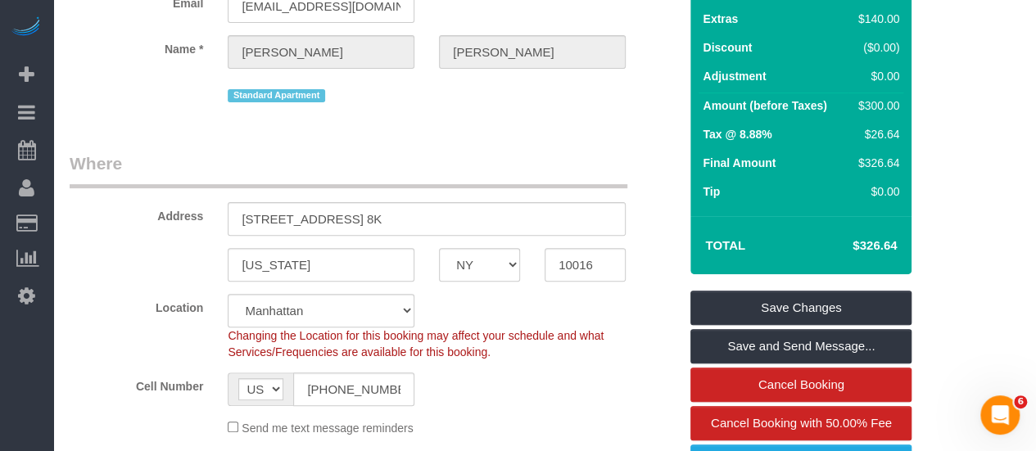
scroll to position [246, 0]
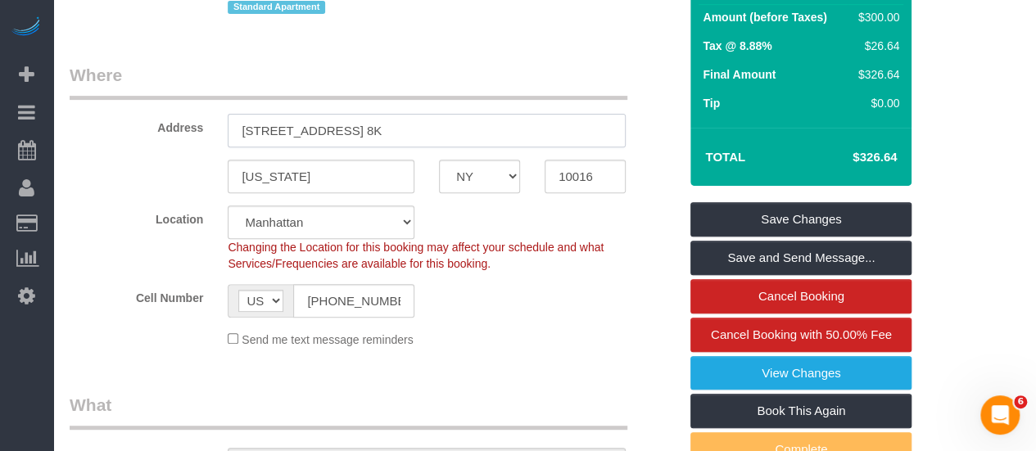
click at [87, 158] on sui-booking-address "Address 155 East 38th Street, Apt. 8K New York AK AL AR AZ CA CO CT DC DE FL GA…" at bounding box center [374, 128] width 609 height 130
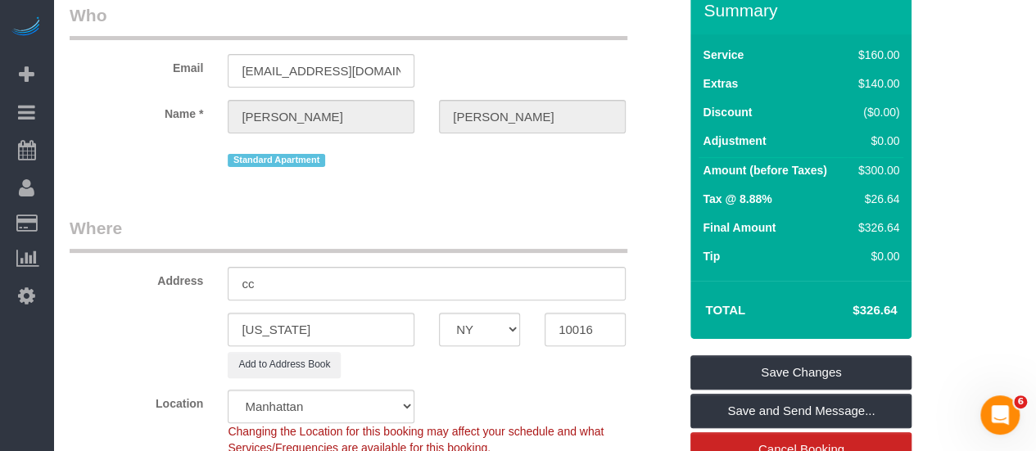
scroll to position [164, 0]
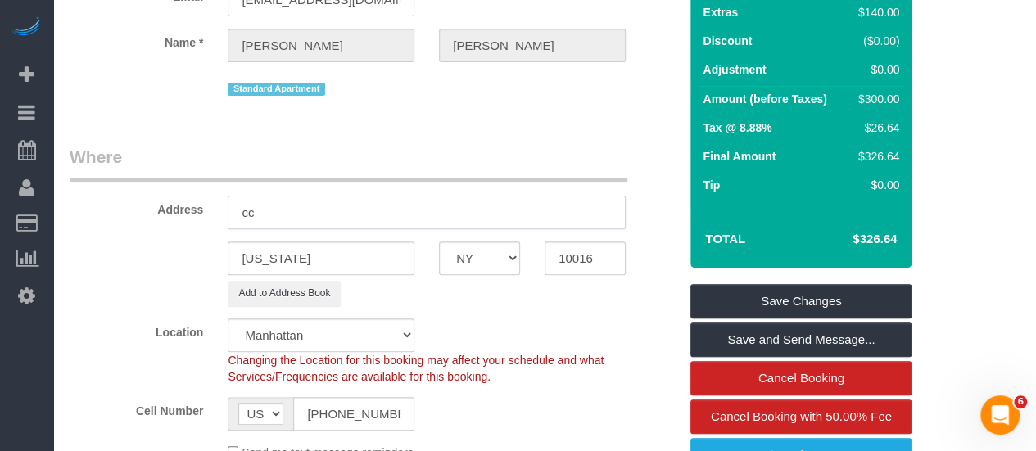
click at [348, 215] on input "cc" at bounding box center [427, 213] width 398 height 34
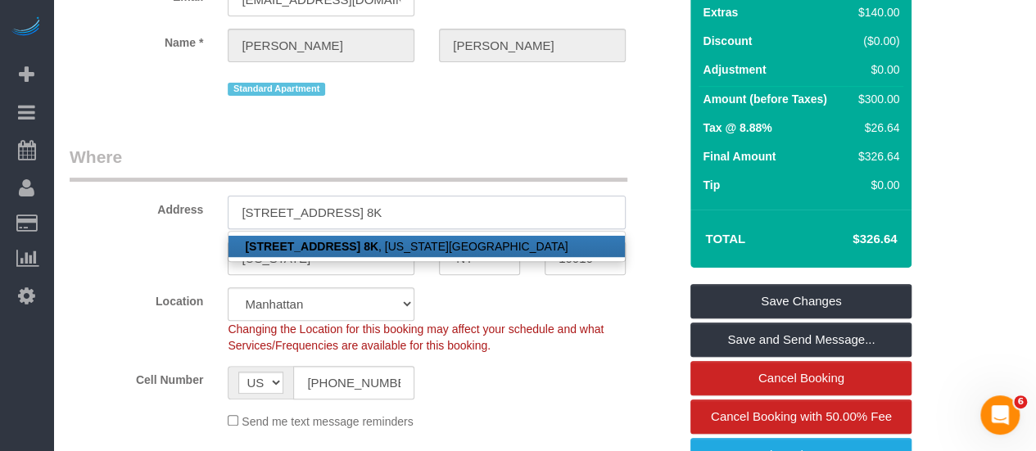
type input "[STREET_ADDRESS] 8K"
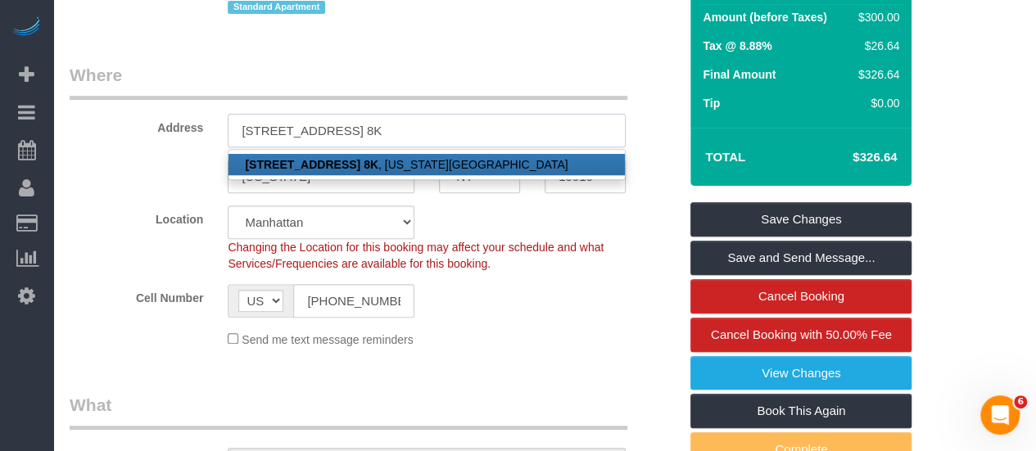
scroll to position [492, 0]
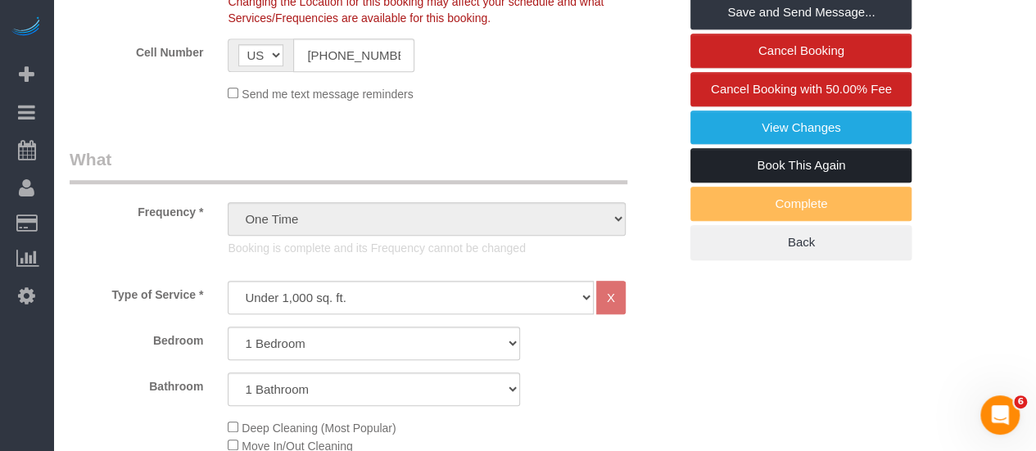
drag, startPoint x: 815, startPoint y: 160, endPoint x: 672, endPoint y: 184, distance: 145.4
click at [816, 160] on link "Book This Again" at bounding box center [801, 165] width 221 height 34
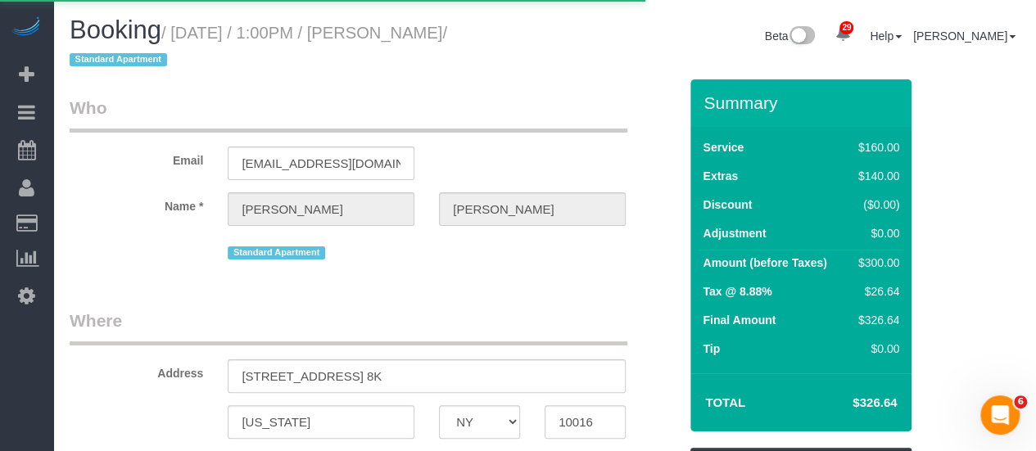
select select "NY"
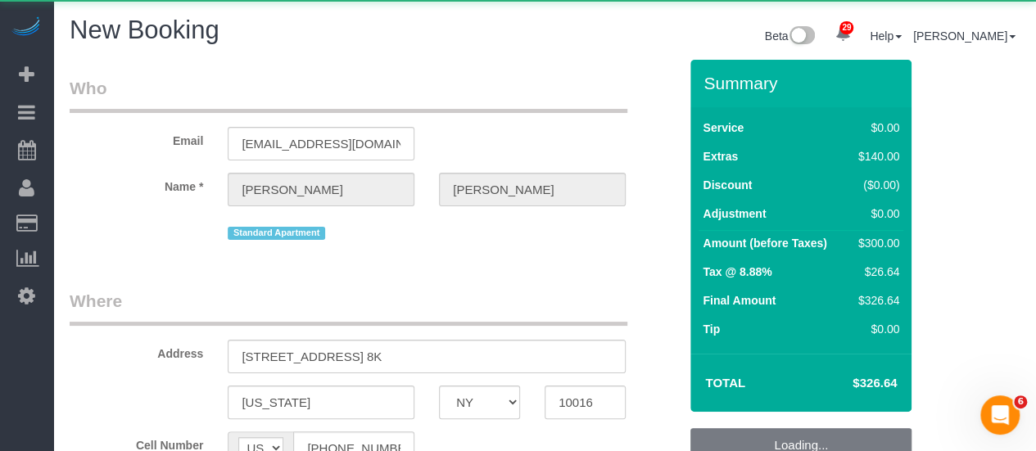
select select "string:stripe-pm_1SAu2Y4VGloSiKo73BCX13uq"
select select "number:89"
select select "number:73"
select select "number:15"
select select "number:6"
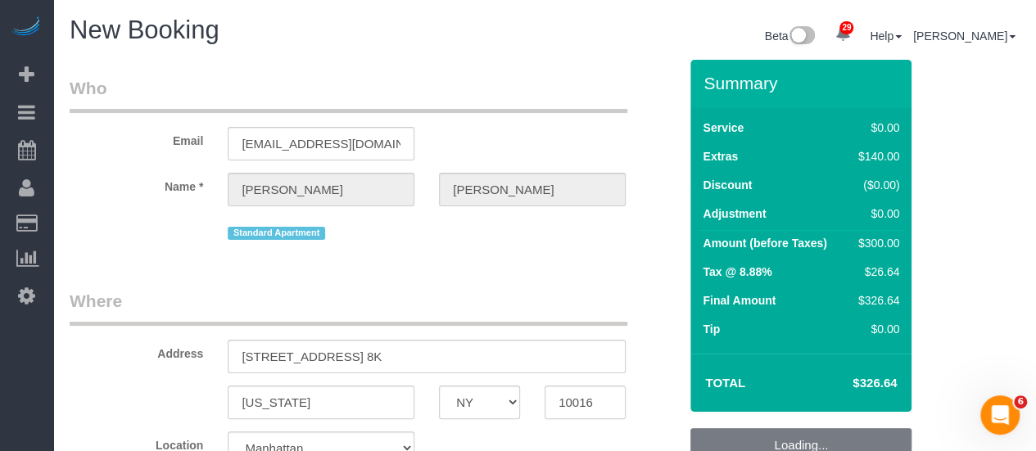
select select "object:2914"
select select "1"
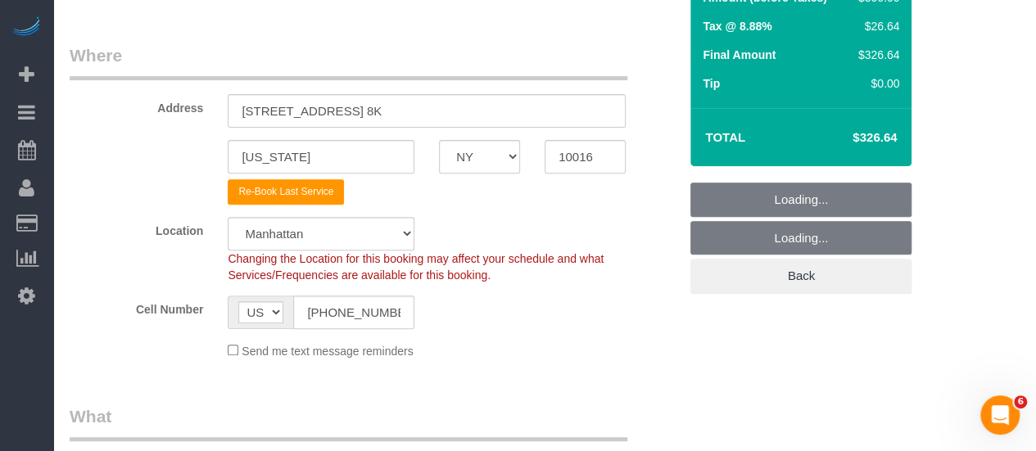
select select "1"
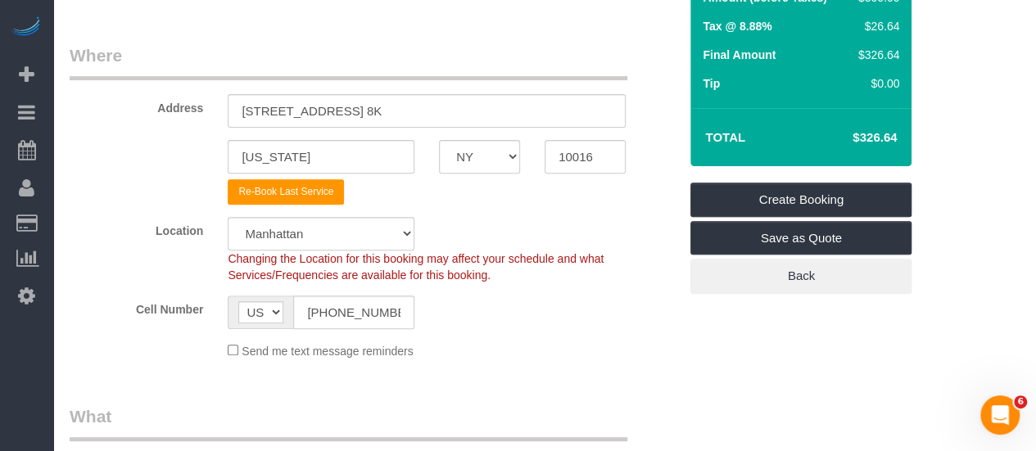
select select "object:2959"
select select "1"
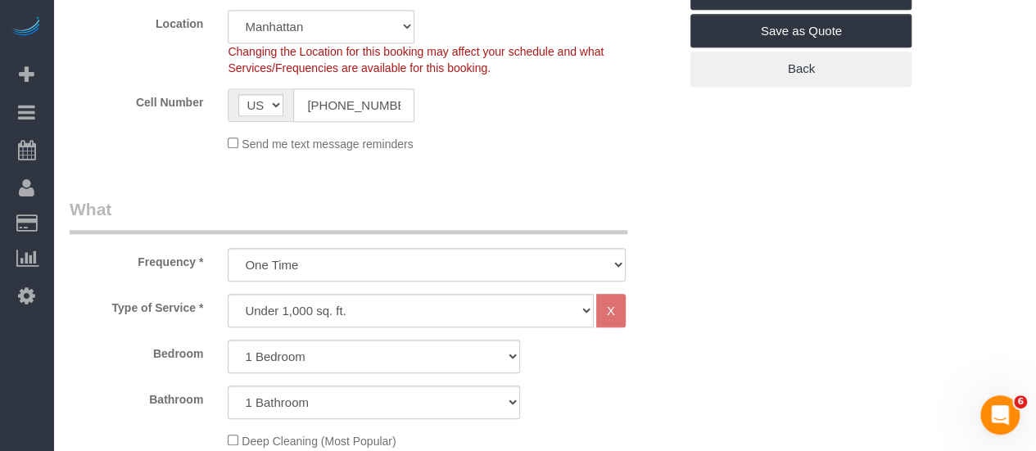
scroll to position [573, 0]
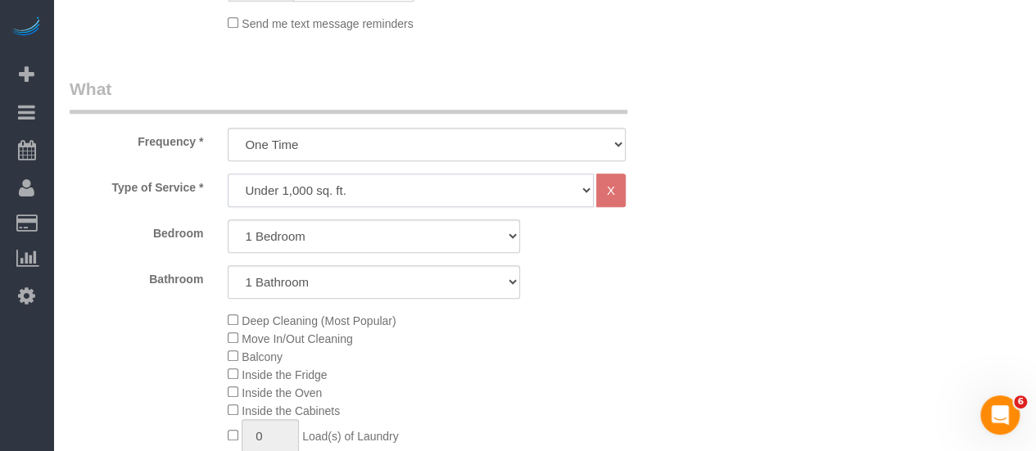
click at [433, 178] on select "Under 1,000 sq. ft. 1,001 - 1,500 sq. ft. 1,500+ sq. ft. Custom Cleaning Office…" at bounding box center [411, 191] width 366 height 34
select select "37"
click at [228, 174] on select "Under 1,000 sq. ft. 1,001 - 1,500 sq. ft. 1,500+ sq. ft. Custom Cleaning Office…" at bounding box center [411, 191] width 366 height 34
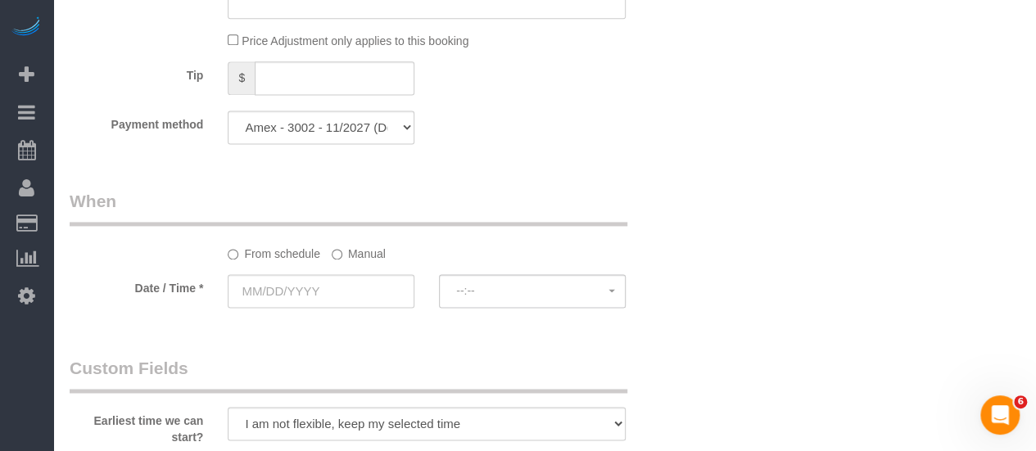
scroll to position [1147, 0]
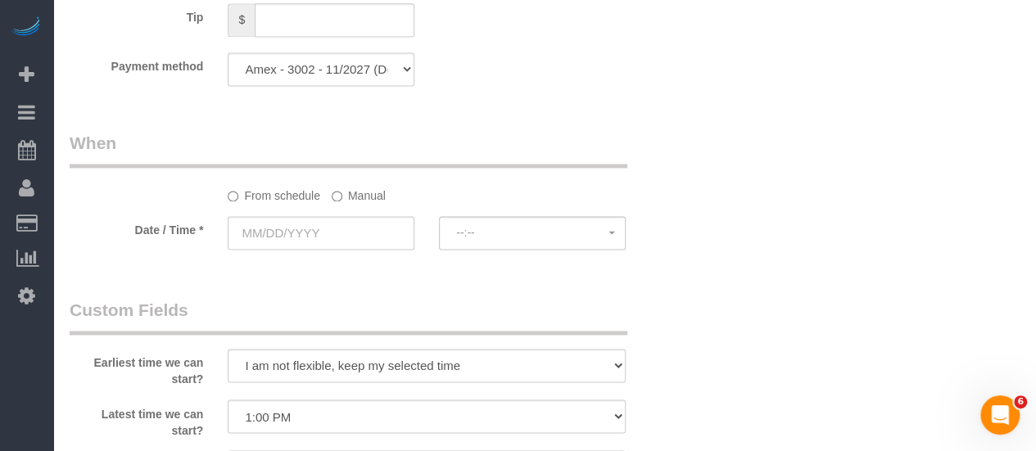
click at [360, 195] on label "Manual" at bounding box center [359, 193] width 54 height 22
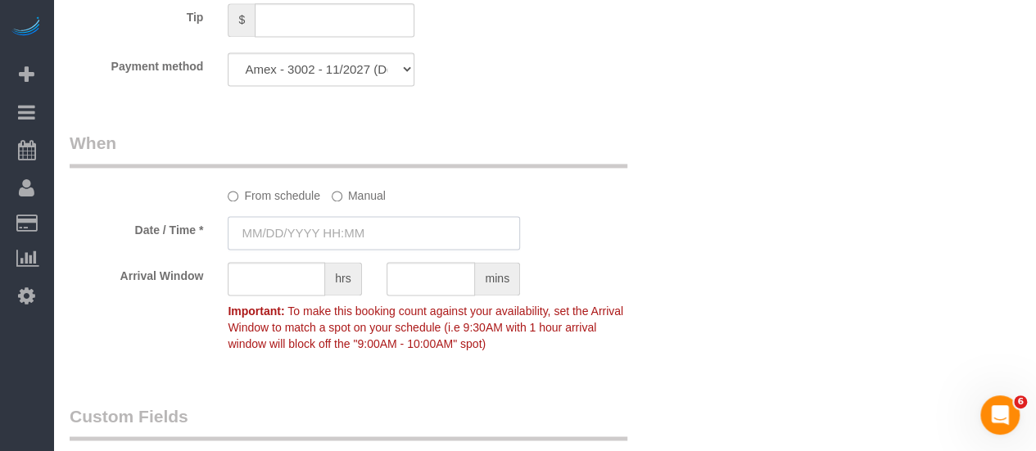
click at [352, 229] on input "text" at bounding box center [374, 233] width 292 height 34
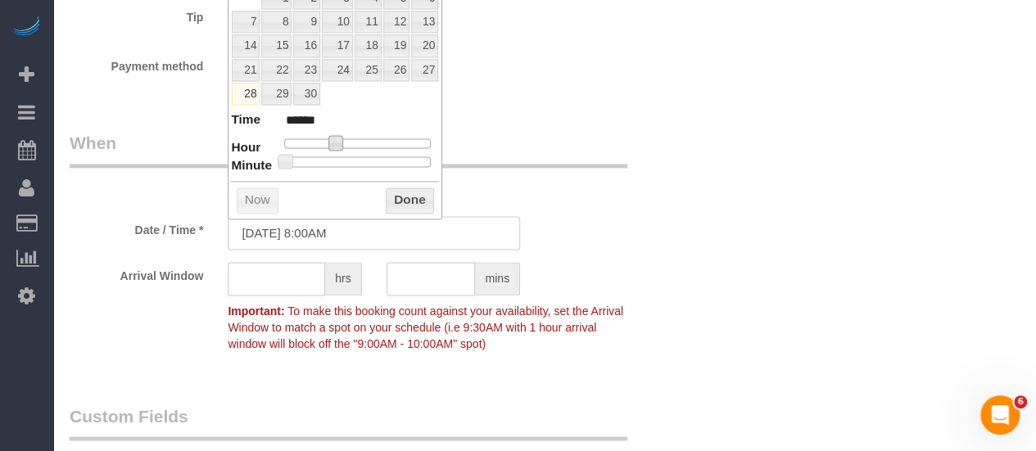
scroll to position [983, 0]
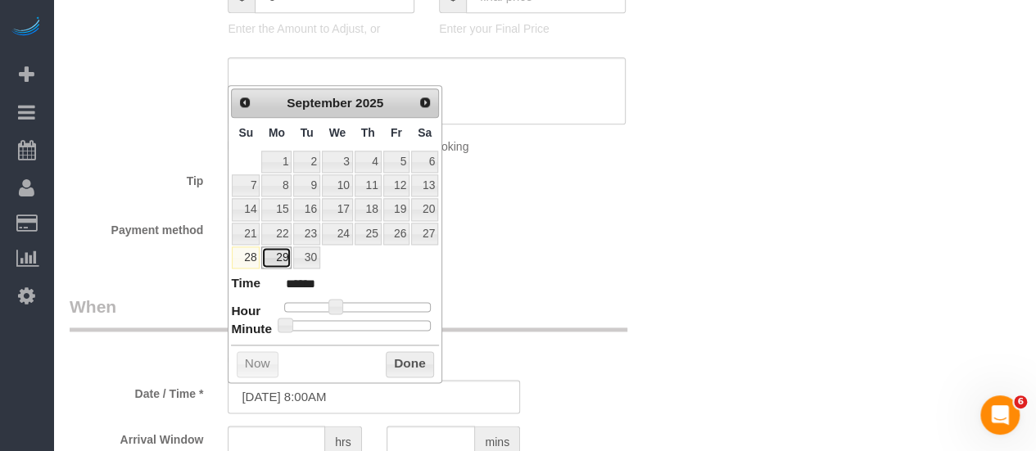
click at [277, 256] on link "29" at bounding box center [276, 258] width 30 height 22
click at [336, 310] on span at bounding box center [335, 306] width 15 height 15
type input "09/29/2025 9:00AM"
type input "******"
type input "09/29/2025 10:00AM"
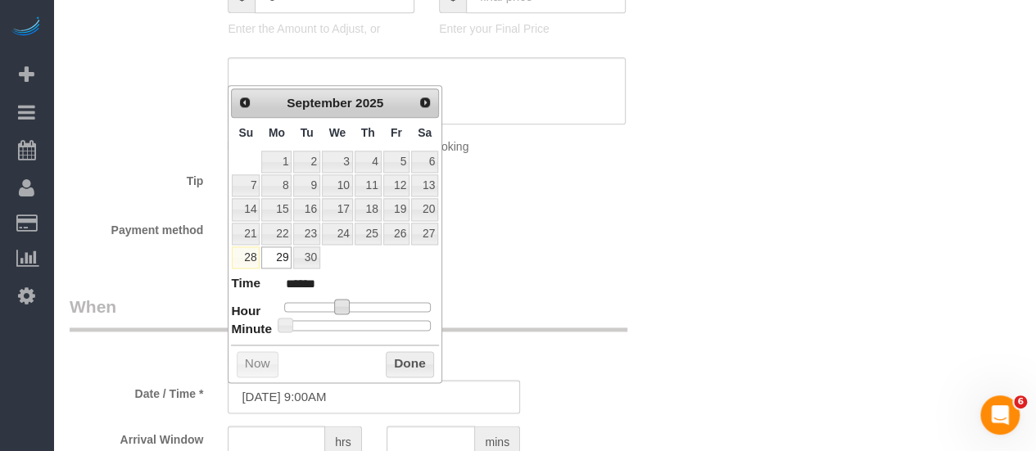
type input "*******"
click at [401, 351] on button "Done" at bounding box center [410, 364] width 48 height 26
click at [683, 285] on div "Who Email abcipad@gmail.com Name * Amanda Carson Standard Apartment Where Addre…" at bounding box center [373, 265] width 633 height 2376
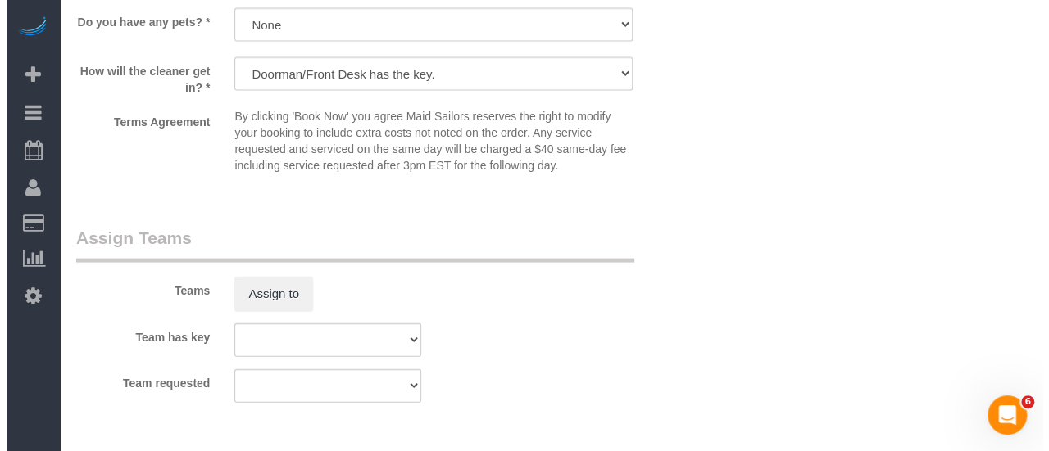
scroll to position [1720, 0]
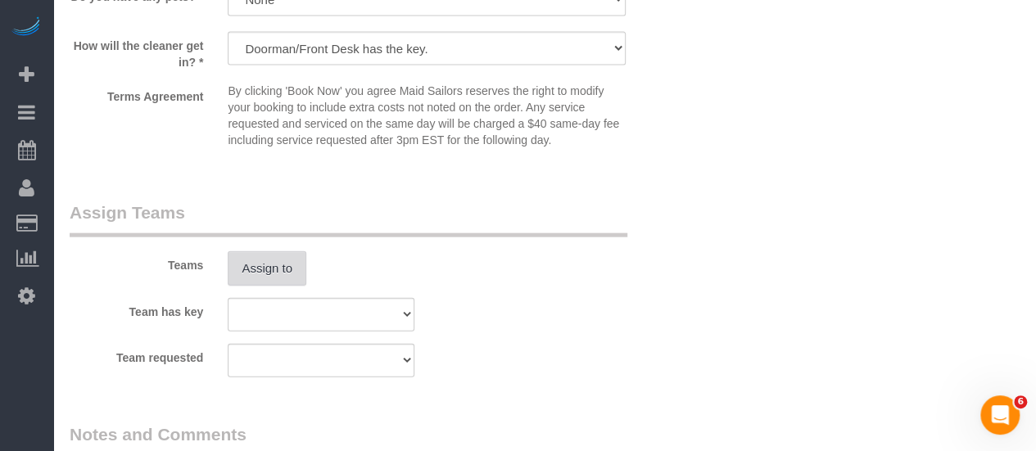
click at [274, 266] on button "Assign to" at bounding box center [267, 268] width 79 height 34
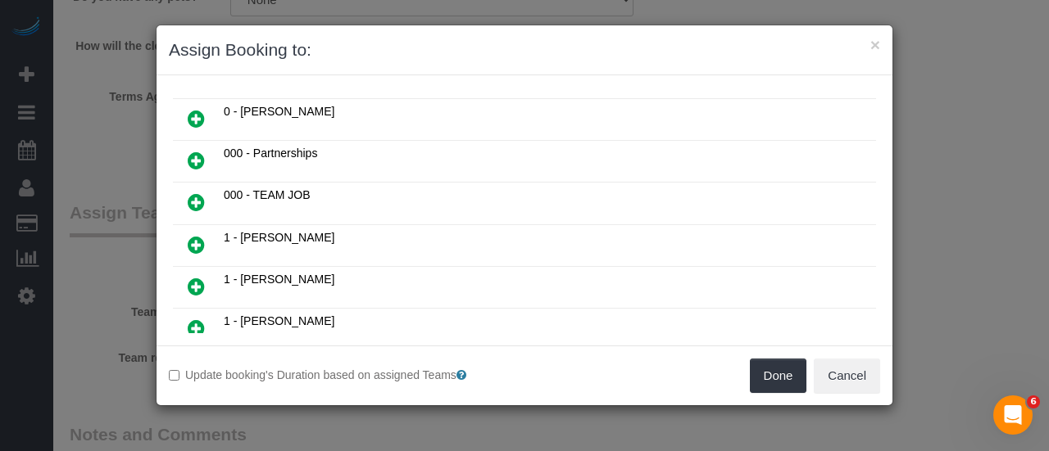
scroll to position [164, 0]
click at [182, 234] on link at bounding box center [196, 245] width 39 height 33
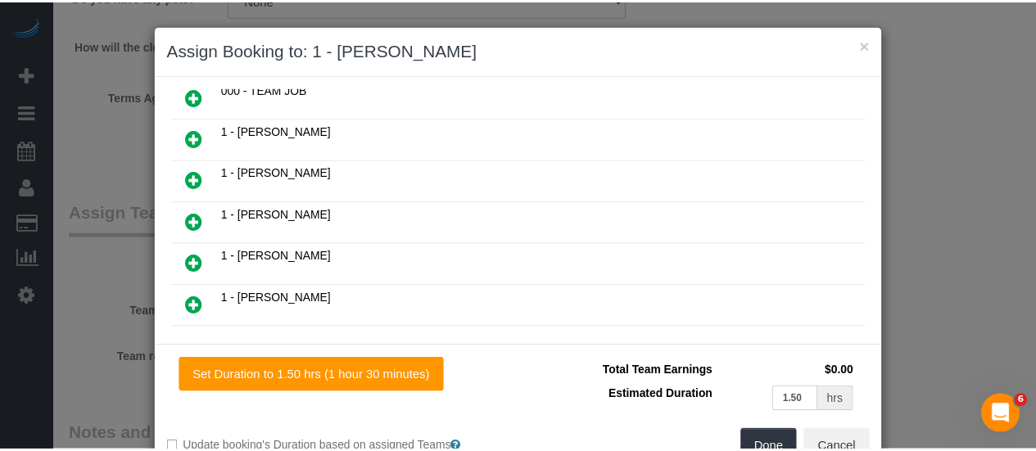
scroll to position [447, 0]
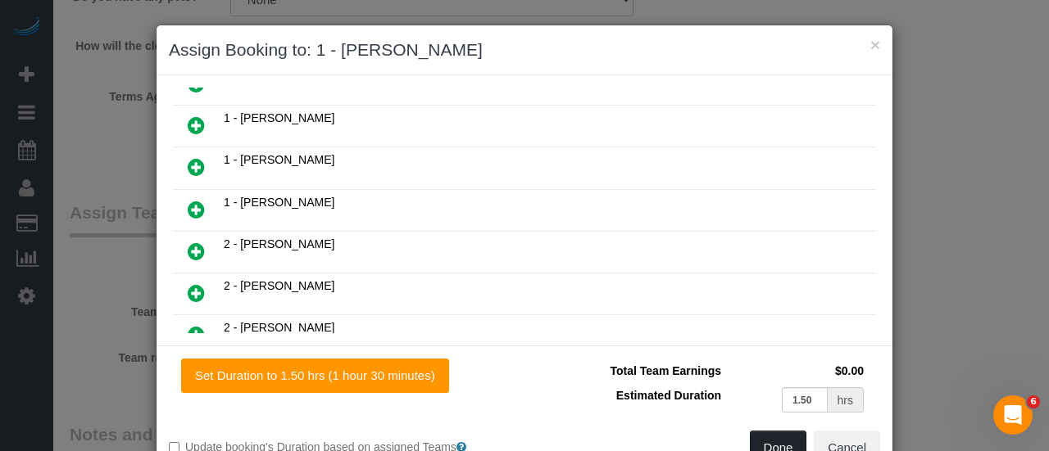
click at [774, 444] on button "Done" at bounding box center [778, 448] width 57 height 34
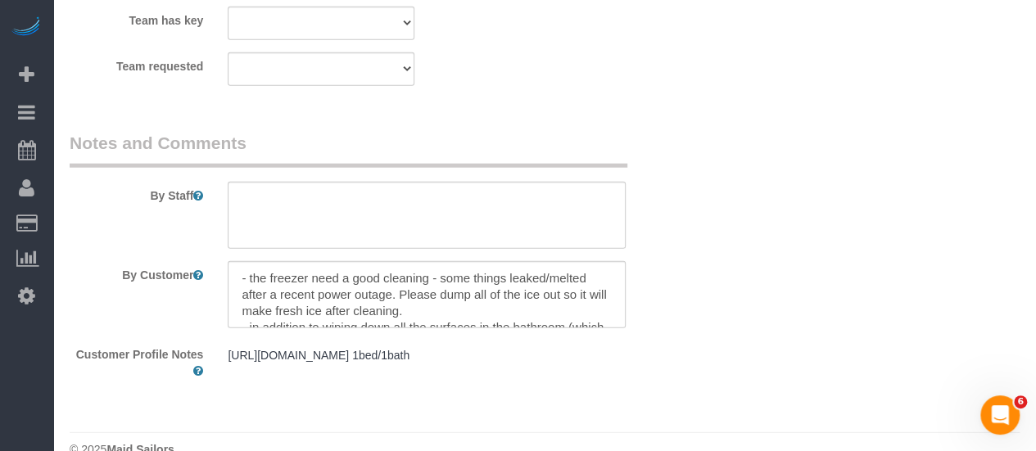
scroll to position [2079, 0]
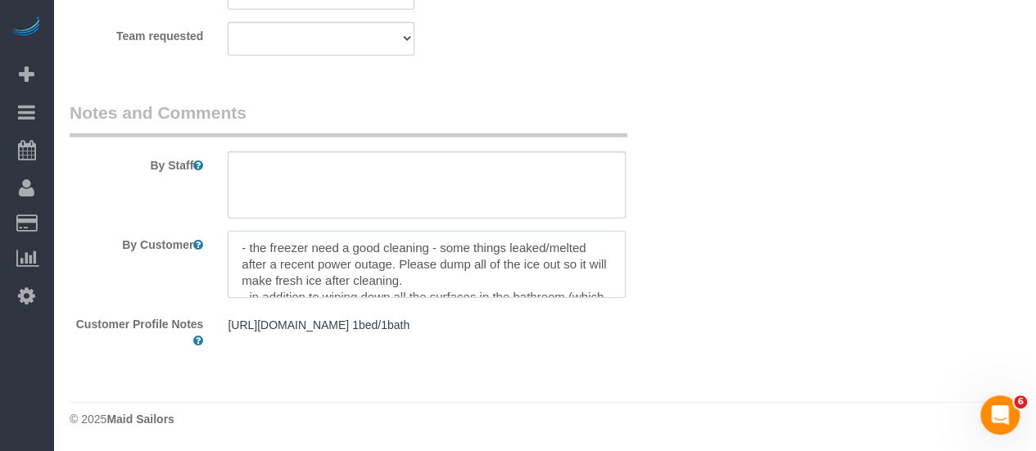
click at [421, 231] on textarea at bounding box center [427, 264] width 398 height 67
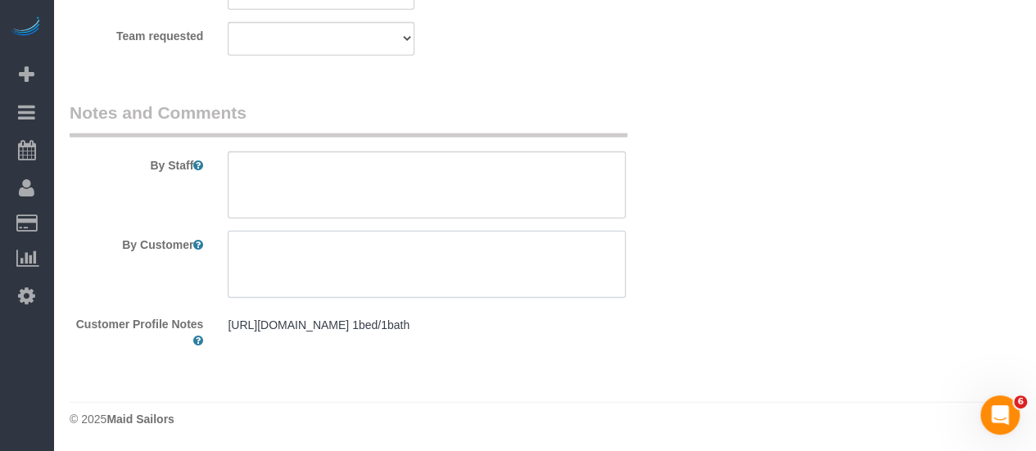
click at [319, 231] on textarea at bounding box center [427, 264] width 398 height 67
paste textarea "Priorities are interior cabinets, bathroom and dusting of light fixtures"
type textarea "Priorities are interior cabinets, bathroom and dusting of light fixtures"
click at [359, 152] on textarea at bounding box center [427, 185] width 398 height 67
paste textarea "Priorities are interior cabinets, bathroom and dusting of light fixtures"
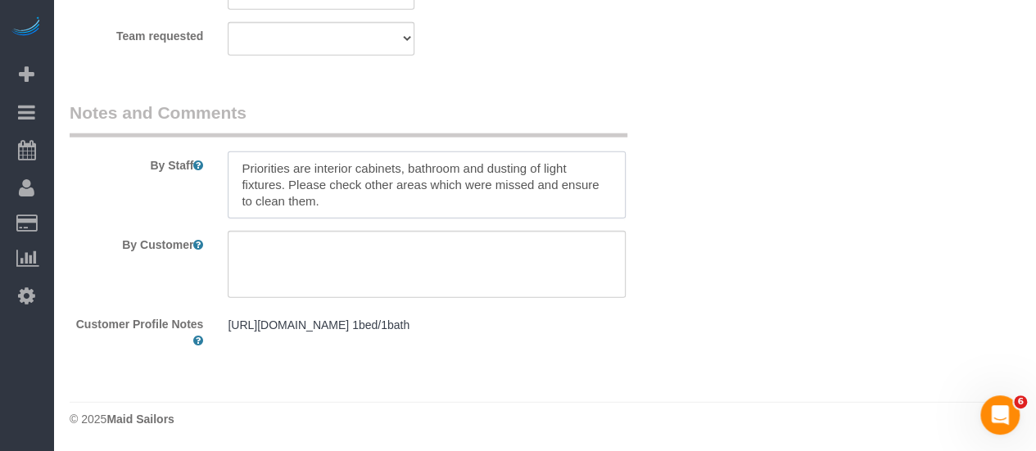
click at [382, 152] on textarea at bounding box center [427, 185] width 398 height 67
paste textarea "The priorities are: interior cabinets, bathroom, and dusting of light fixtures.…"
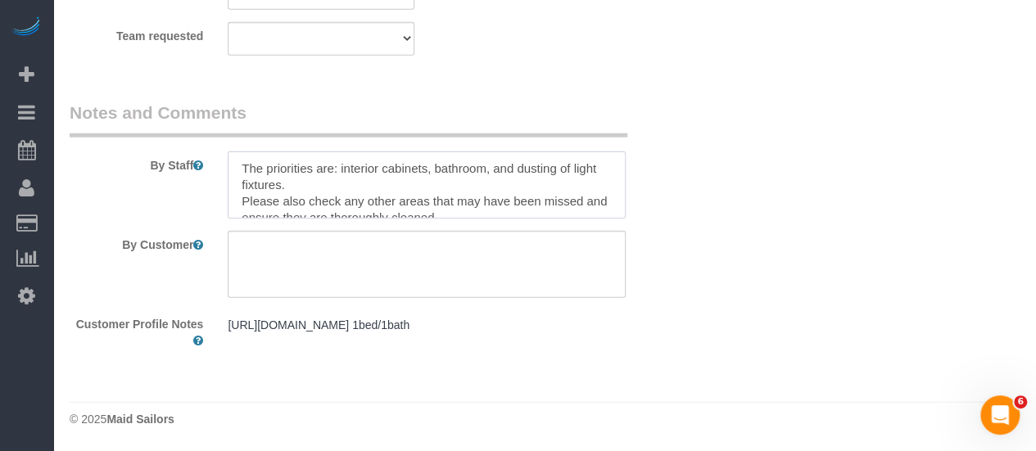
scroll to position [7, 0]
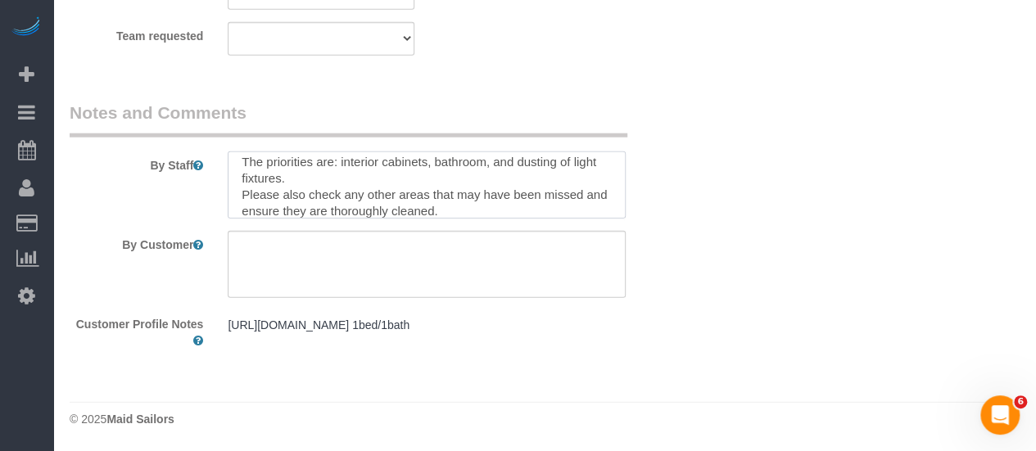
click at [338, 152] on textarea at bounding box center [427, 185] width 398 height 67
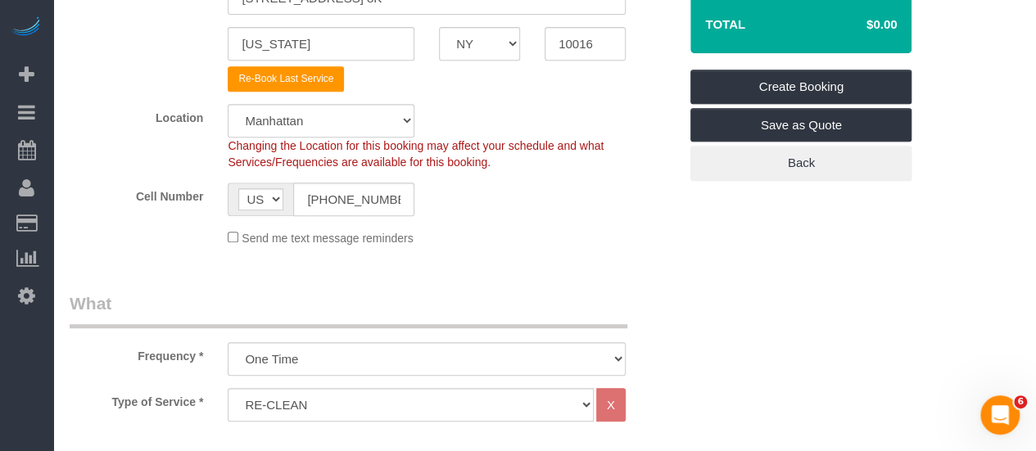
scroll to position [277, 0]
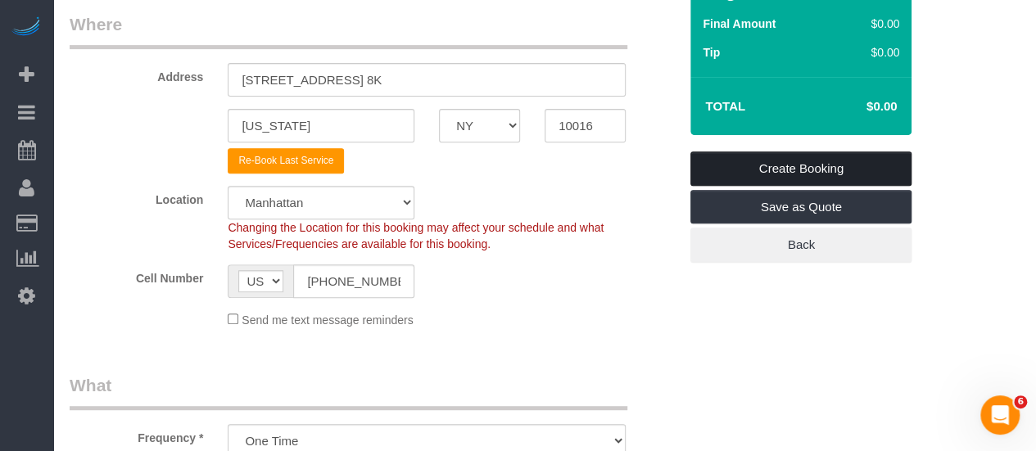
type textarea "The priorities are: interior cabinets, bathroom, and dusting of light fixtures.…"
click at [848, 165] on link "Create Booking" at bounding box center [801, 169] width 221 height 34
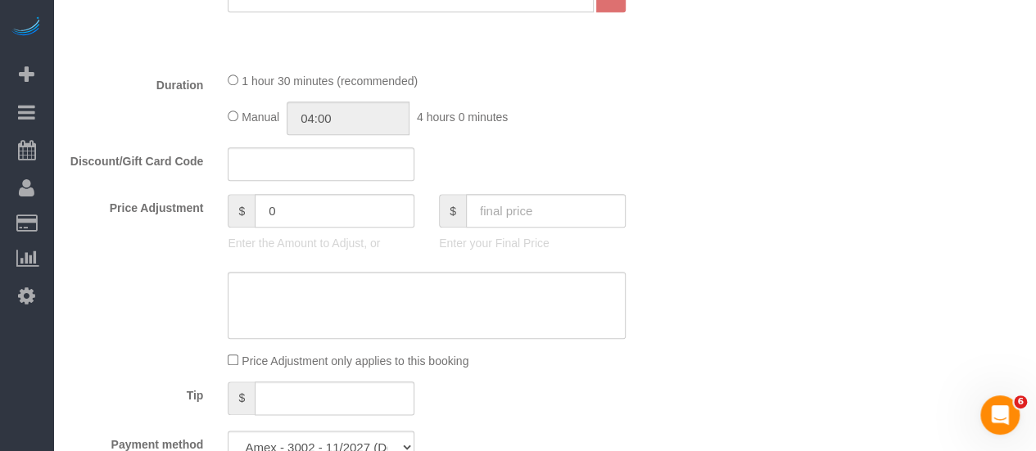
scroll to position [1178, 0]
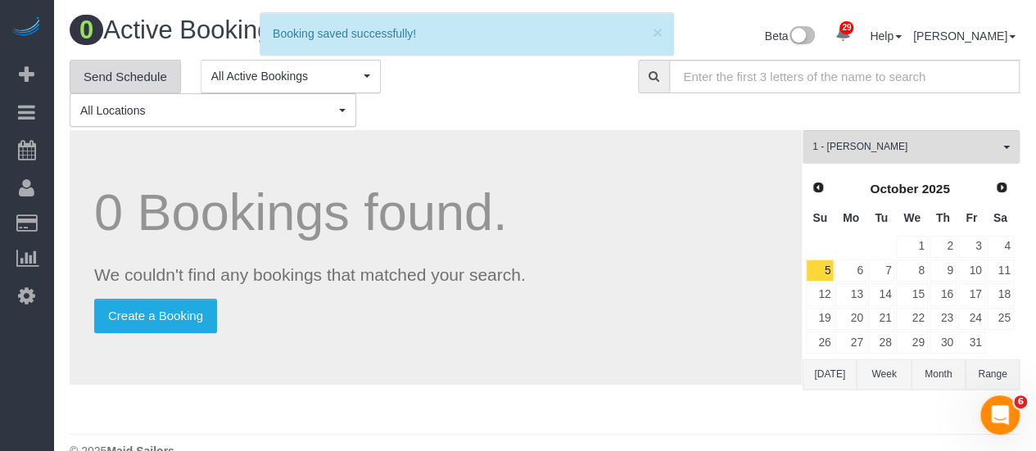
click at [120, 75] on link "Send Schedule" at bounding box center [125, 77] width 111 height 34
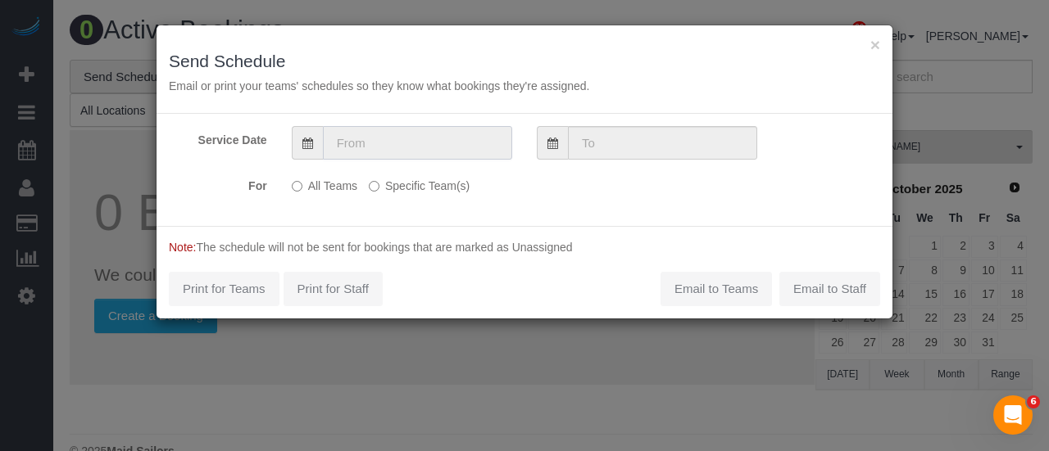
click at [440, 142] on input "text" at bounding box center [417, 143] width 189 height 34
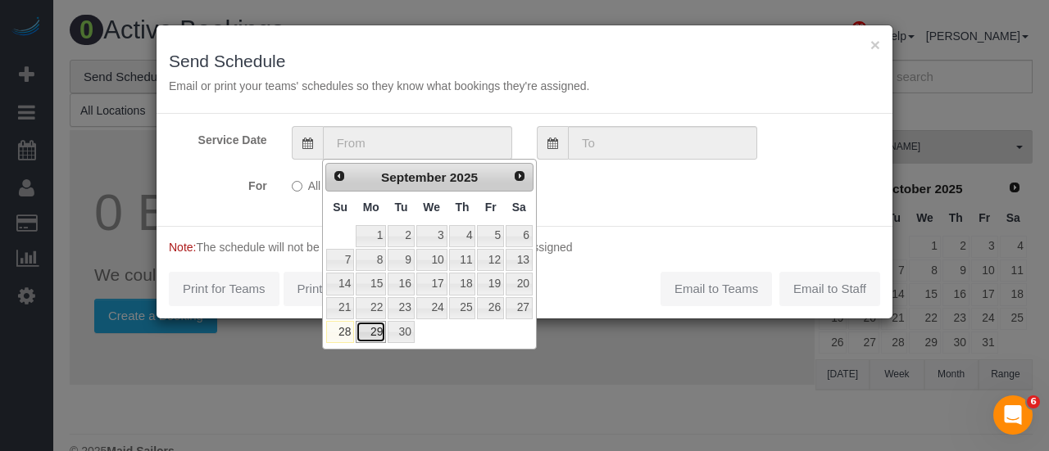
click at [365, 331] on link "29" at bounding box center [371, 332] width 30 height 22
type input "09/29/2025"
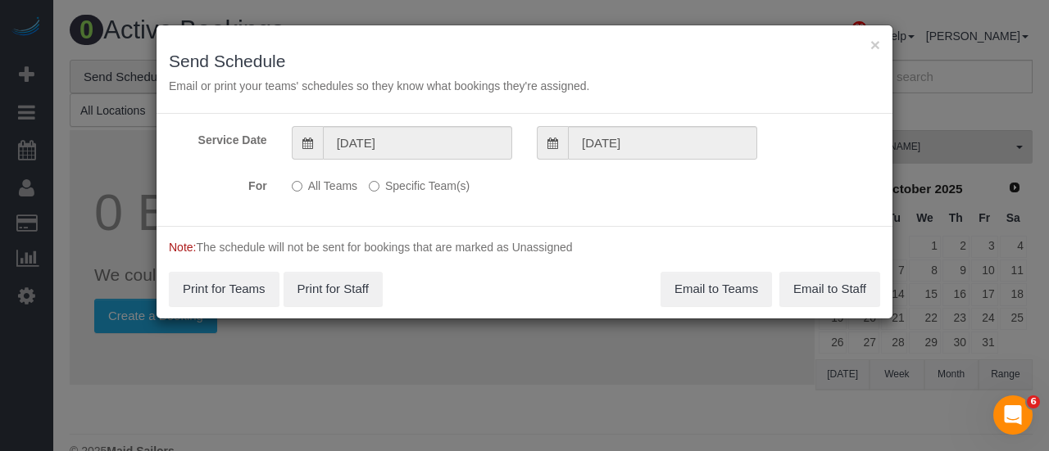
click at [422, 184] on label "Specific Team(s)" at bounding box center [419, 183] width 101 height 22
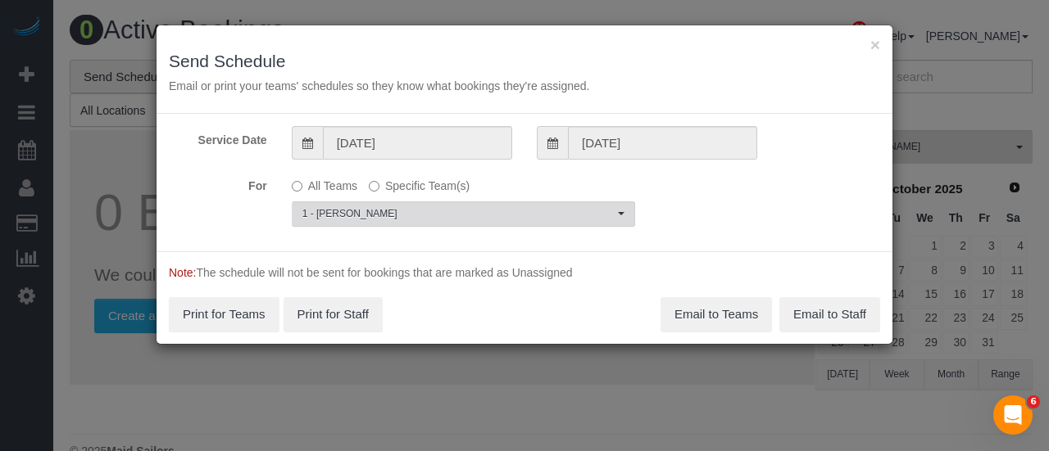
drag, startPoint x: 429, startPoint y: 214, endPoint x: 424, endPoint y: 233, distance: 20.3
click at [430, 214] on span "1 - [PERSON_NAME]" at bounding box center [457, 214] width 311 height 14
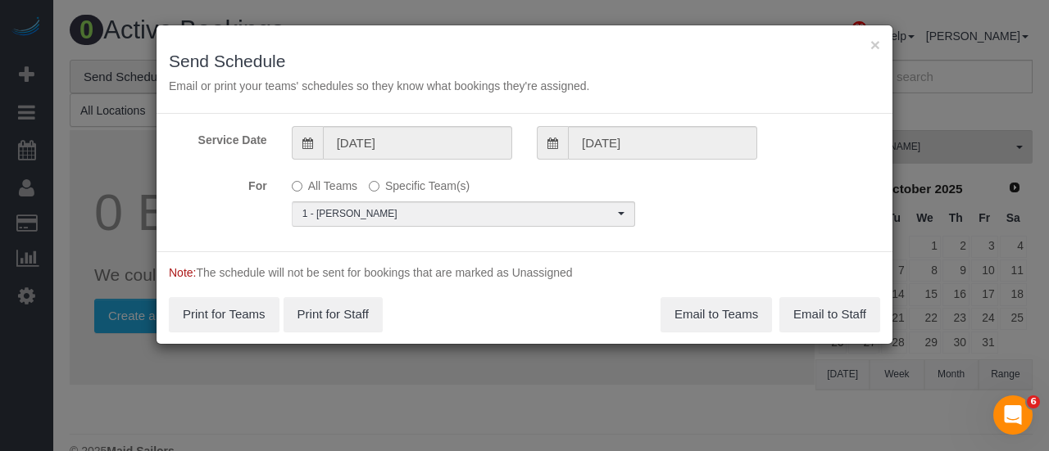
scroll to position [870, 0]
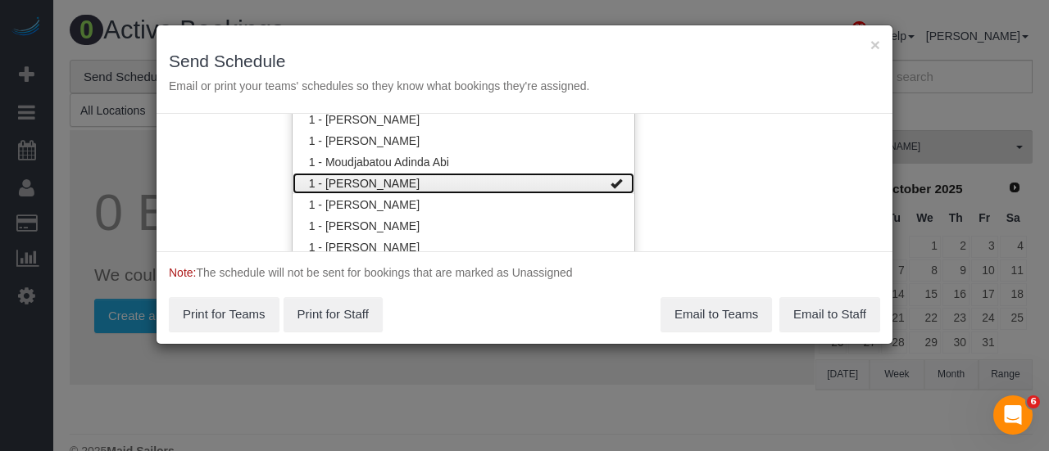
click at [475, 179] on link "1 - [PERSON_NAME]" at bounding box center [463, 183] width 342 height 21
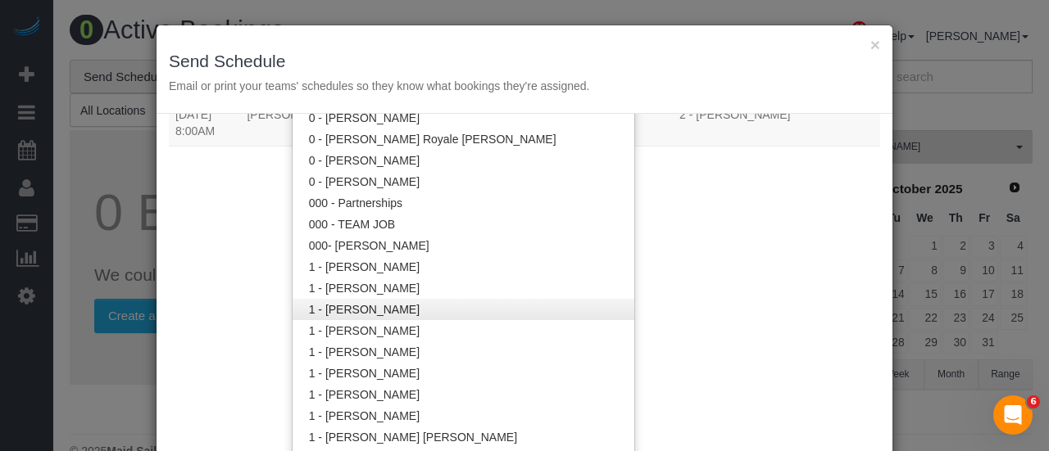
scroll to position [378, 0]
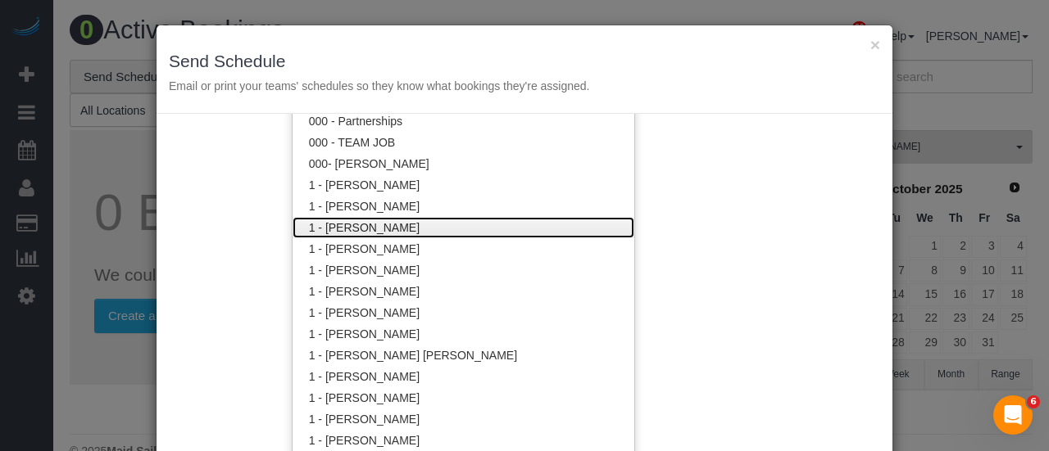
click at [424, 225] on link "1 - [PERSON_NAME]" at bounding box center [463, 227] width 342 height 21
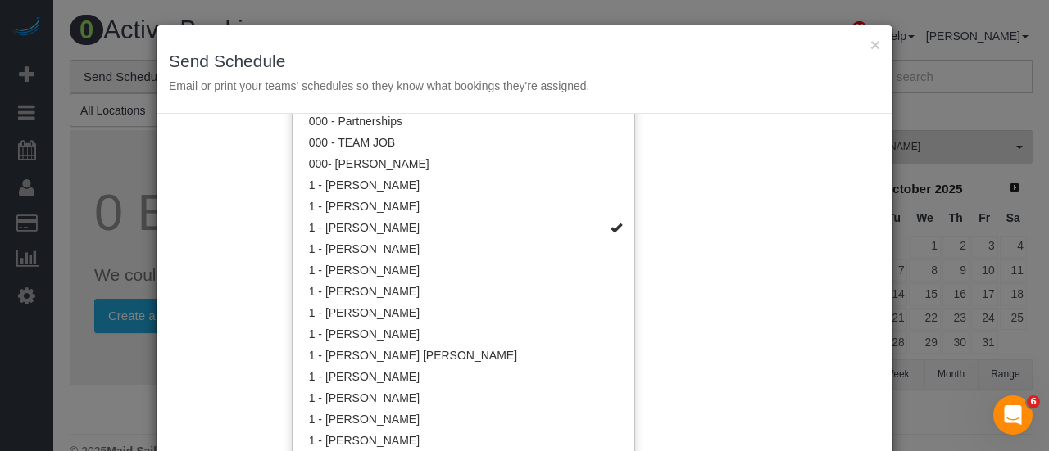
drag, startPoint x: 691, startPoint y: 194, endPoint x: 669, endPoint y: 200, distance: 22.8
click at [691, 193] on div "Service Date 09/29/2025 09/29/2025 For All Teams Specific Team(s) 1 - Ana Lopez…" at bounding box center [524, 285] width 736 height 342
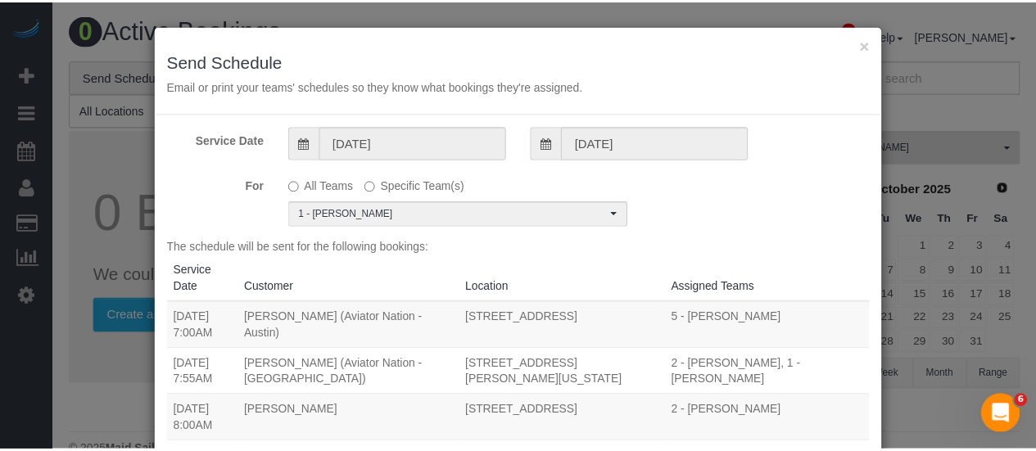
scroll to position [0, 0]
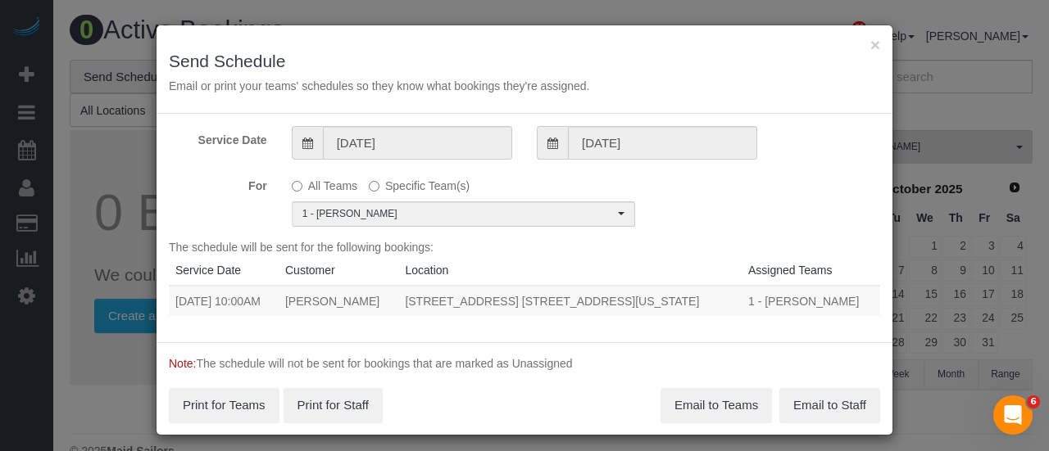
drag, startPoint x: 165, startPoint y: 299, endPoint x: 693, endPoint y: 307, distance: 527.6
click at [693, 307] on tr "09/29/2025 10:00AM Amanda Carson 155 East 38th Street, Apt. 8k, New York, NY 10…" at bounding box center [524, 301] width 711 height 30
copy tr "09/29/2025 10:00AM Amanda Carson 155 East 38th Street, Apt. 8k, New York, NY 10…"
click at [711, 404] on button "Email to Teams" at bounding box center [715, 405] width 111 height 34
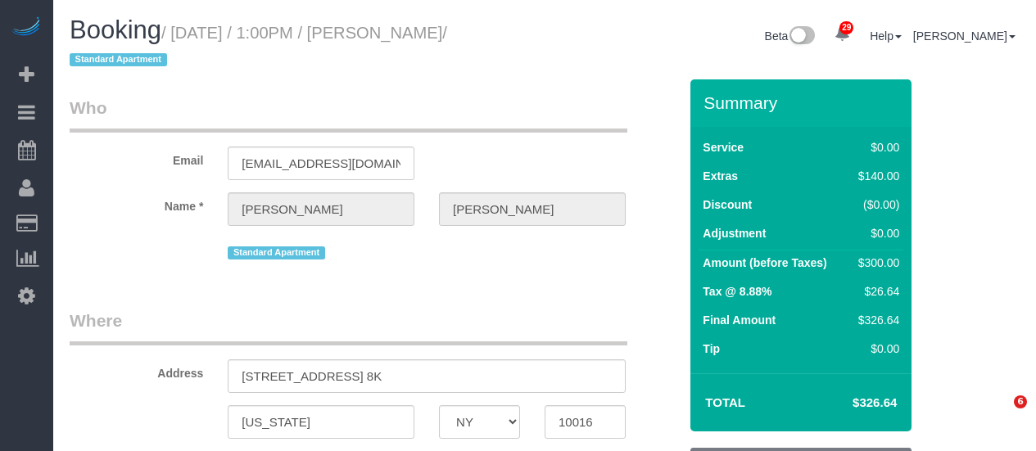
select select "NY"
select select "1"
select select "spot1"
select select "number:89"
select select "number:73"
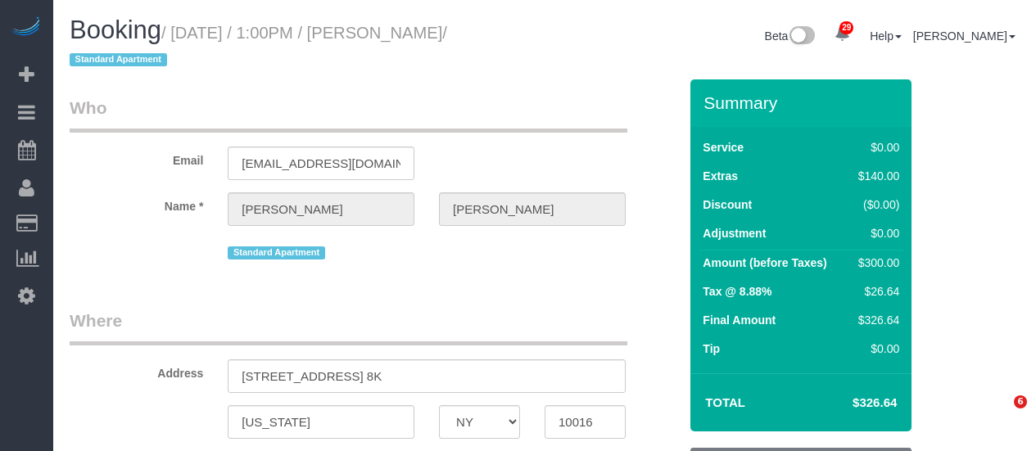
select select "number:15"
select select "number:6"
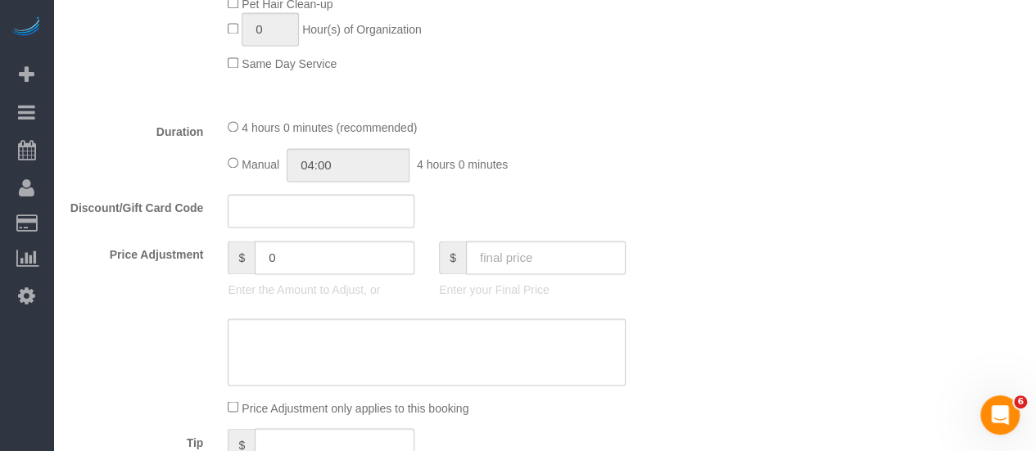
scroll to position [1229, 0]
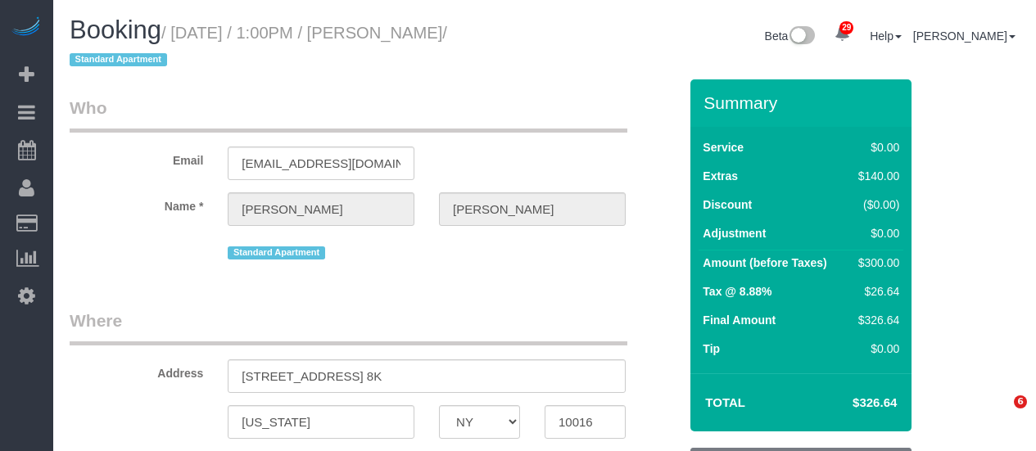
select select "NY"
select select "1"
select select "spot1"
select select "number:89"
select select "number:73"
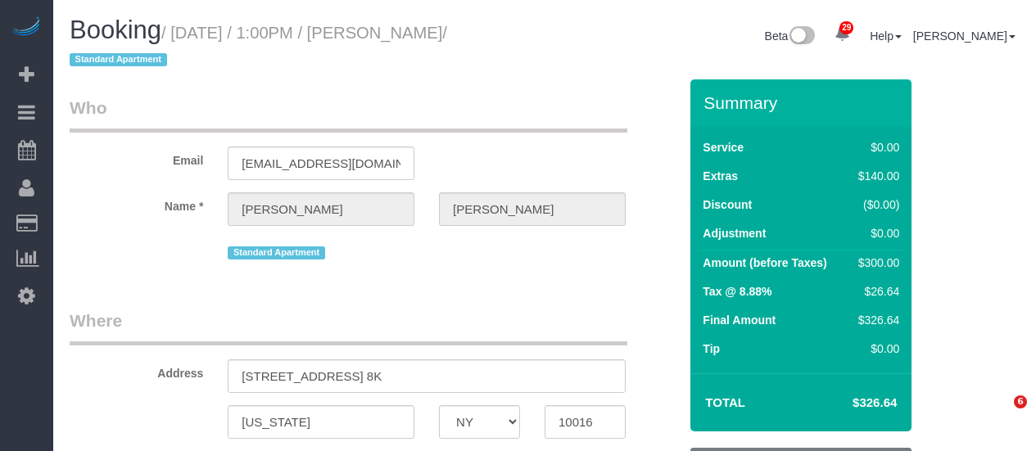
select select "number:15"
select select "number:6"
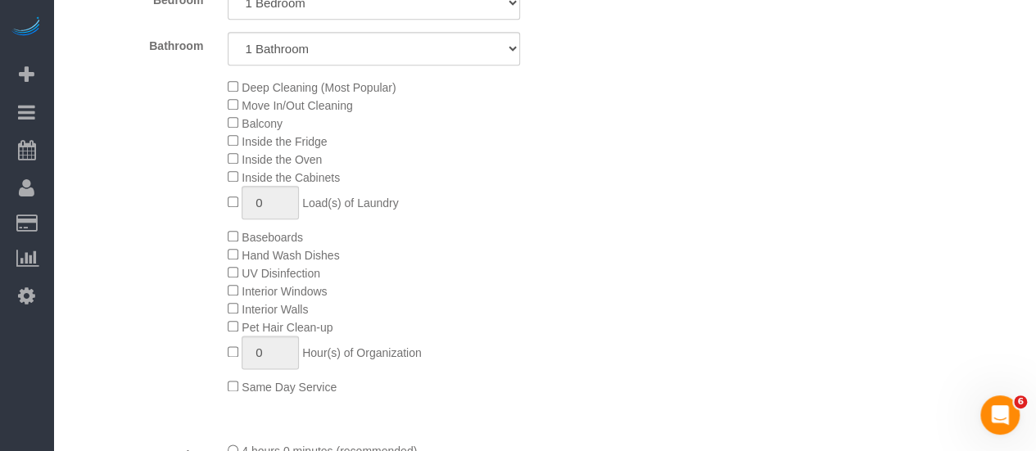
scroll to position [655, 0]
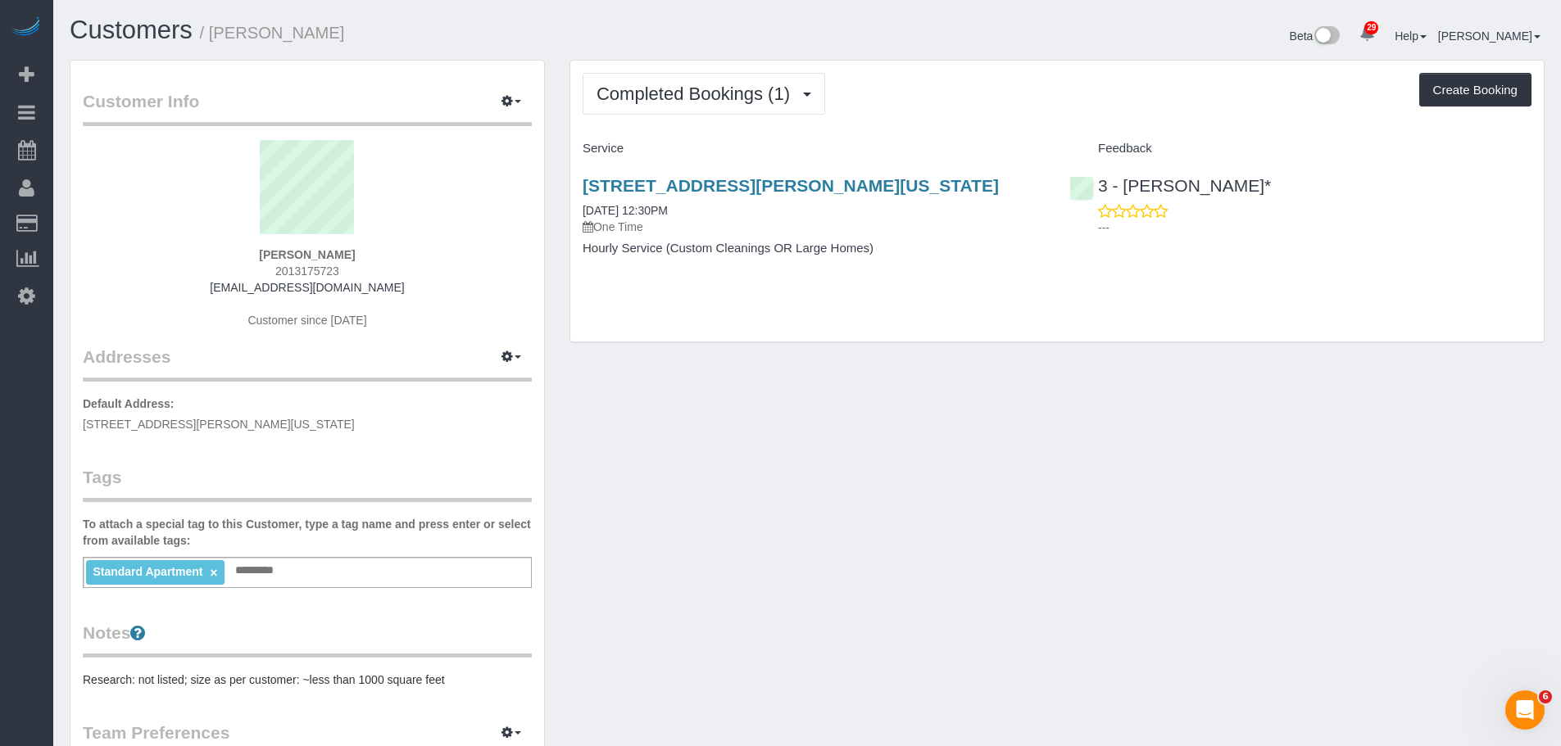
click at [967, 93] on div "Completed Bookings (1) Completed Bookings (1) Upcoming Bookings (2) Cancelled B…" at bounding box center [1056, 94] width 949 height 42
click at [925, 110] on div "Completed Bookings (1) Completed Bookings (1) Upcoming Bookings (2) Cancelled B…" at bounding box center [1056, 94] width 949 height 42
click at [744, 85] on span "Completed Bookings (1)" at bounding box center [697, 94] width 202 height 20
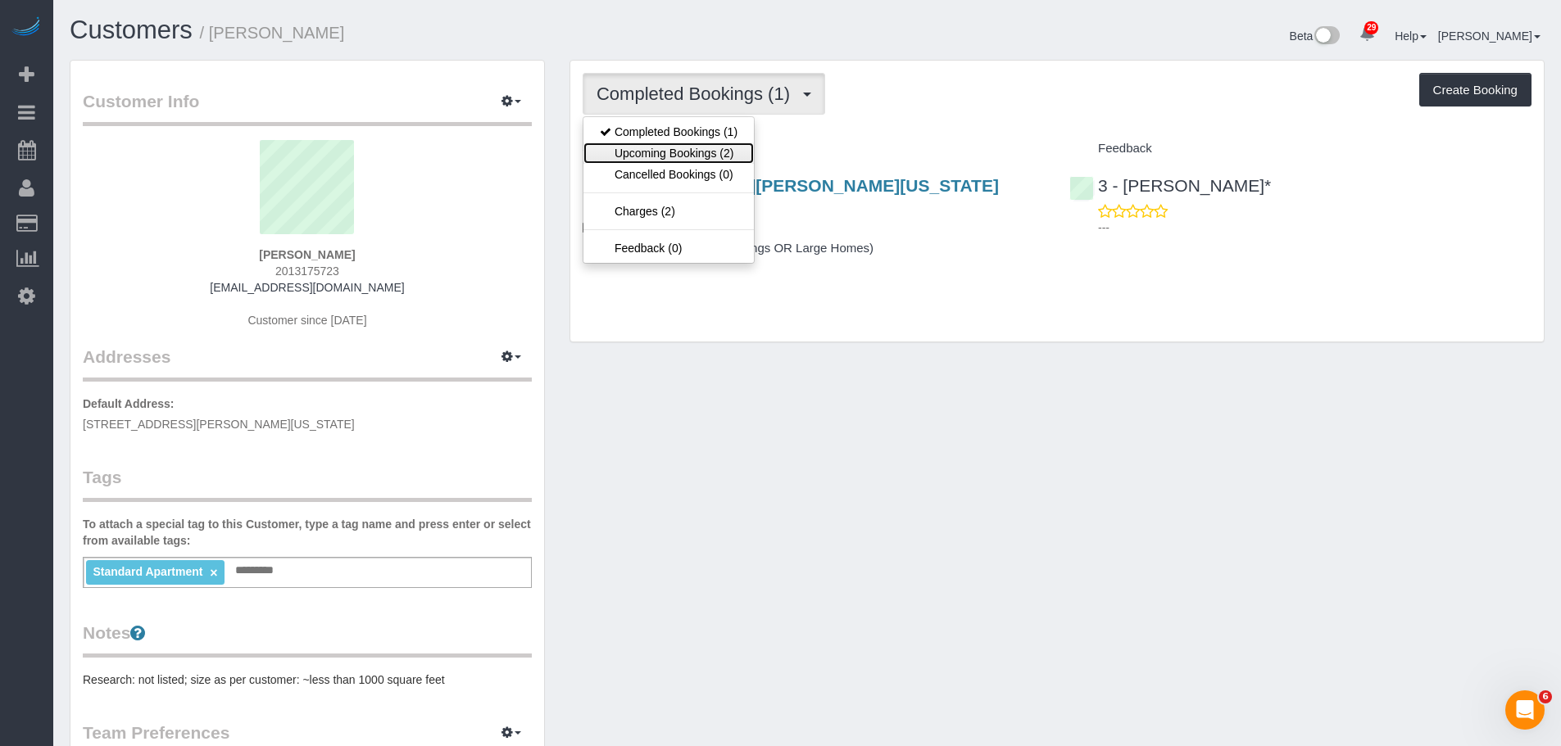
click at [735, 151] on link "Upcoming Bookings (2)" at bounding box center [668, 153] width 170 height 21
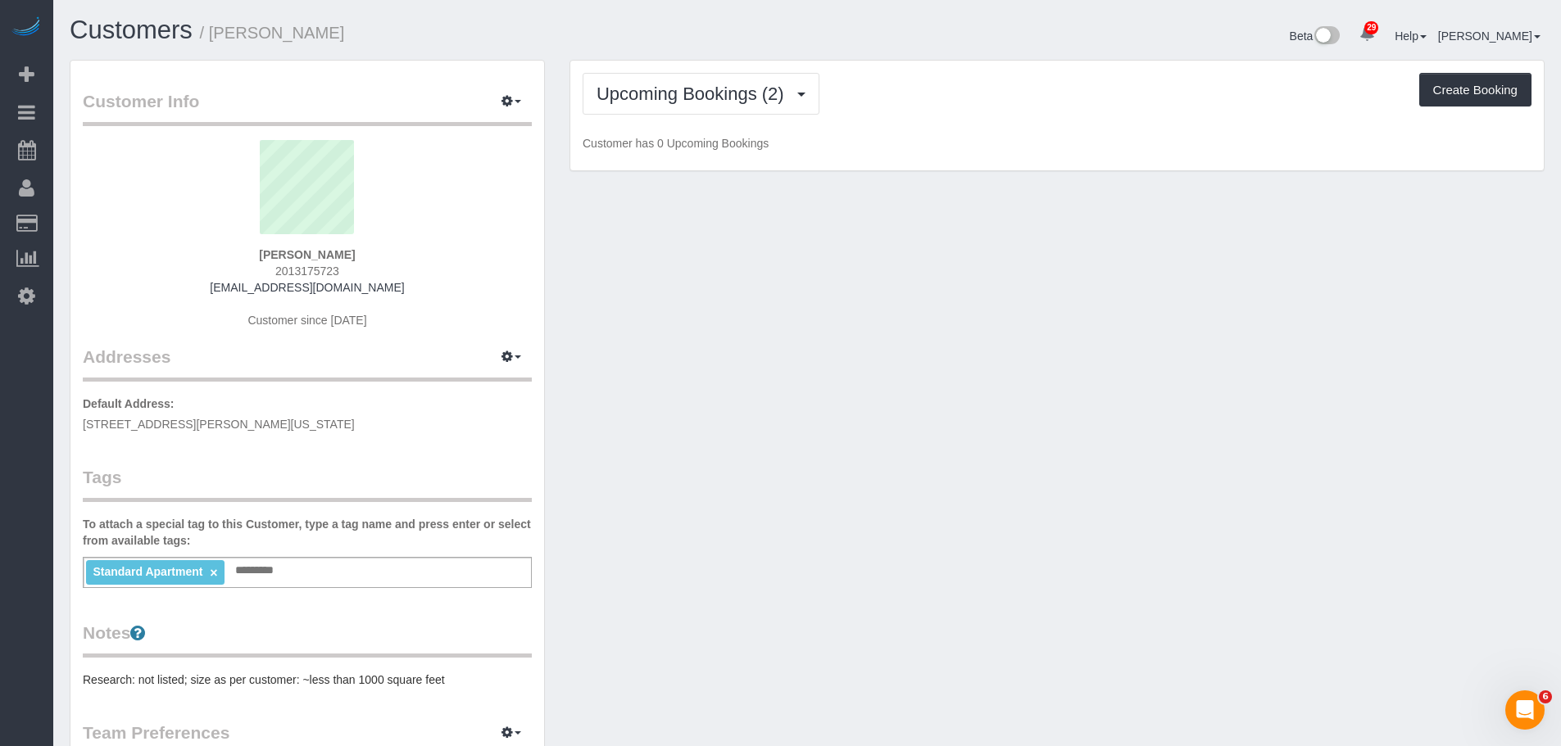
click at [1037, 135] on p "Customer has 0 Upcoming Bookings" at bounding box center [1056, 143] width 949 height 16
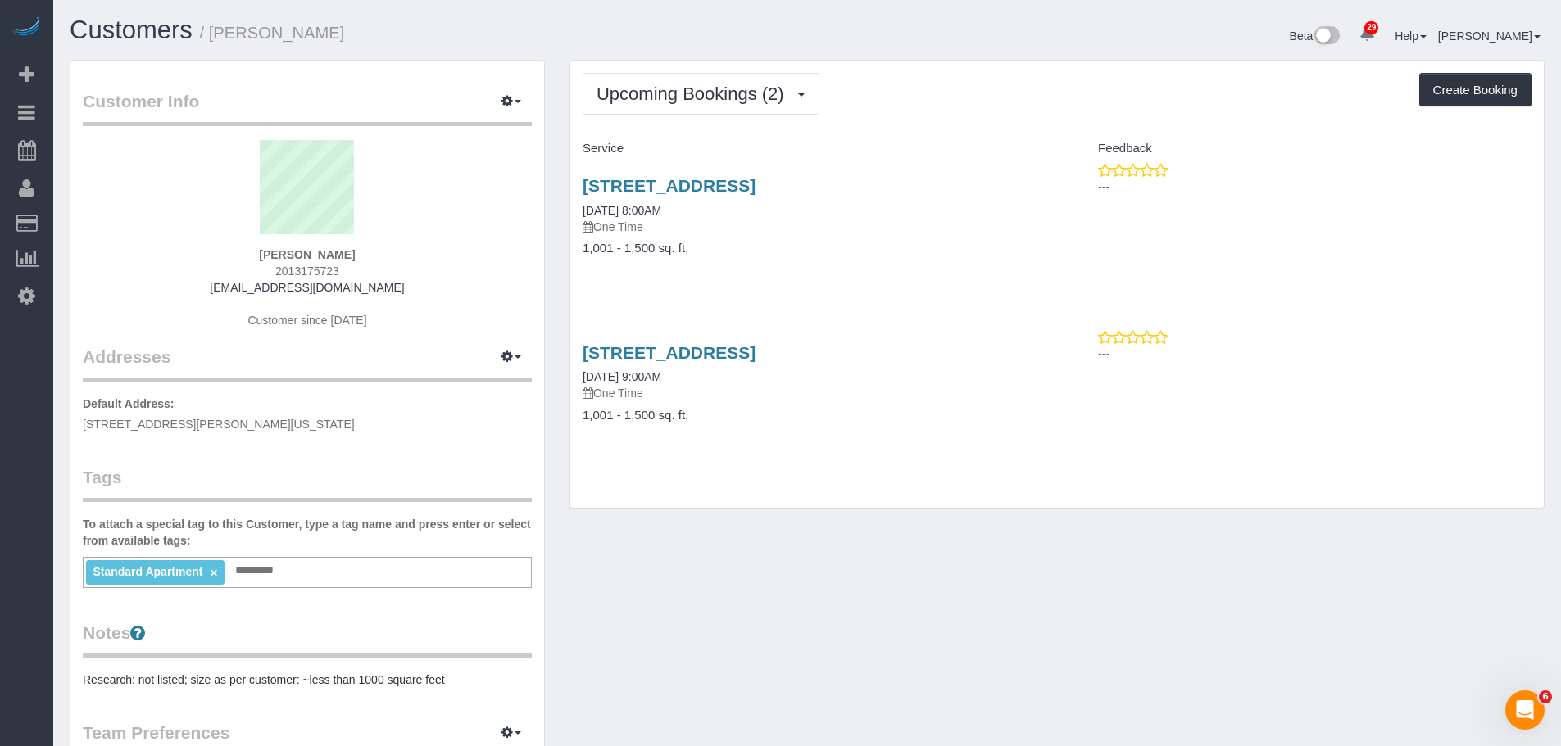
click at [994, 140] on div "Service" at bounding box center [813, 149] width 487 height 28
drag, startPoint x: 253, startPoint y: 251, endPoint x: 362, endPoint y: 251, distance: 109.0
click at [362, 251] on div "Abby Abric 2013175723 abbyabric@gmail.com Customer since 2018" at bounding box center [307, 242] width 449 height 205
copy strong "Abby Abric"
click at [1061, 264] on div "21 India Street, T801, Brooklyn, NY 11222 09/30/2025 8:00AM One Time 1,001 - 1,…" at bounding box center [1056, 225] width 973 height 126
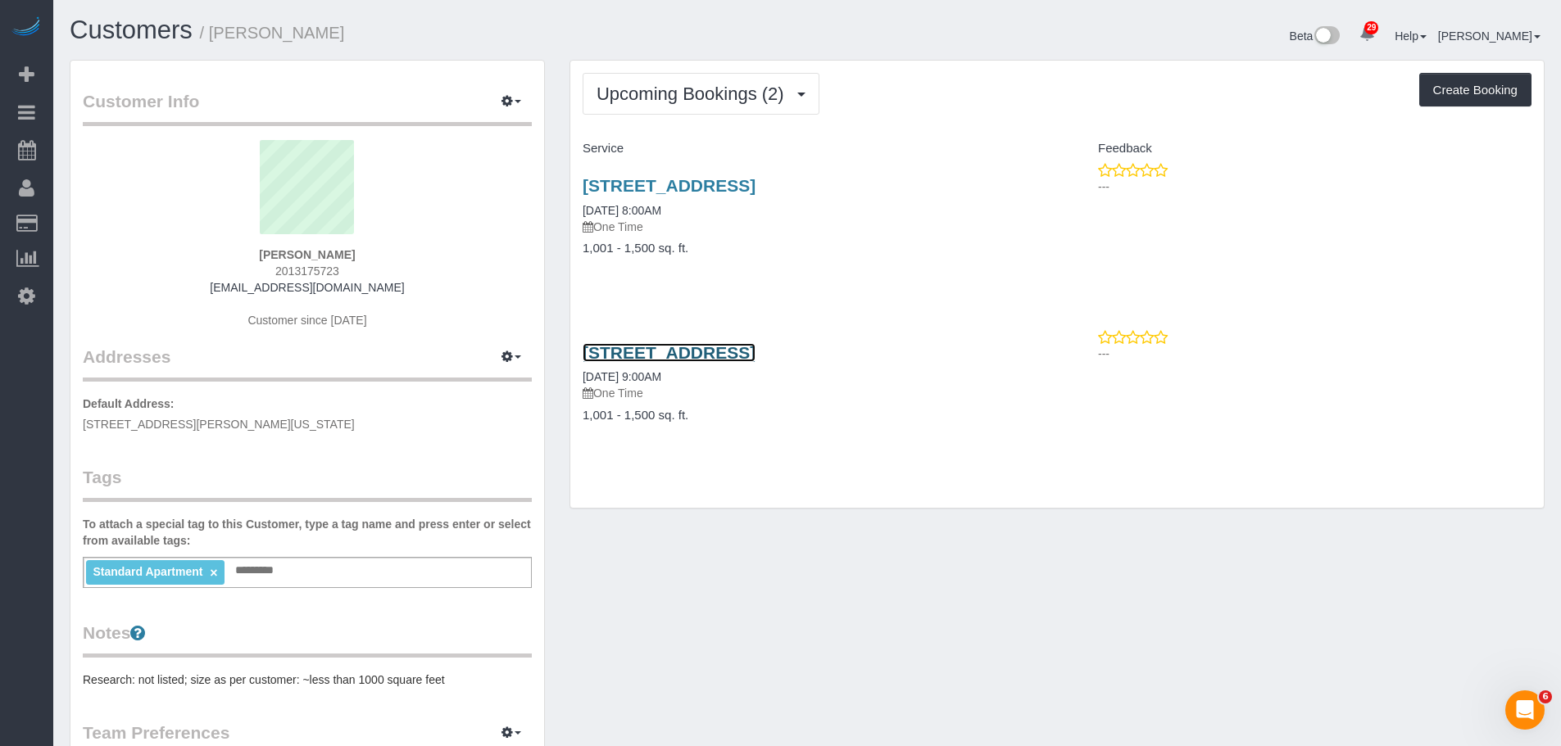
click at [755, 348] on link "21 India Street, T801, Brooklyn, NY 11222" at bounding box center [668, 352] width 173 height 19
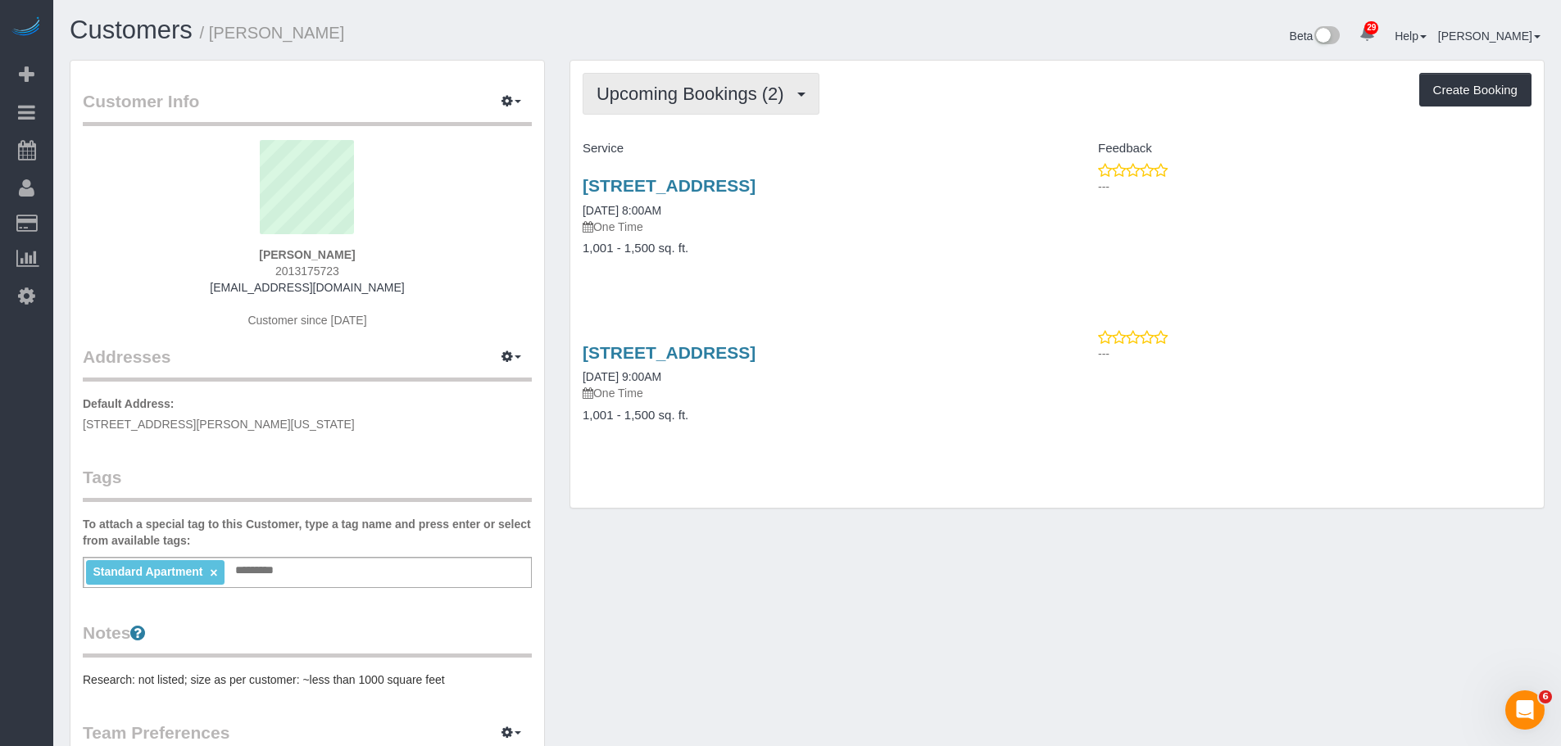
click at [668, 97] on span "Upcoming Bookings (2)" at bounding box center [694, 94] width 196 height 20
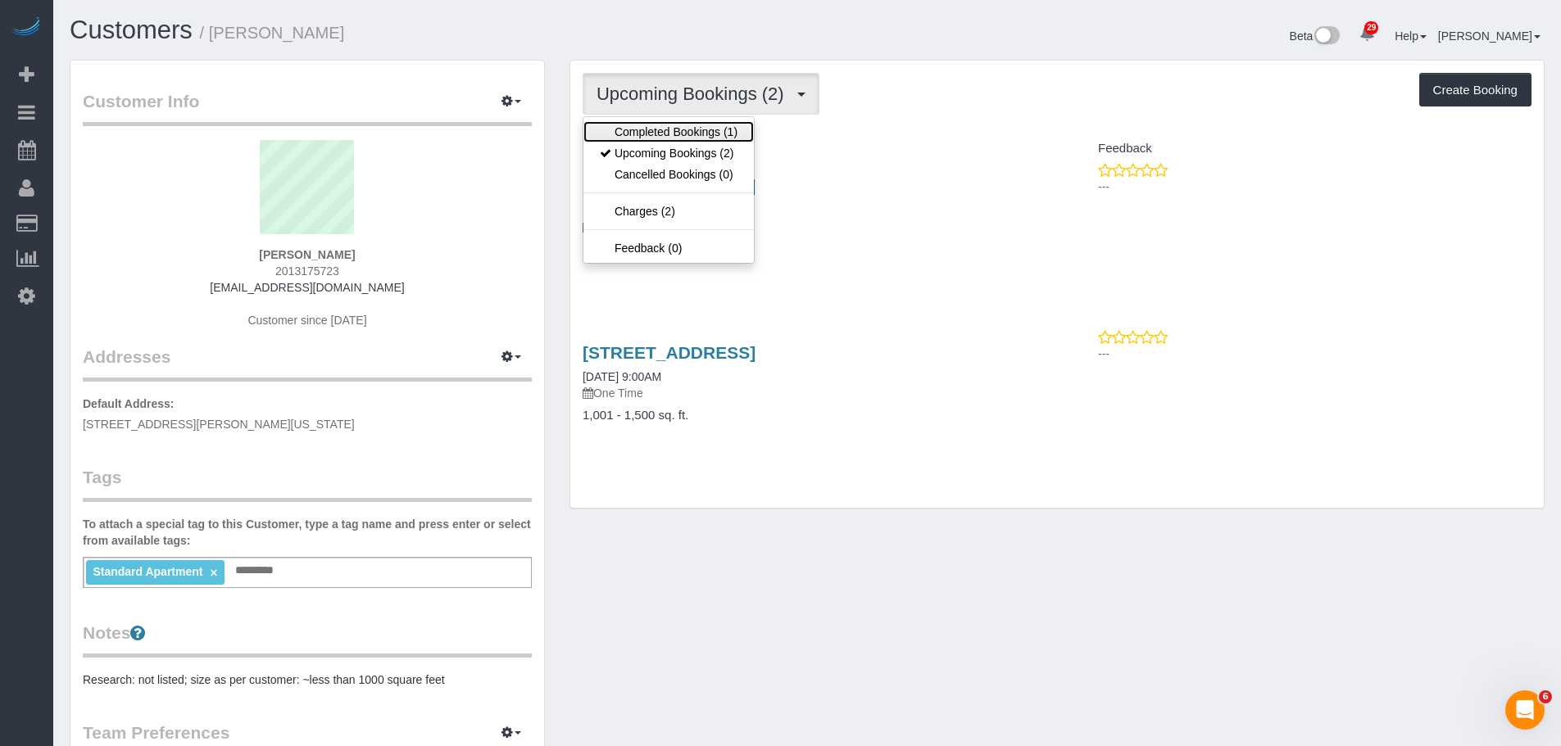
click at [670, 125] on link "Completed Bookings (1)" at bounding box center [668, 131] width 170 height 21
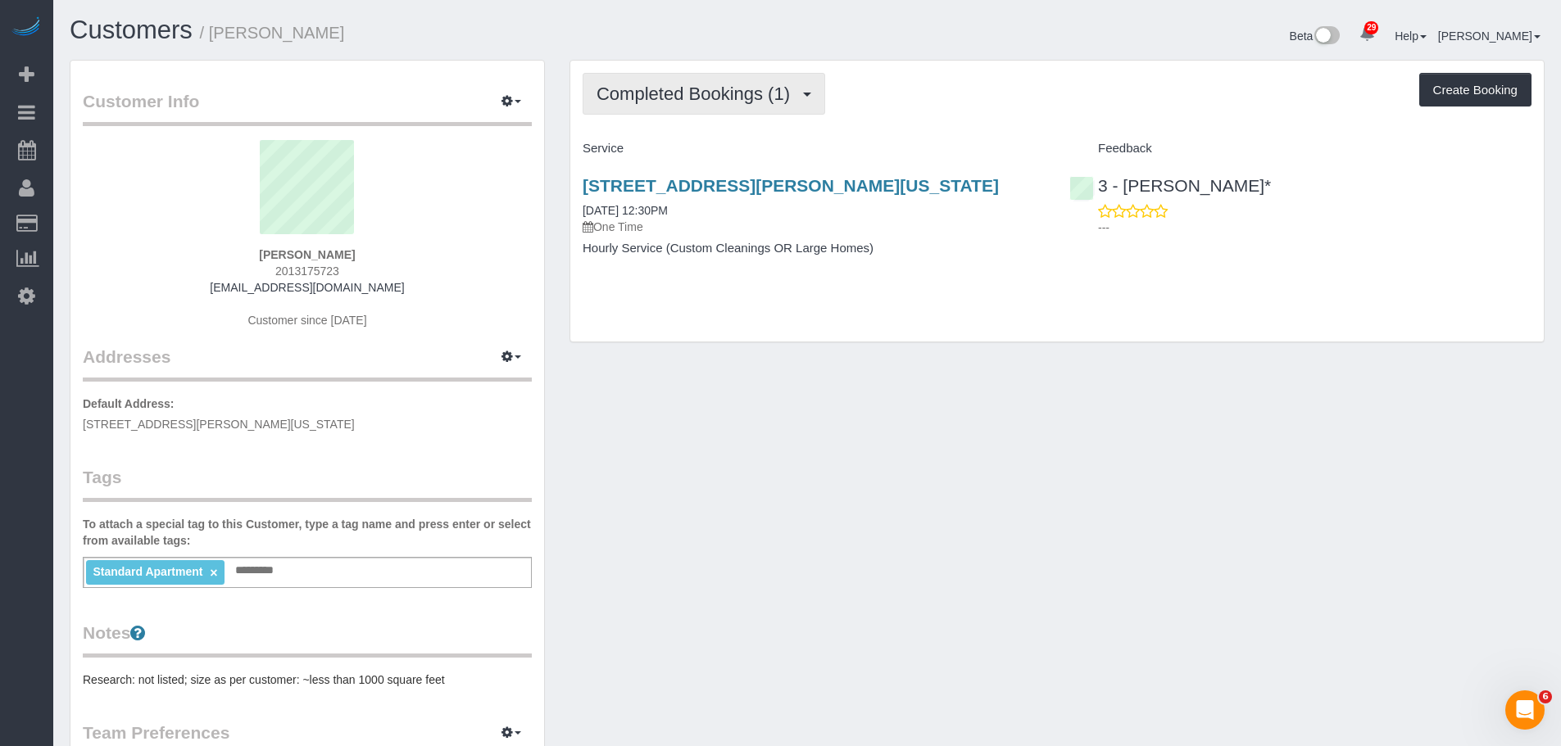
click at [716, 83] on button "Completed Bookings (1)" at bounding box center [703, 94] width 242 height 42
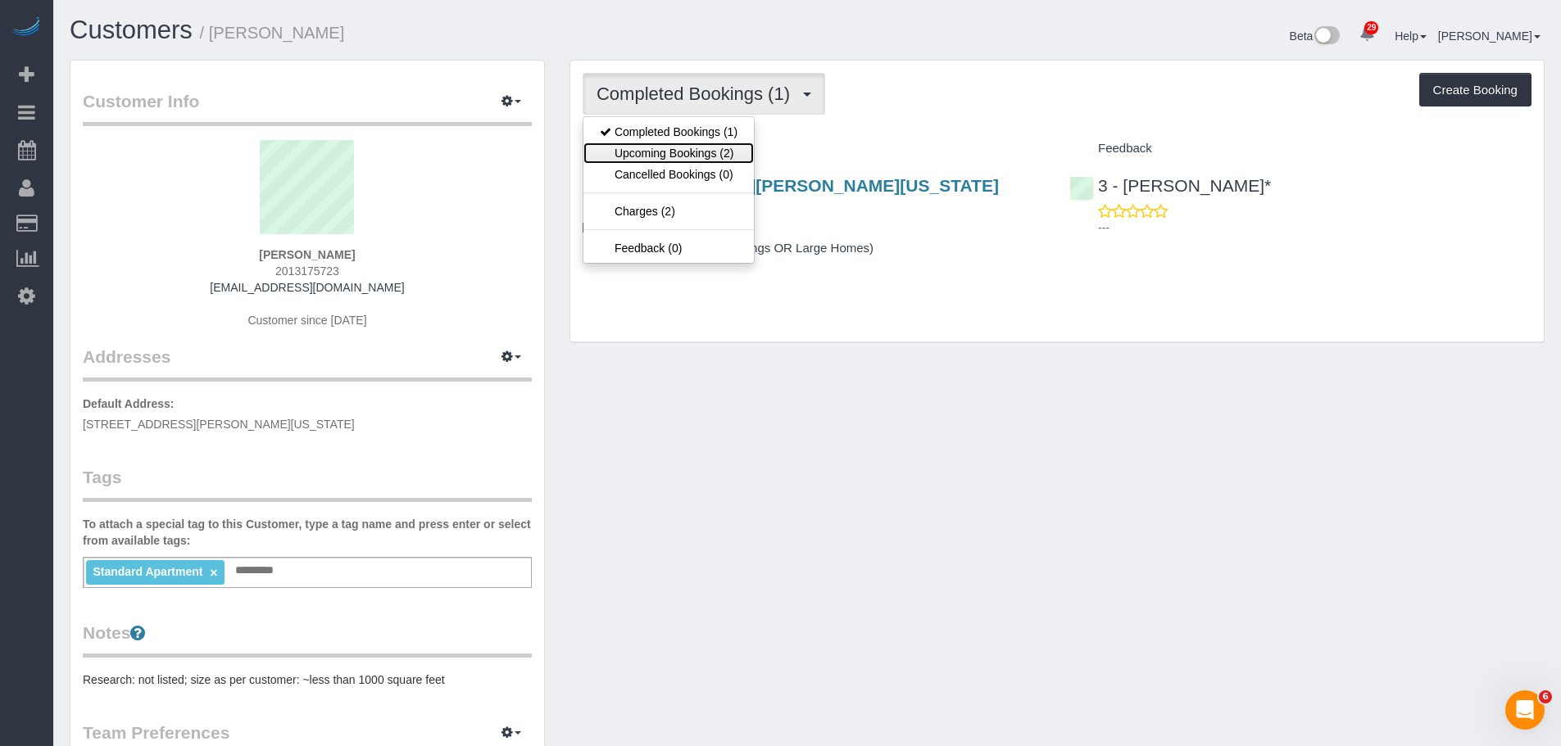
click at [701, 147] on link "Upcoming Bookings (2)" at bounding box center [668, 153] width 170 height 21
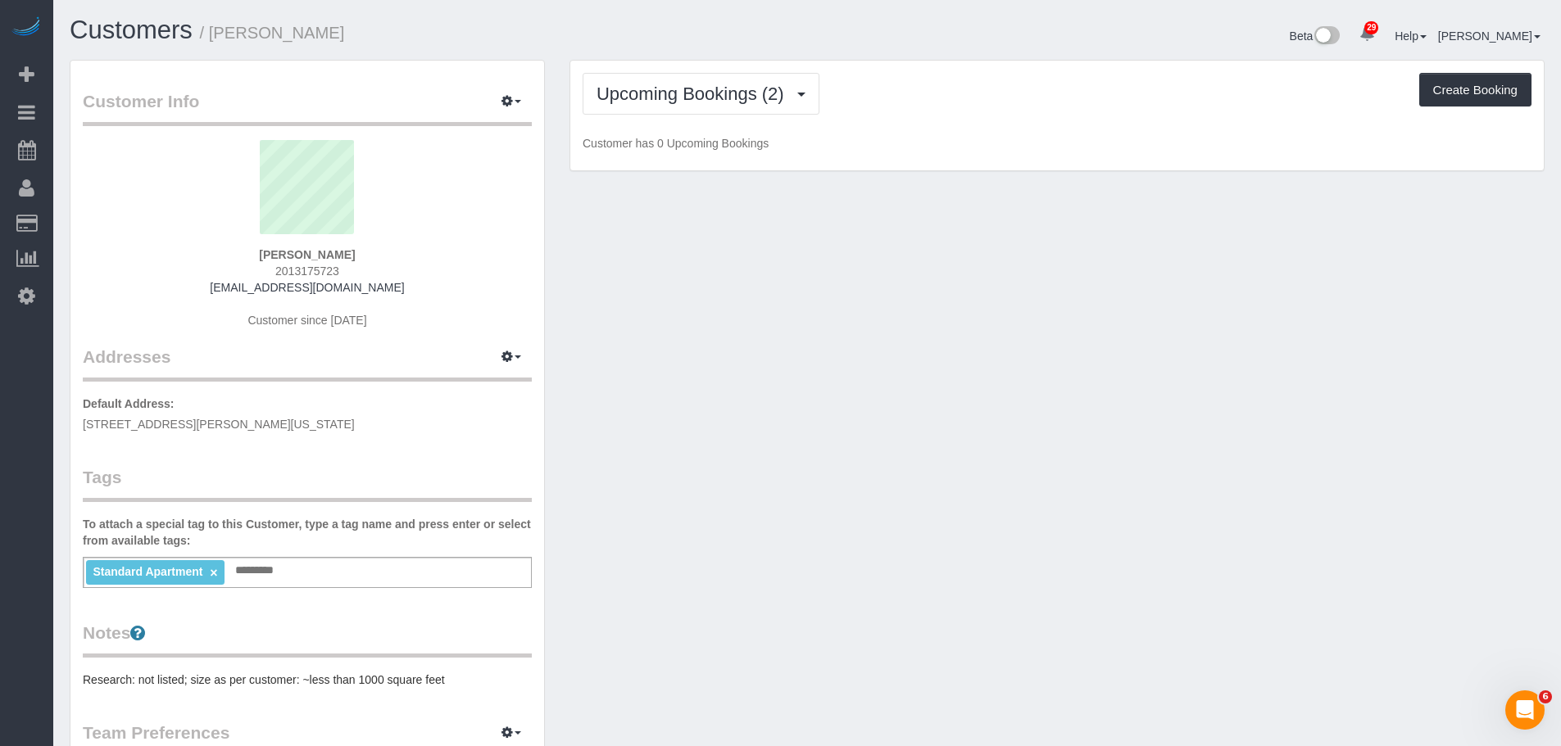
click at [926, 118] on div "Upcoming Bookings (2) Completed Bookings (1) Upcoming Bookings (2) Cancelled Bo…" at bounding box center [1056, 116] width 973 height 111
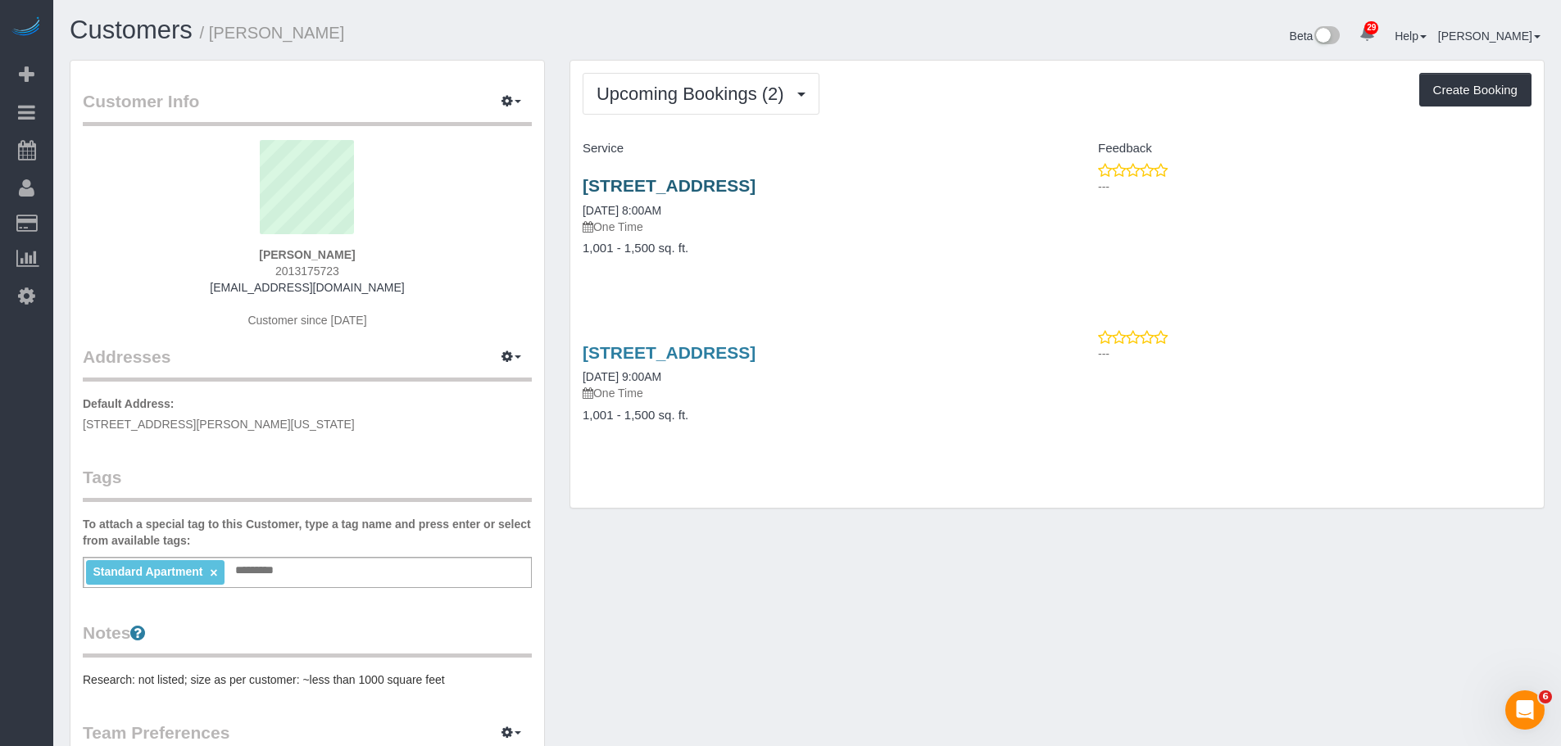
drag, startPoint x: 578, startPoint y: 181, endPoint x: 749, endPoint y: 182, distance: 171.2
click at [749, 182] on div "21 India Street, T801, Brooklyn, NY 11222 09/30/2025 8:00AM One Time 1,001 - 1,…" at bounding box center [813, 225] width 487 height 126
copy link "21 India Street, T801"
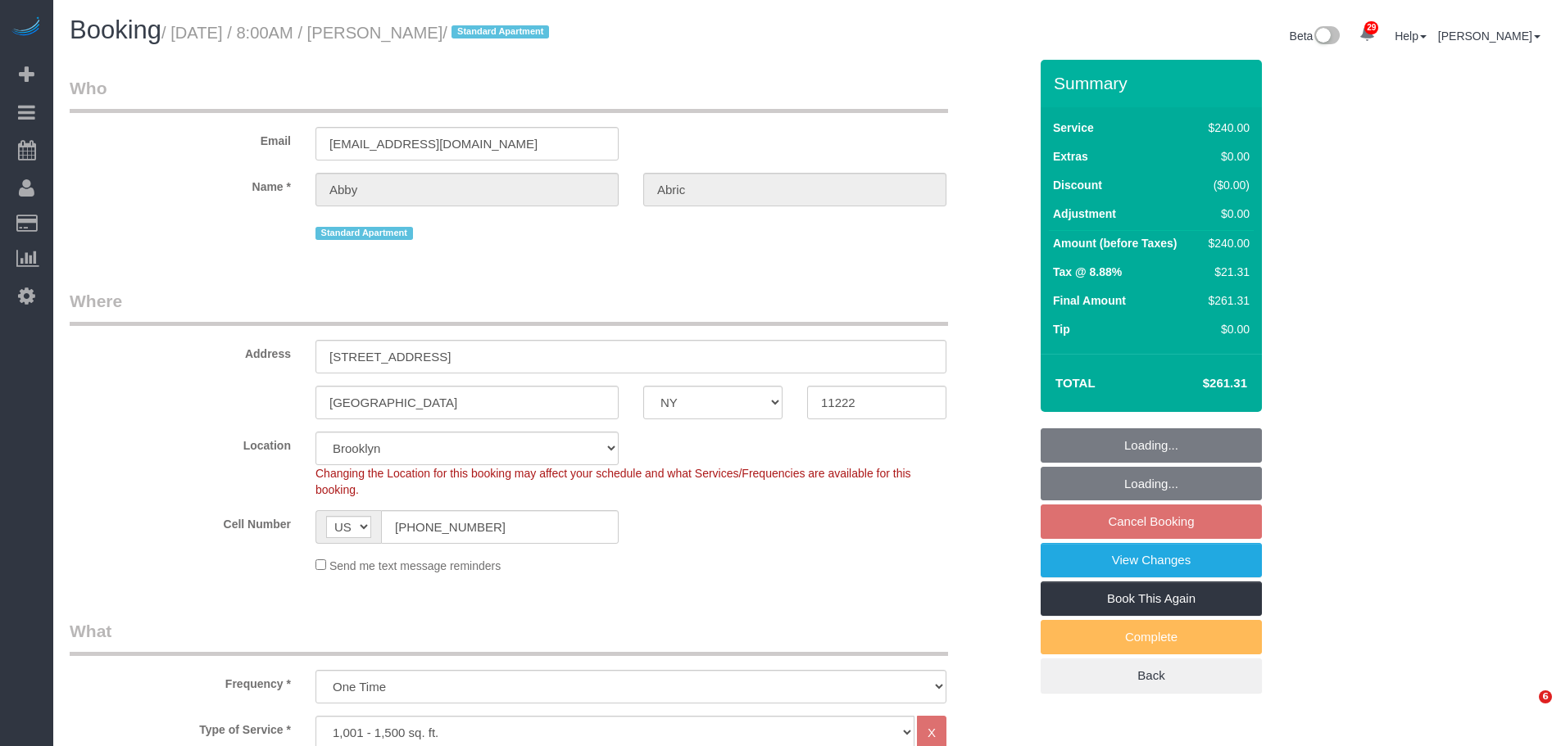
select select "NY"
select select "180"
select select "string:stripe-pm_1SCW294VGloSiKo7TH4ja96U"
select select "number:56"
select select "number:72"
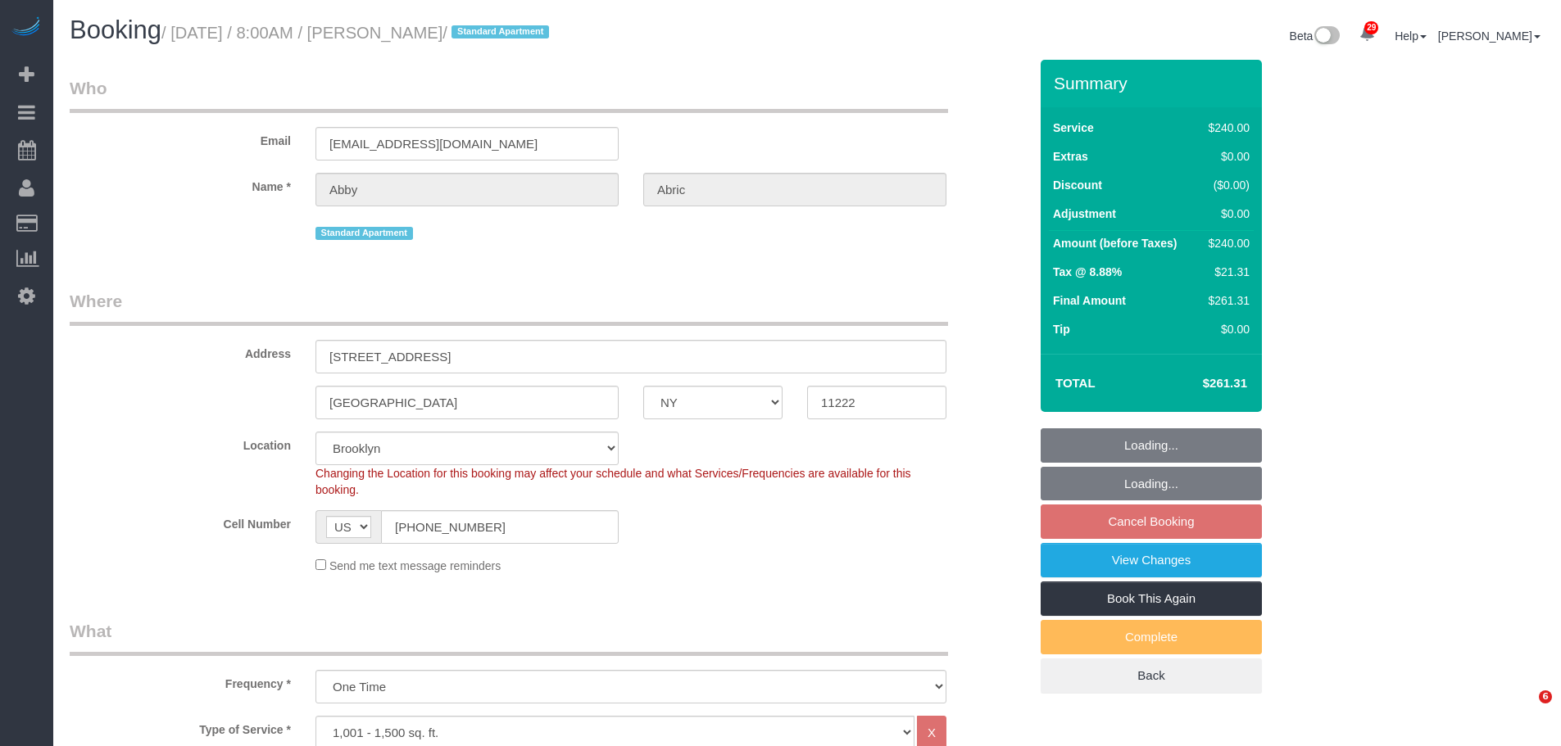
select select "number:15"
select select "number:5"
select select "spot1"
select select "NY"
select select "string:stripe-pm_1SCN2Z4VGloSiKo77nCsbrMo"
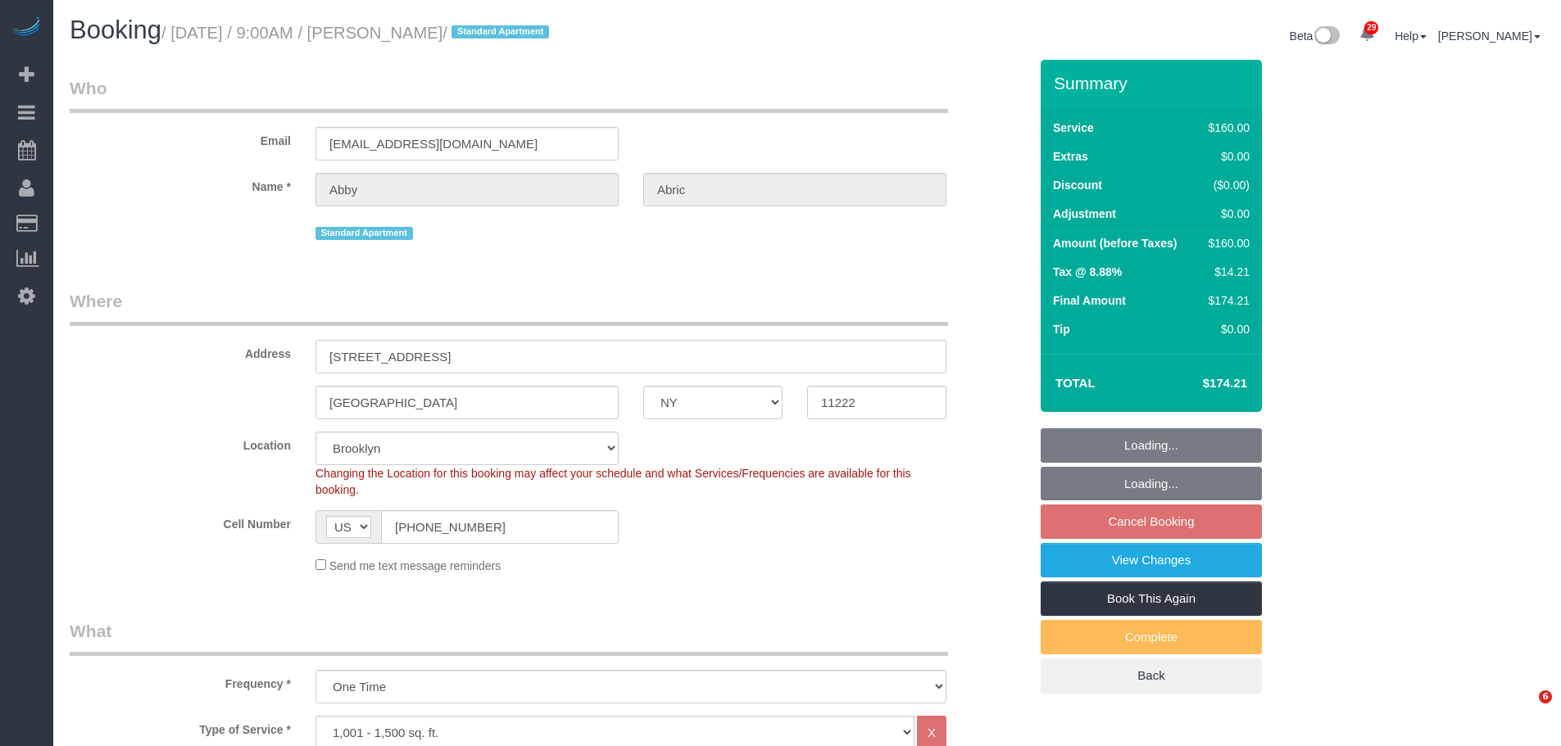
select select "number:57"
select select "number:72"
select select "number:15"
select select "number:5"
select select "spot2"
